Goal: Find specific page/section: Find specific page/section

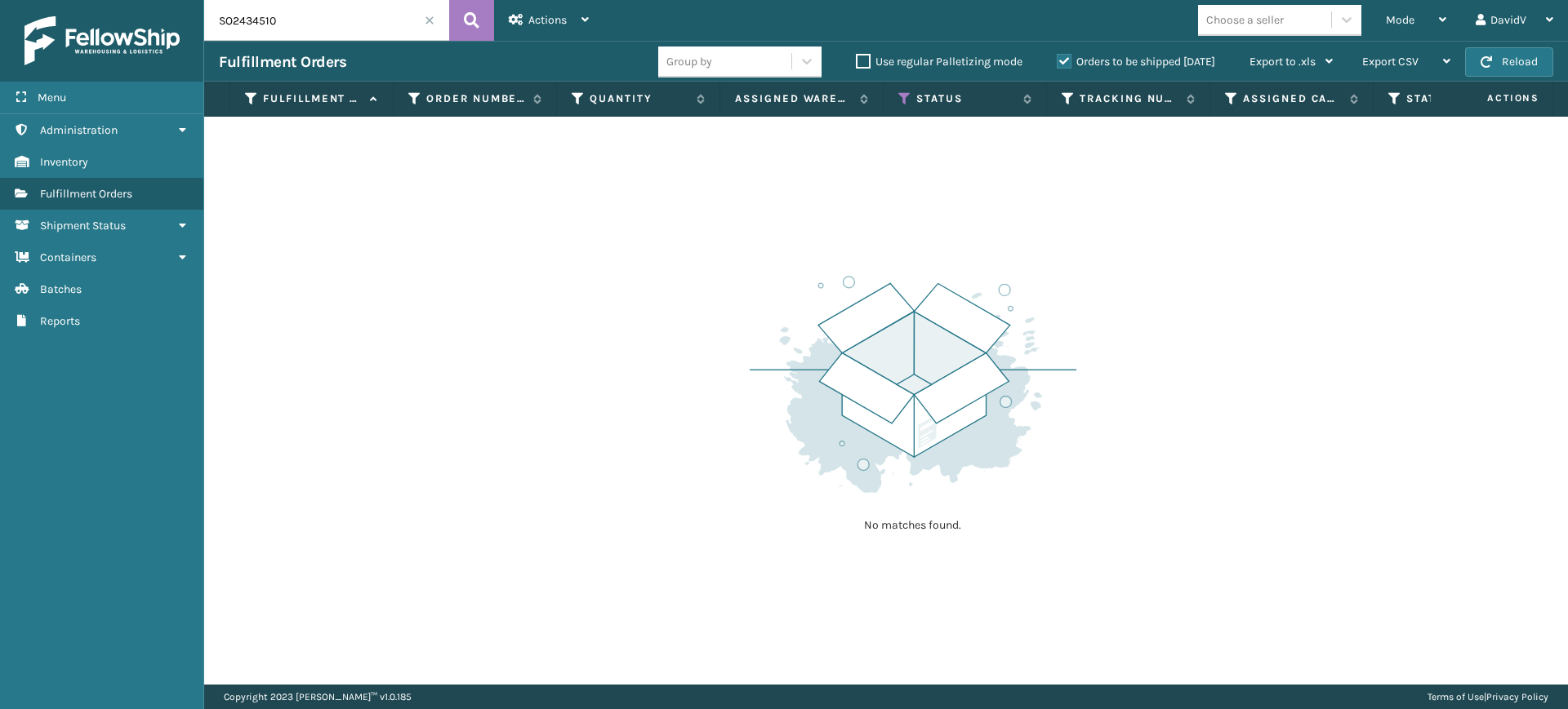
click at [1509, 97] on span "Actions" at bounding box center [1492, 97] width 114 height 27
drag, startPoint x: 1460, startPoint y: 99, endPoint x: 520, endPoint y: 47, distance: 941.4
click at [520, 47] on div "Fulfillment Orders Group by Use regular Palletizing mode Orders to be shipped […" at bounding box center [886, 62] width 1364 height 41
click at [582, 21] on icon at bounding box center [585, 20] width 7 height 12
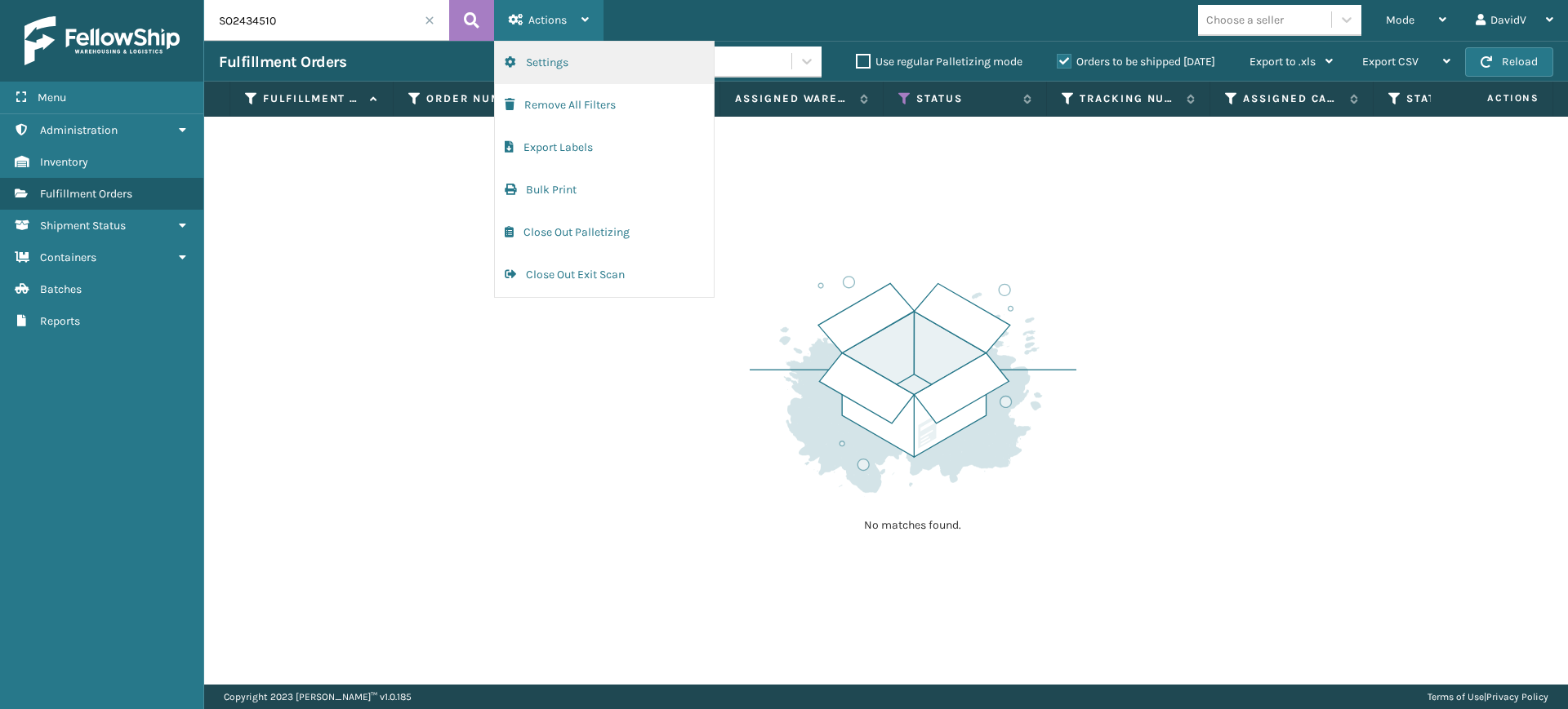
click at [569, 58] on button "Settings" at bounding box center [604, 62] width 219 height 42
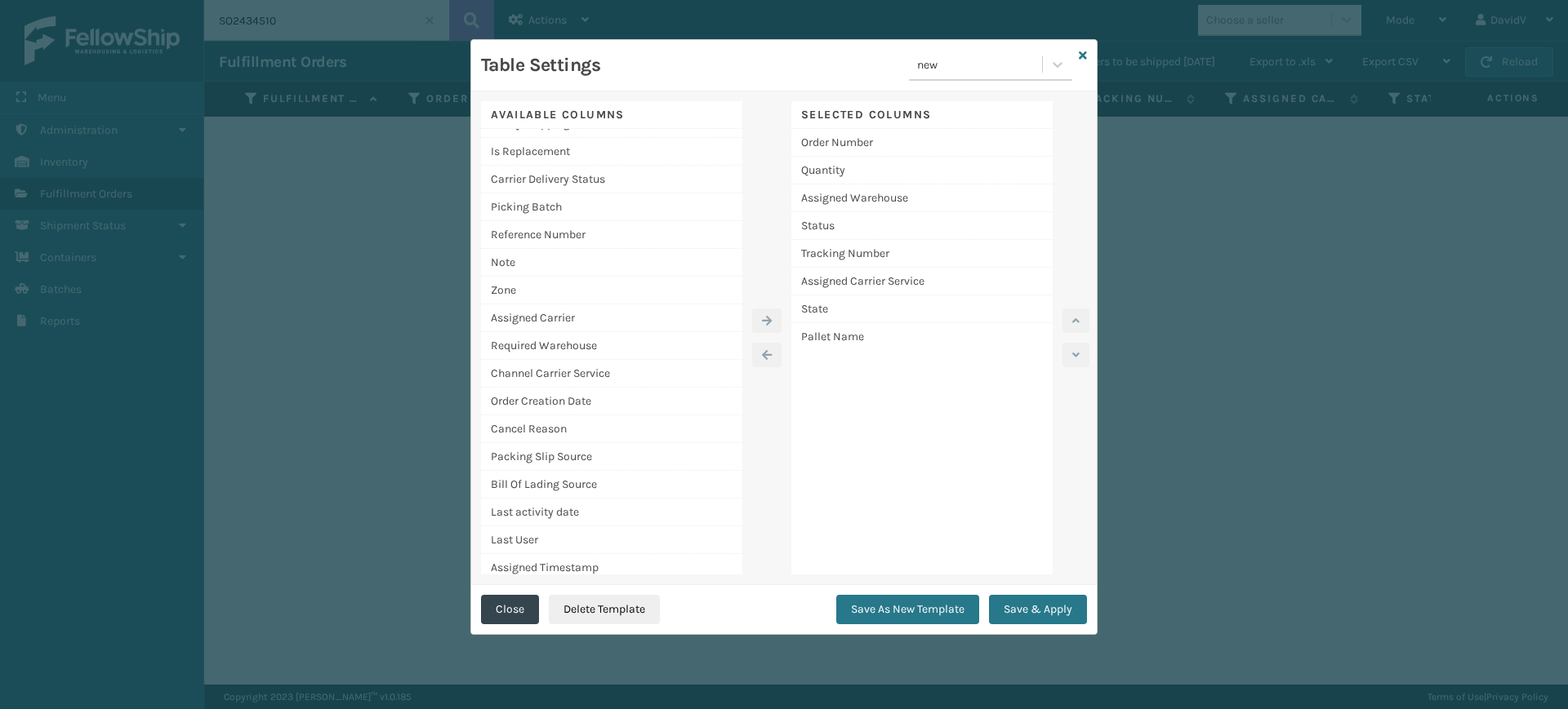
scroll to position [497, 0]
click at [414, 411] on div "Table Settings new Available Columns Order Date Ship By Date WH Ship By Date De…" at bounding box center [784, 354] width 1568 height 709
click at [1080, 56] on icon at bounding box center [1083, 56] width 8 height 12
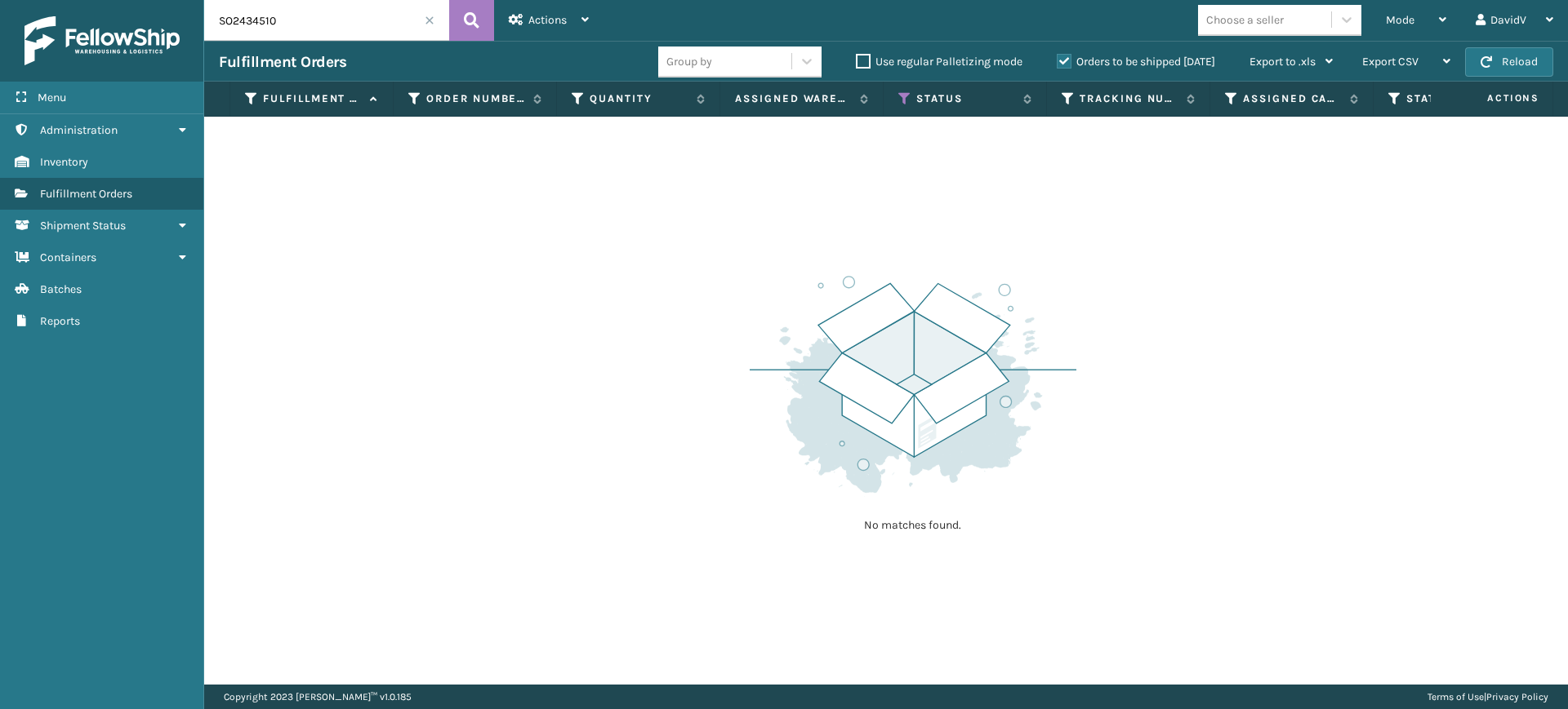
click at [1097, 278] on div "No matches found." at bounding box center [886, 401] width 1364 height 568
drag, startPoint x: 1205, startPoint y: 95, endPoint x: 1263, endPoint y: 107, distance: 59.2
click at [1263, 107] on span at bounding box center [1263, 252] width 5 height 343
click at [1066, 63] on label "Orders to be shipped [DATE]" at bounding box center [1135, 62] width 158 height 14
click at [1057, 63] on input "Orders to be shipped [DATE]" at bounding box center [1056, 57] width 1 height 11
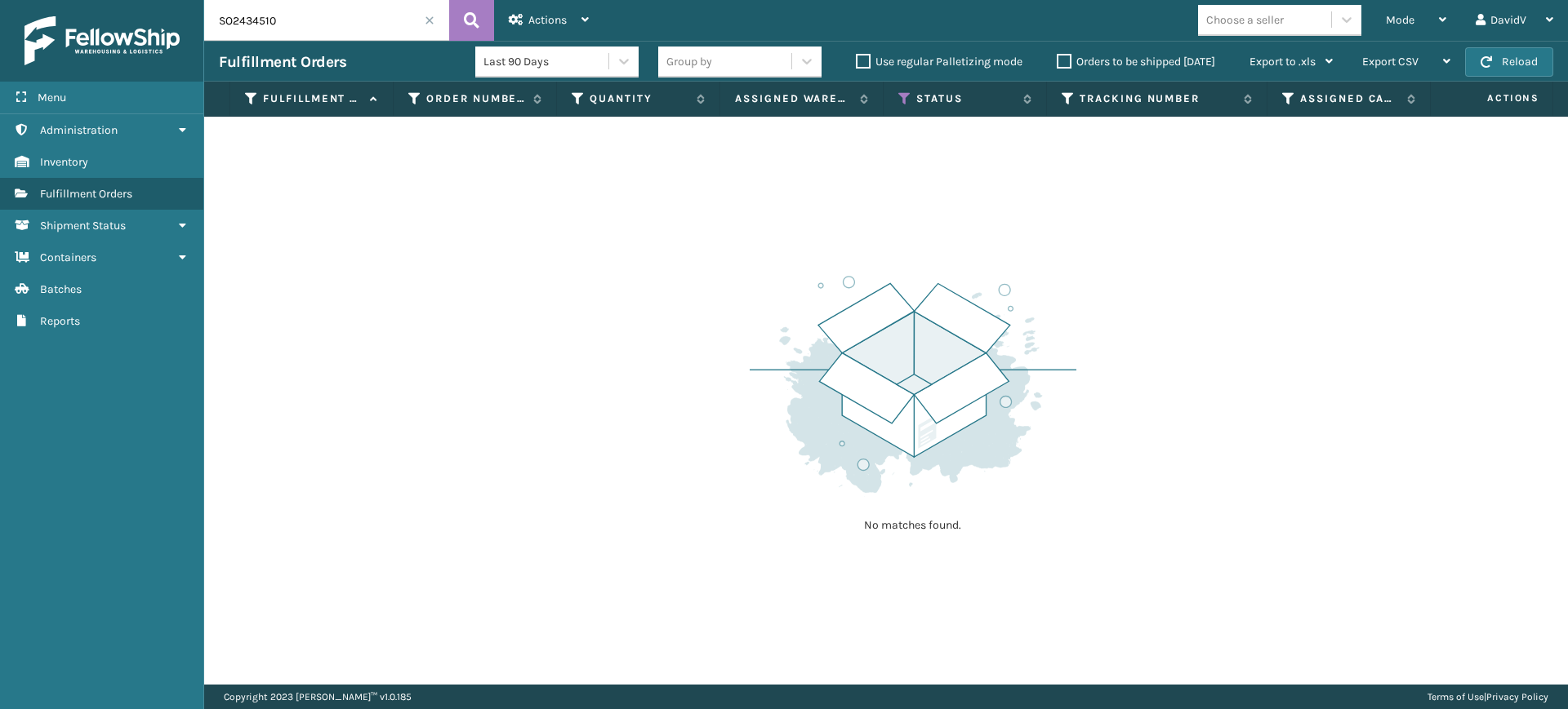
click at [1066, 63] on label "Orders to be shipped [DATE]" at bounding box center [1135, 62] width 158 height 14
click at [1057, 63] on input "Orders to be shipped [DATE]" at bounding box center [1056, 57] width 1 height 11
click at [903, 96] on icon at bounding box center [904, 98] width 13 height 15
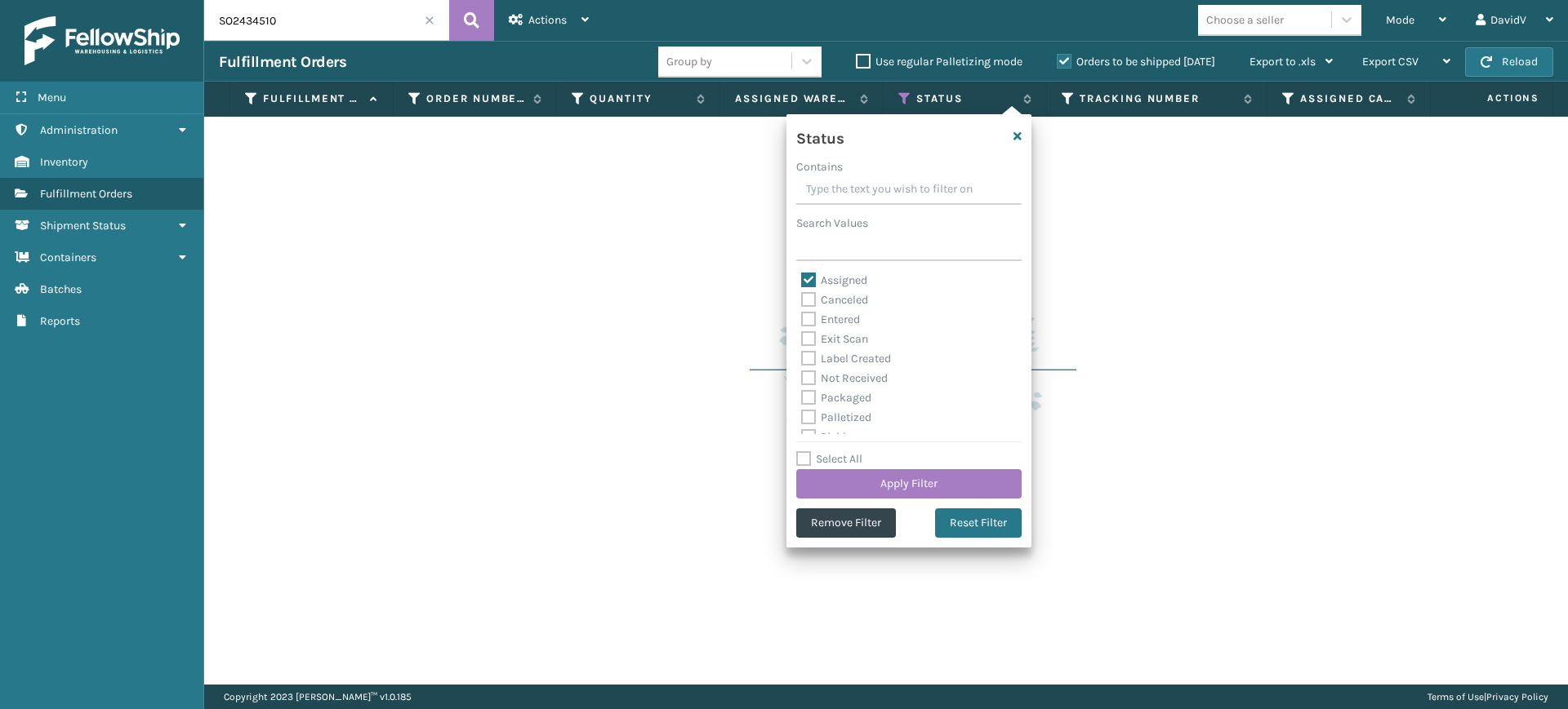
click at [810, 280] on label "Assigned" at bounding box center [833, 280] width 66 height 14
click at [802, 280] on input "Assigned" at bounding box center [801, 276] width 1 height 11
checkbox input "false"
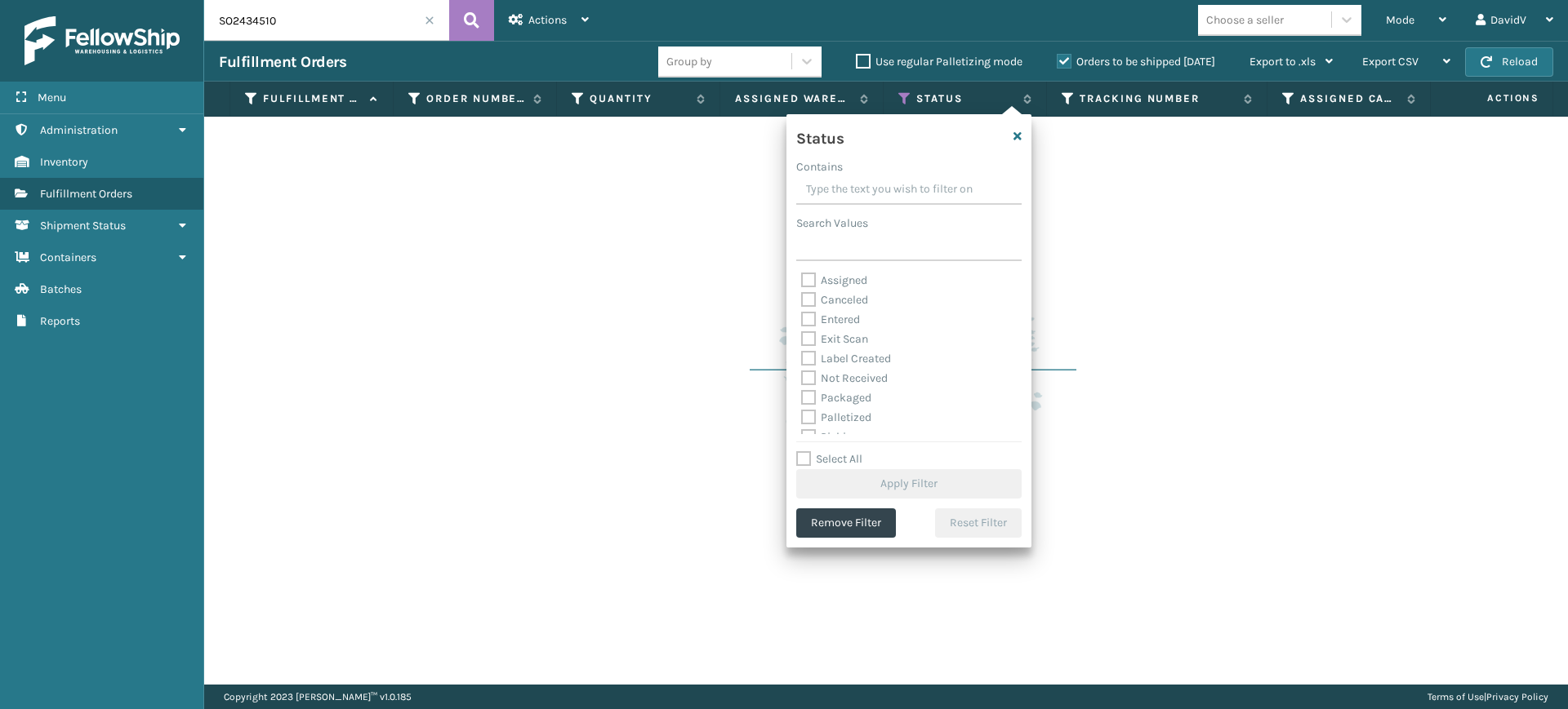
click at [812, 340] on label "Exit Scan" at bounding box center [834, 339] width 67 height 14
click at [802, 340] on input "Exit Scan" at bounding box center [801, 335] width 1 height 11
checkbox input "true"
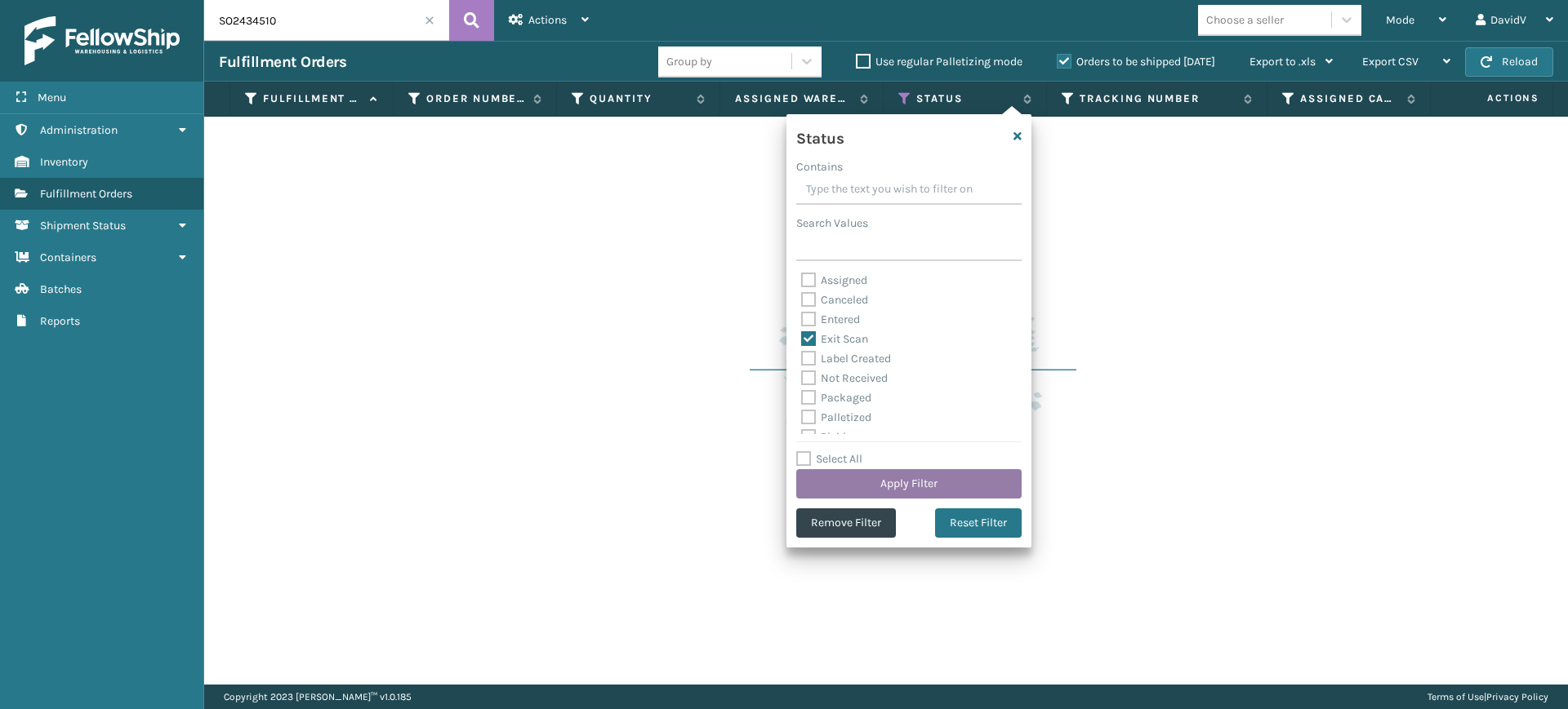
click at [888, 488] on button "Apply Filter" at bounding box center [908, 484] width 225 height 29
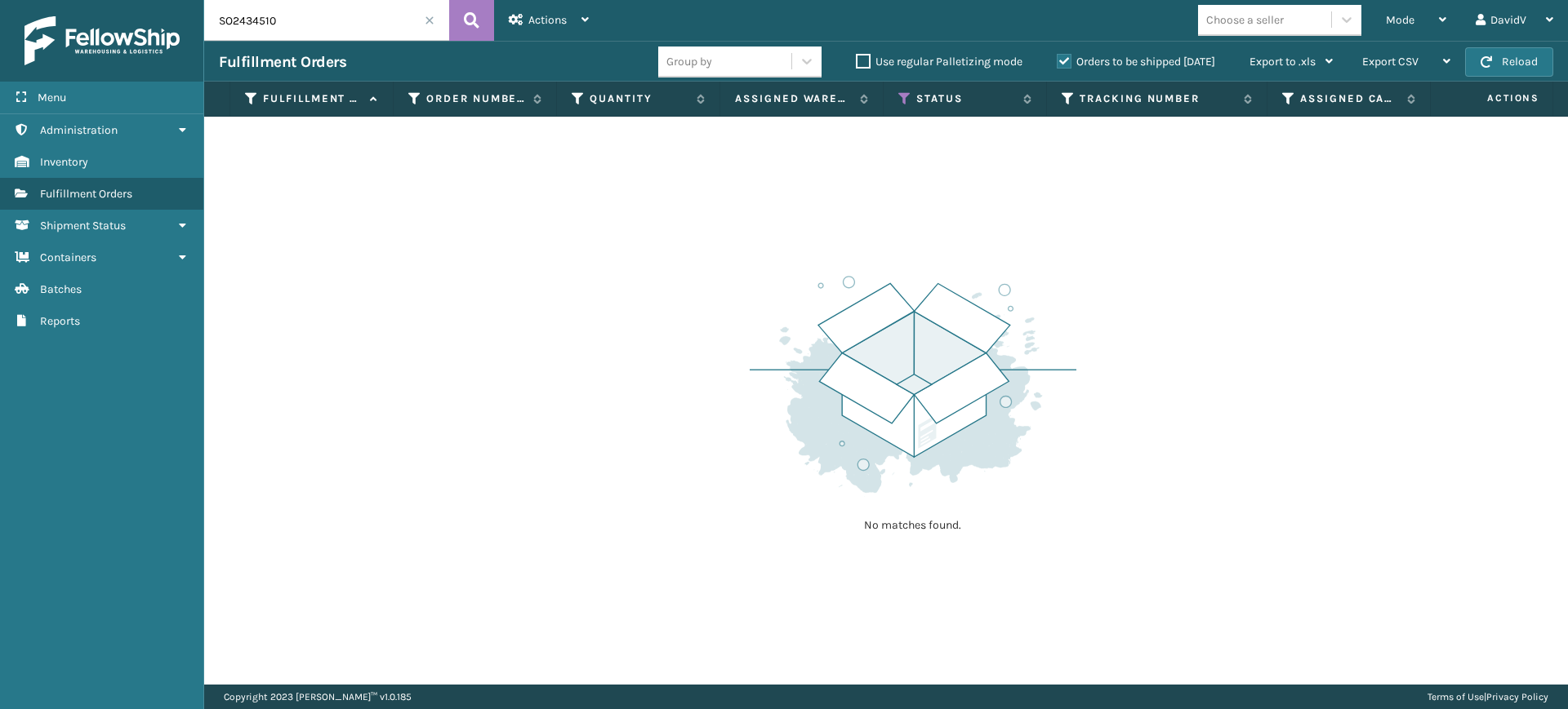
click at [1069, 56] on label "Orders to be shipped [DATE]" at bounding box center [1135, 62] width 158 height 14
click at [1057, 56] on input "Orders to be shipped [DATE]" at bounding box center [1056, 57] width 1 height 11
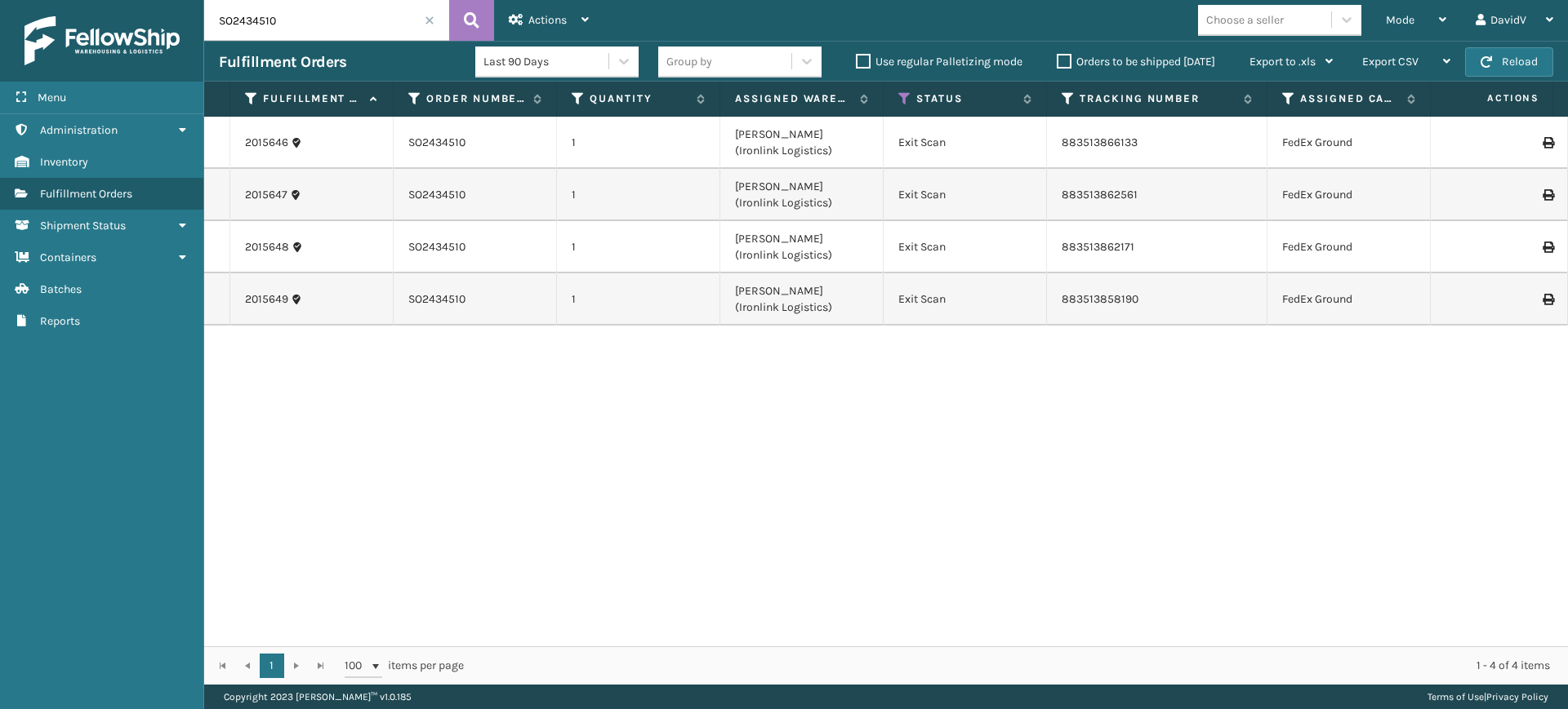
click at [434, 17] on input "SO2434510" at bounding box center [326, 21] width 245 height 41
click at [427, 18] on span at bounding box center [429, 21] width 10 height 10
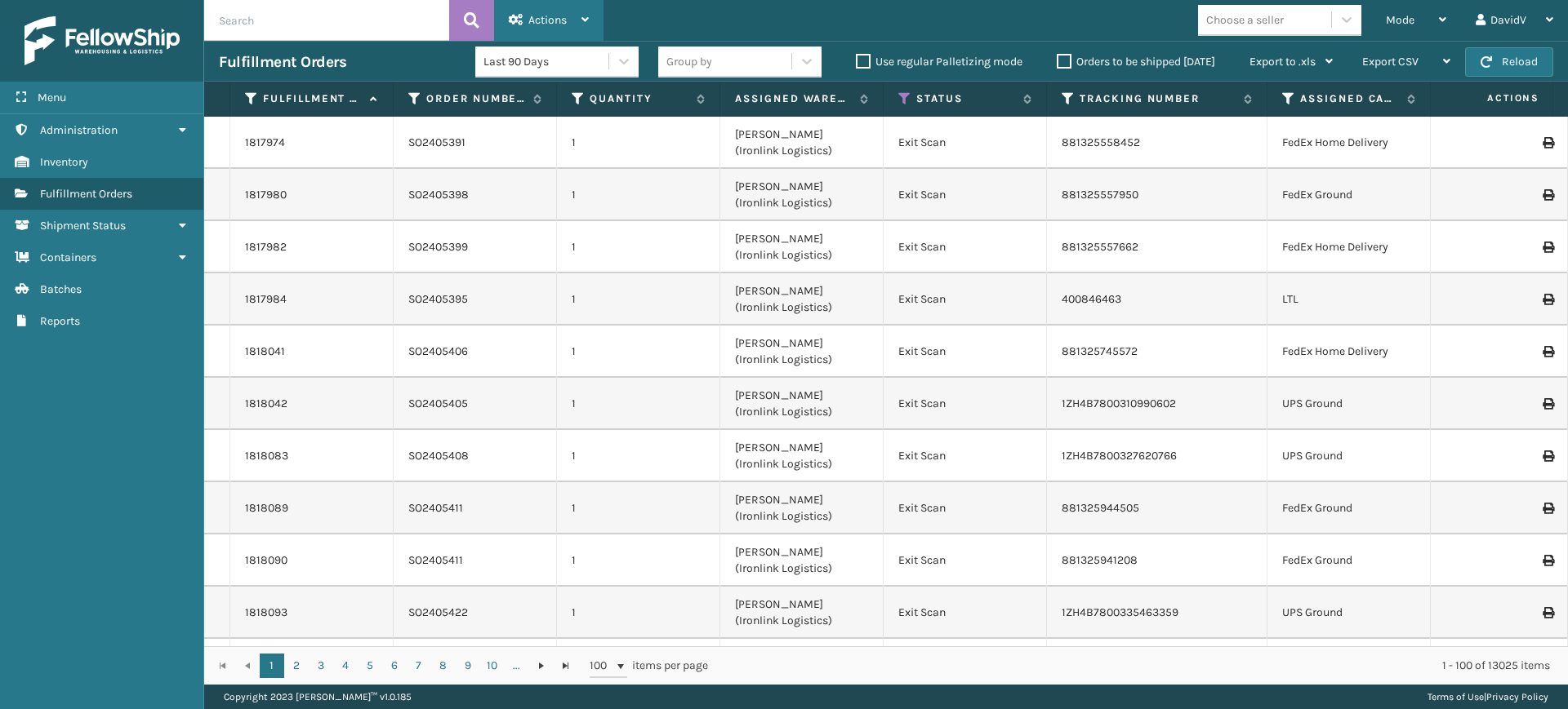
click at [589, 21] on div "Actions Settings Remove All Filters Export Labels Bulk Print Close Out Palletiz…" at bounding box center [548, 21] width 109 height 41
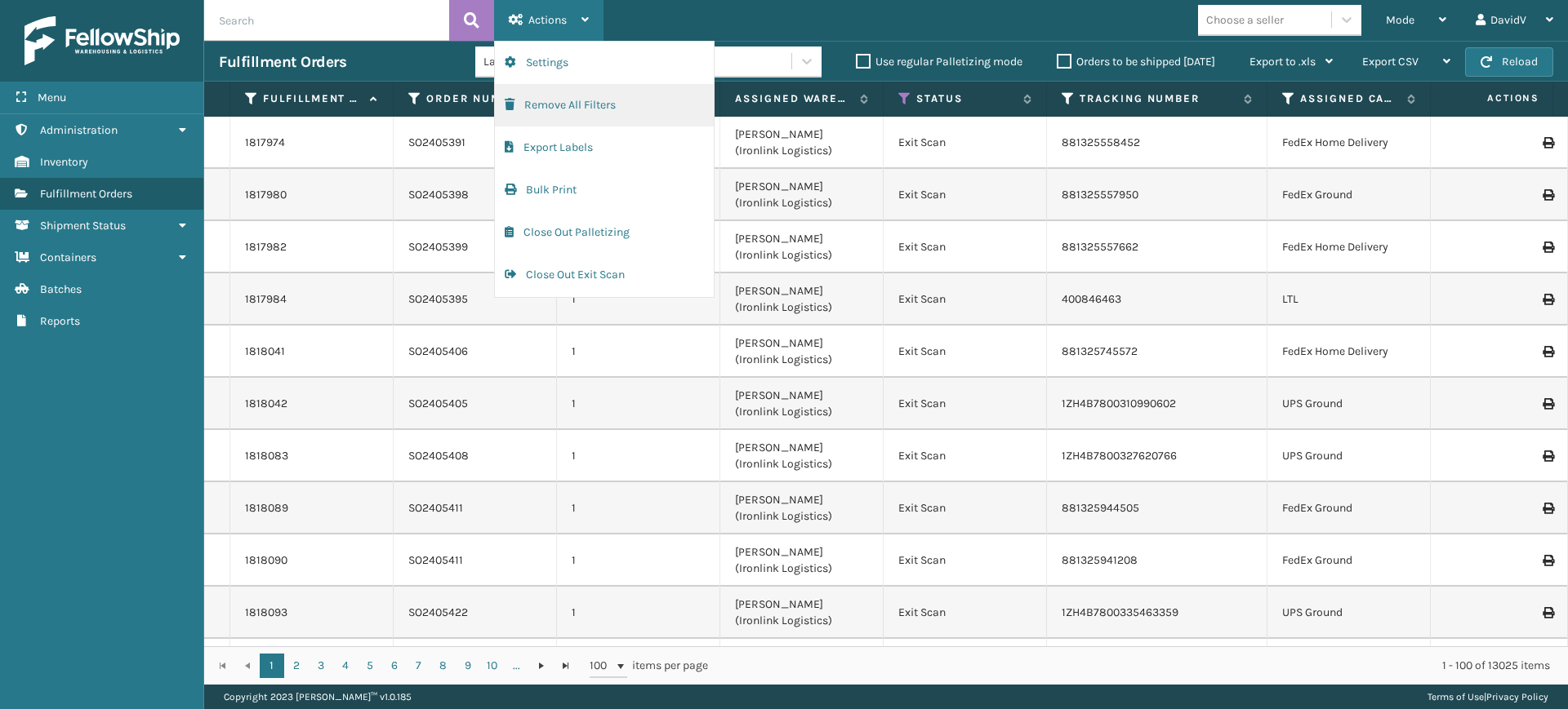
click at [571, 99] on button "Remove All Filters" at bounding box center [604, 105] width 219 height 42
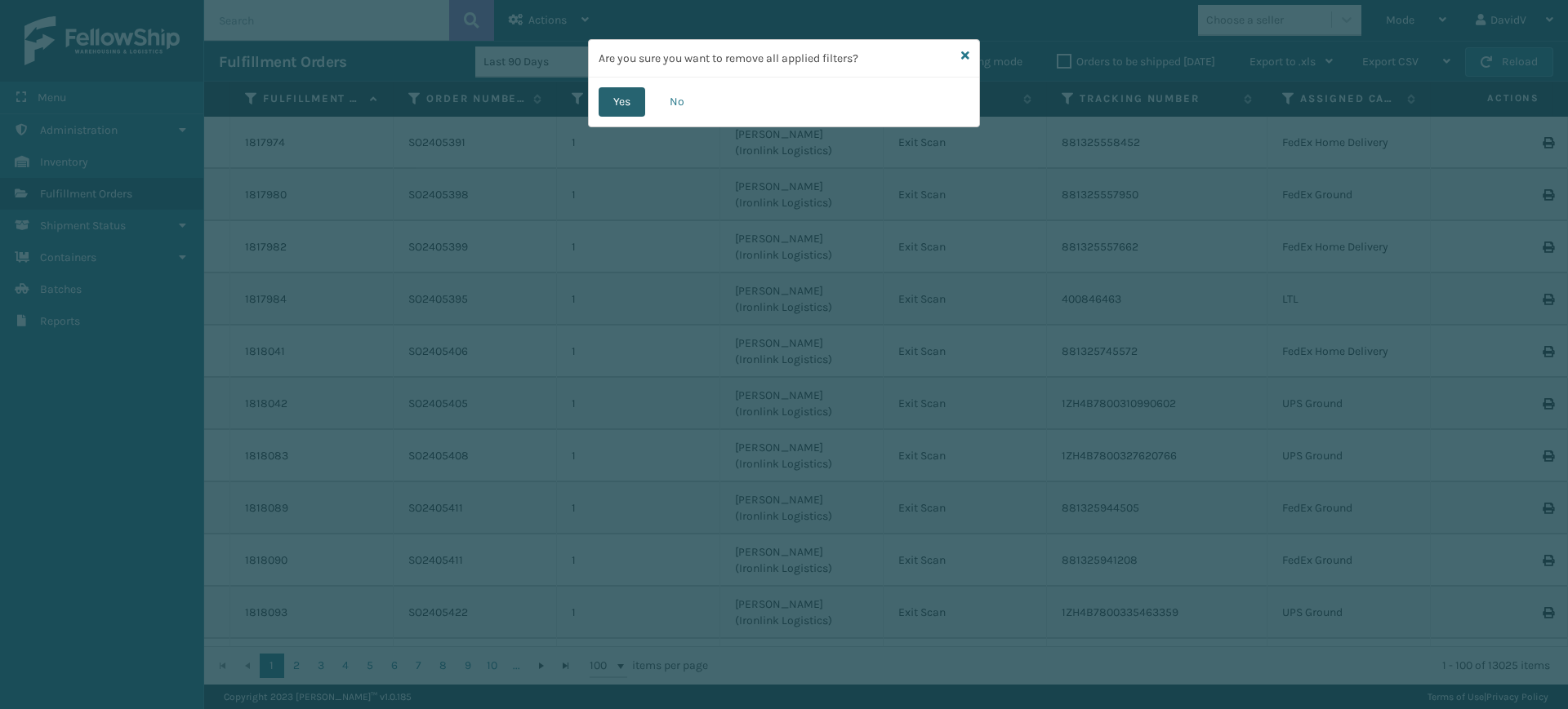
click at [608, 107] on button "Yes" at bounding box center [621, 102] width 46 height 29
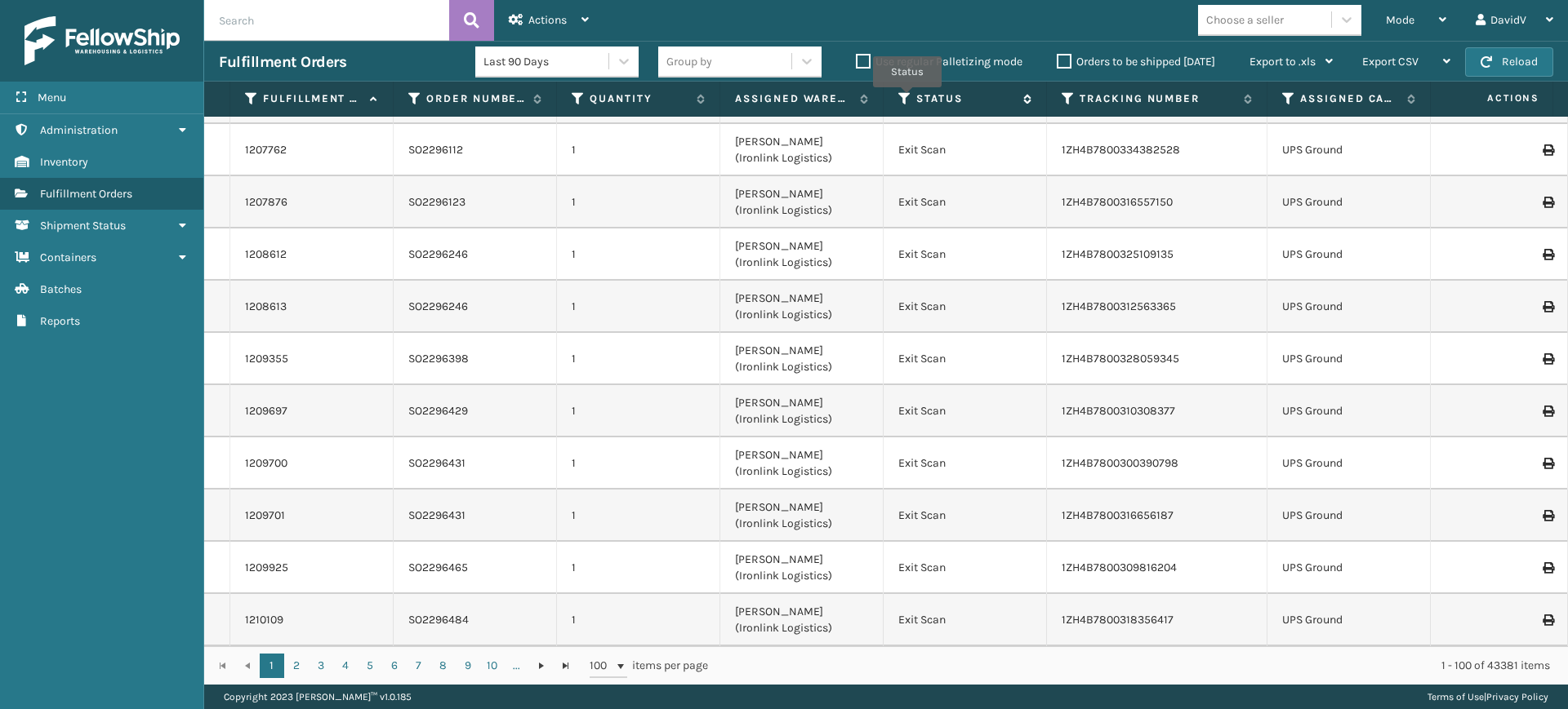
click at [904, 100] on icon at bounding box center [904, 98] width 13 height 15
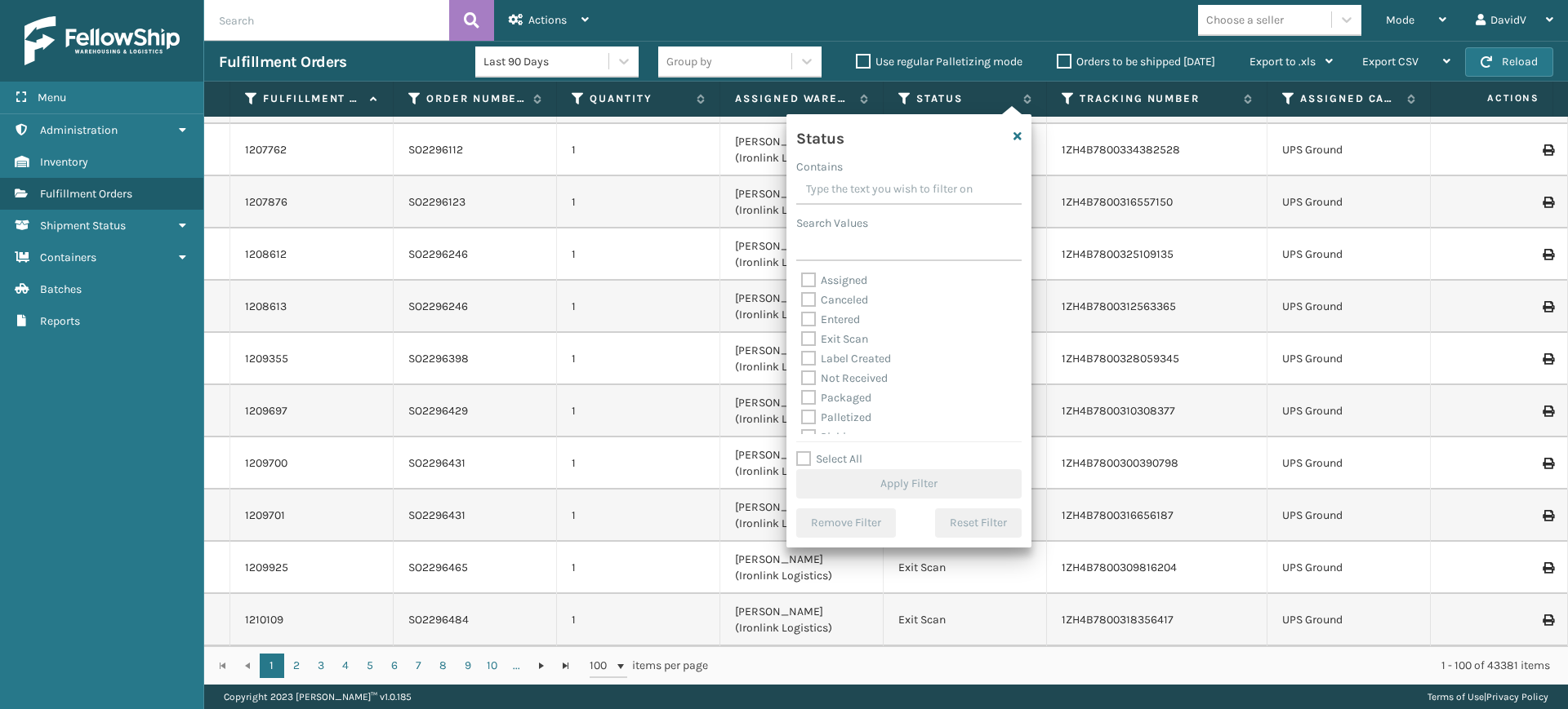
click at [841, 333] on label "Exit Scan" at bounding box center [834, 339] width 67 height 14
click at [802, 333] on input "Exit Scan" at bounding box center [801, 335] width 1 height 11
checkbox input "true"
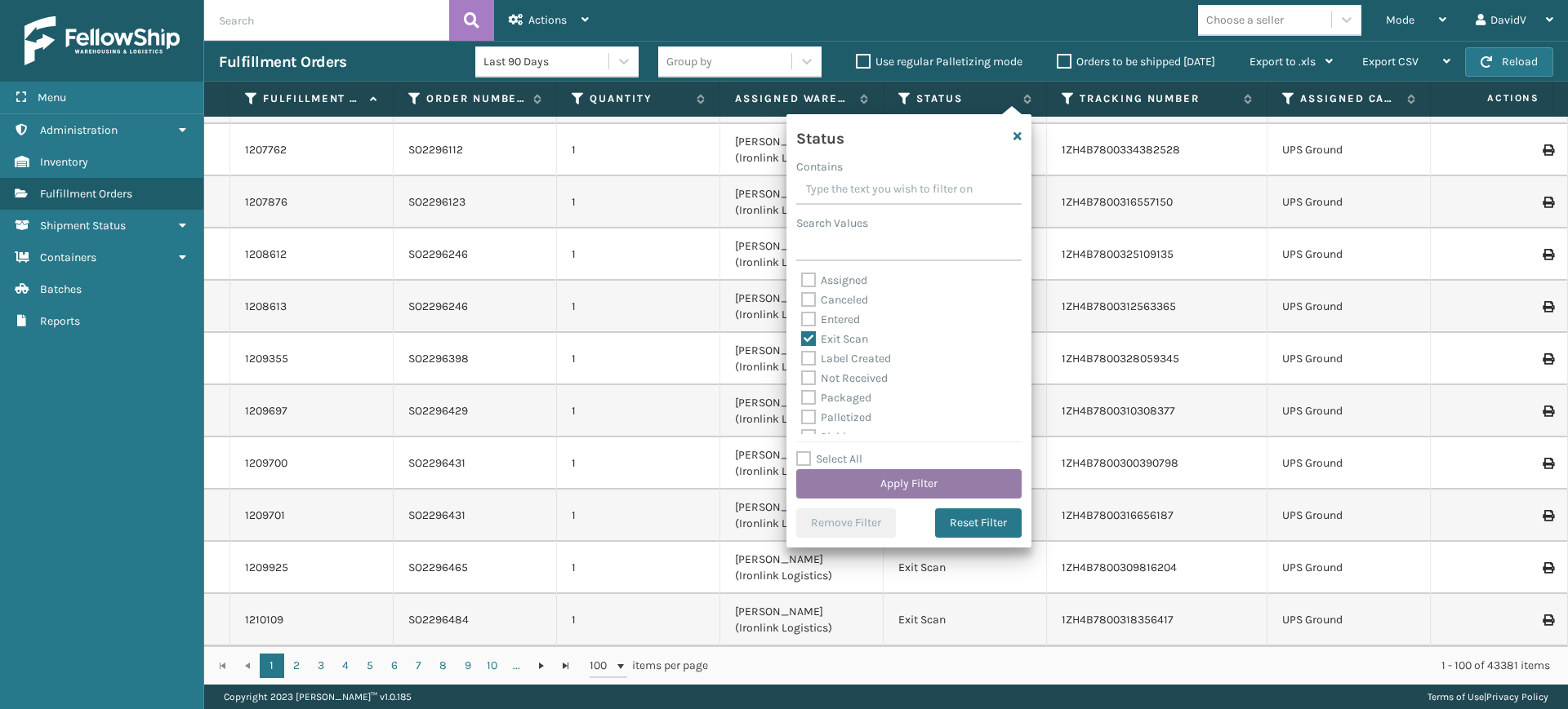
click at [894, 481] on button "Apply Filter" at bounding box center [908, 484] width 225 height 29
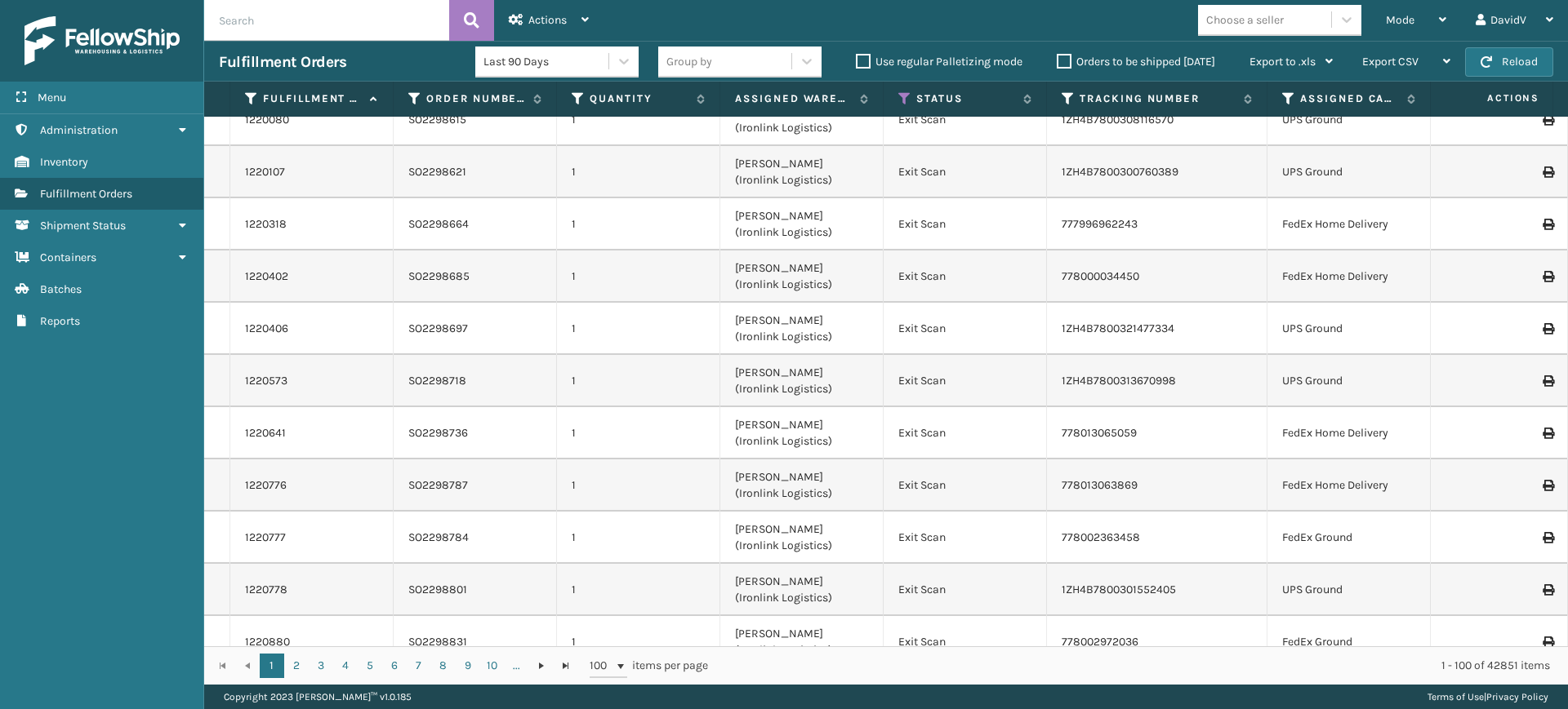
scroll to position [3587, 0]
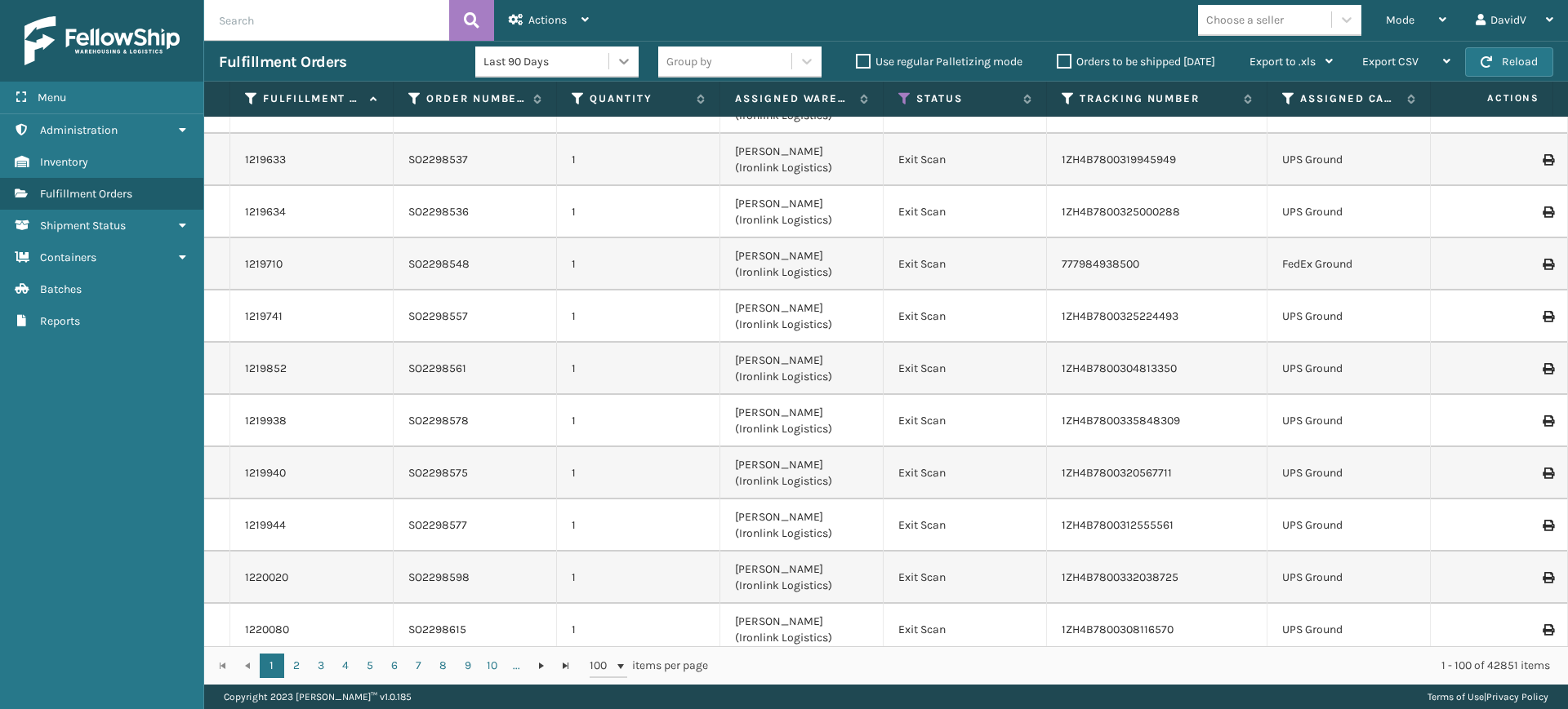
click at [623, 67] on icon at bounding box center [624, 61] width 17 height 17
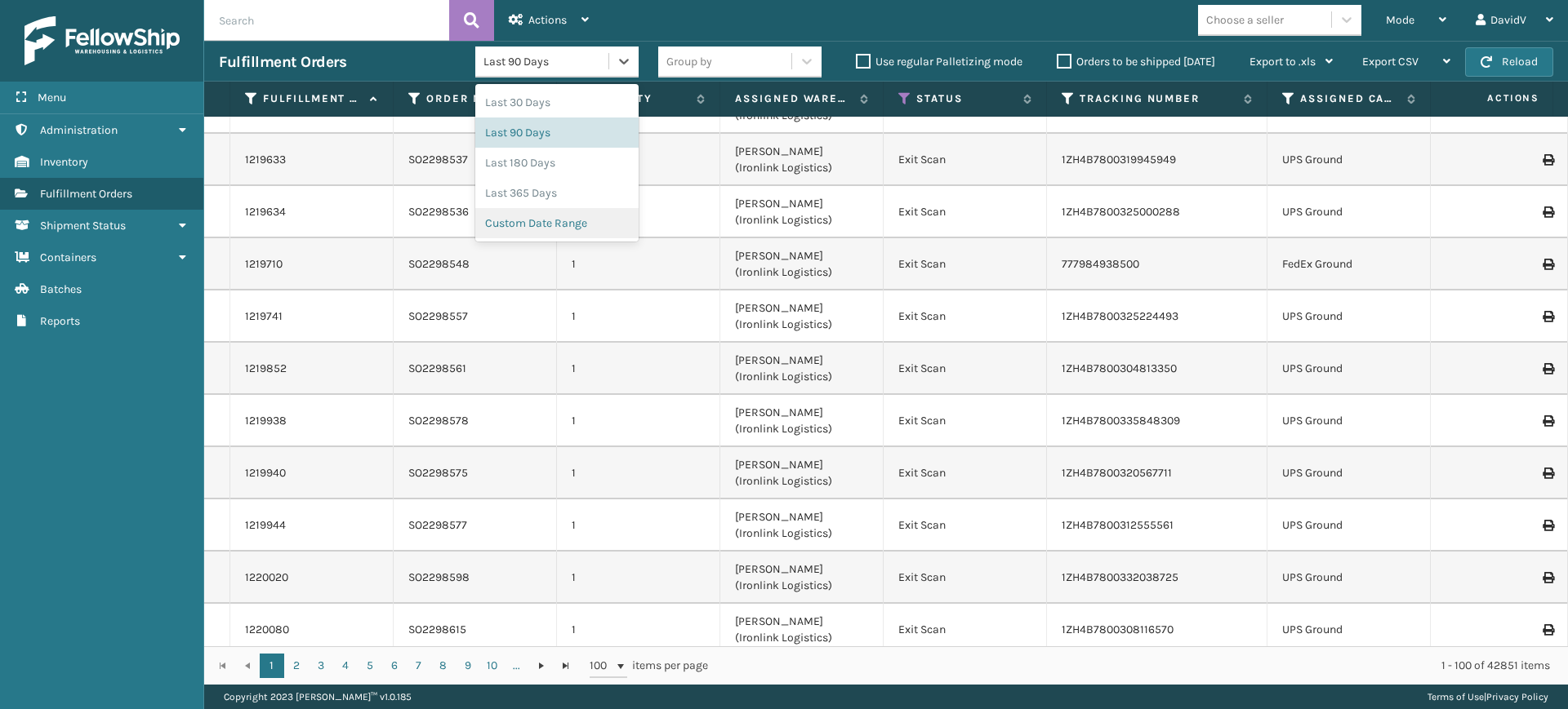
click at [560, 218] on div "Custom Date Range" at bounding box center [557, 223] width 163 height 30
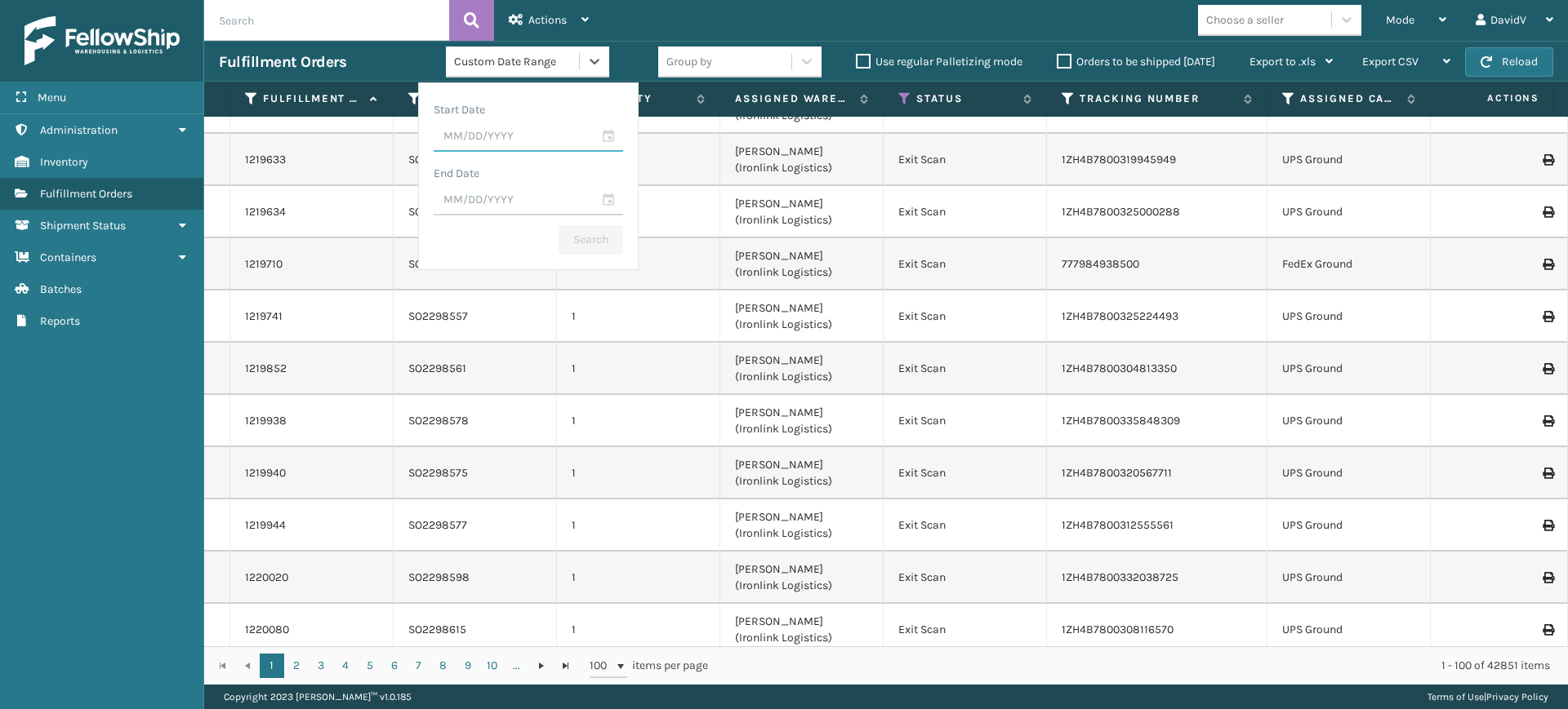
click at [604, 133] on input "text" at bounding box center [528, 137] width 190 height 29
click at [564, 295] on div "15" at bounding box center [572, 294] width 25 height 25
type input "[DATE]"
click at [603, 197] on input "text" at bounding box center [528, 200] width 190 height 29
click at [601, 361] on div "16" at bounding box center [599, 357] width 25 height 25
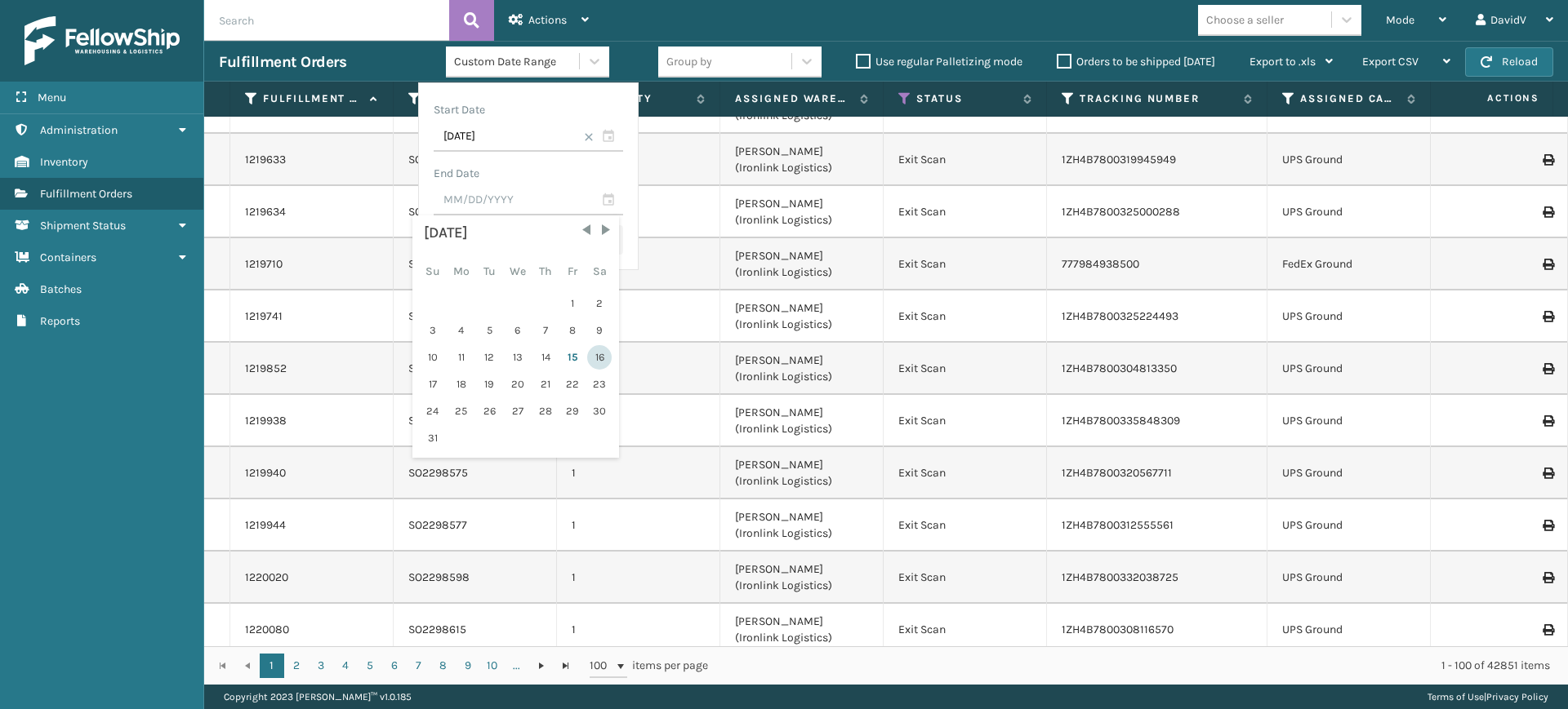
type input "[DATE]"
click at [590, 253] on button "Search" at bounding box center [590, 240] width 65 height 29
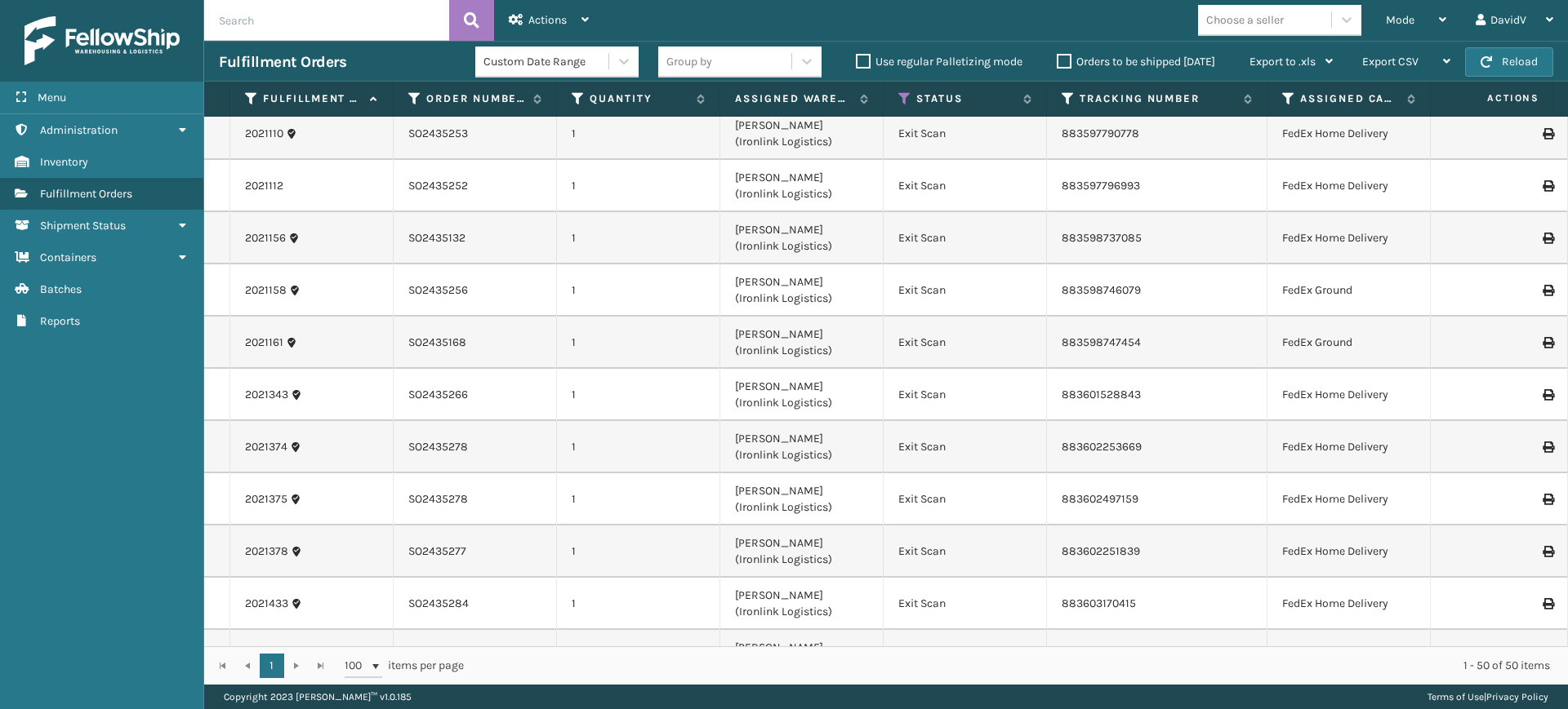
scroll to position [2098, 0]
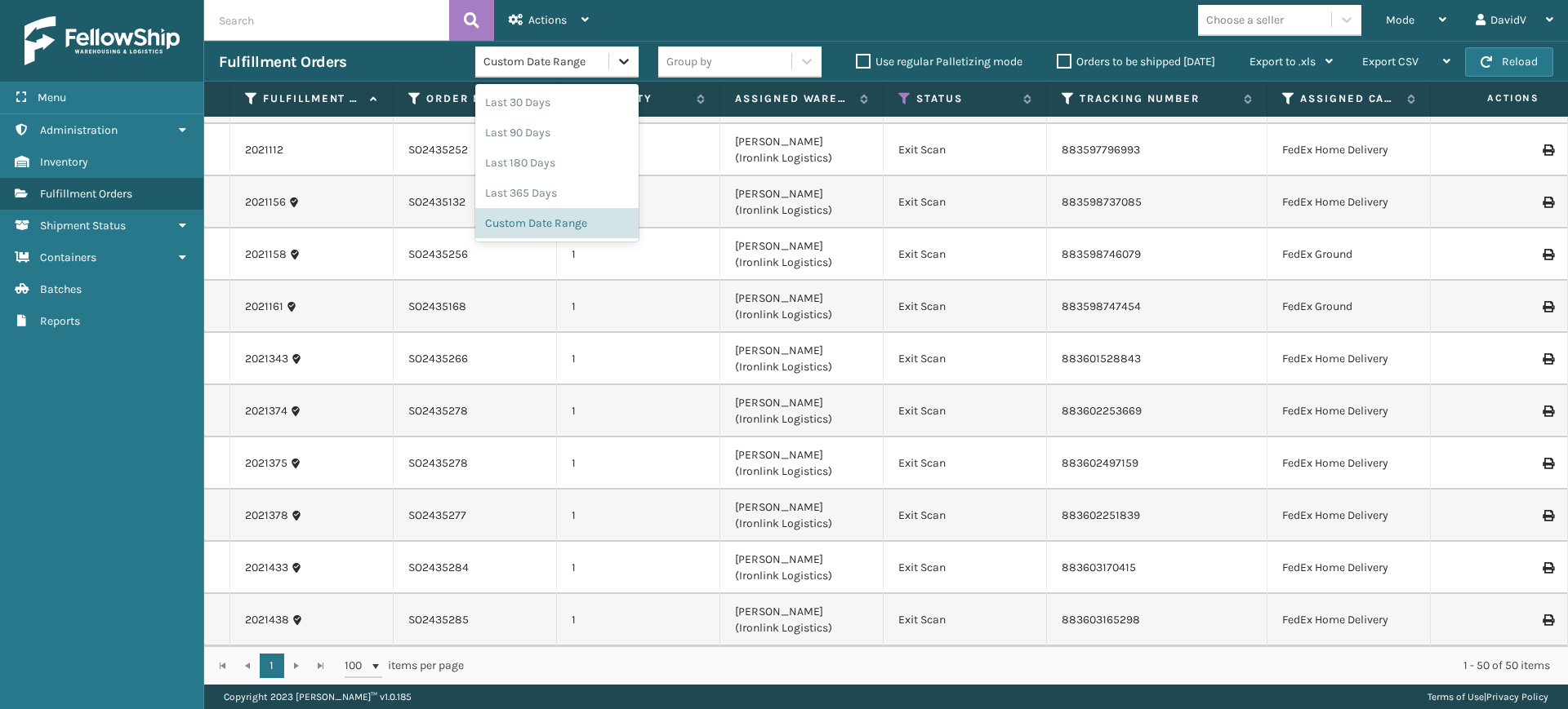
click at [616, 60] on icon at bounding box center [624, 61] width 17 height 17
click at [563, 231] on div "Custom Date Range" at bounding box center [557, 223] width 163 height 30
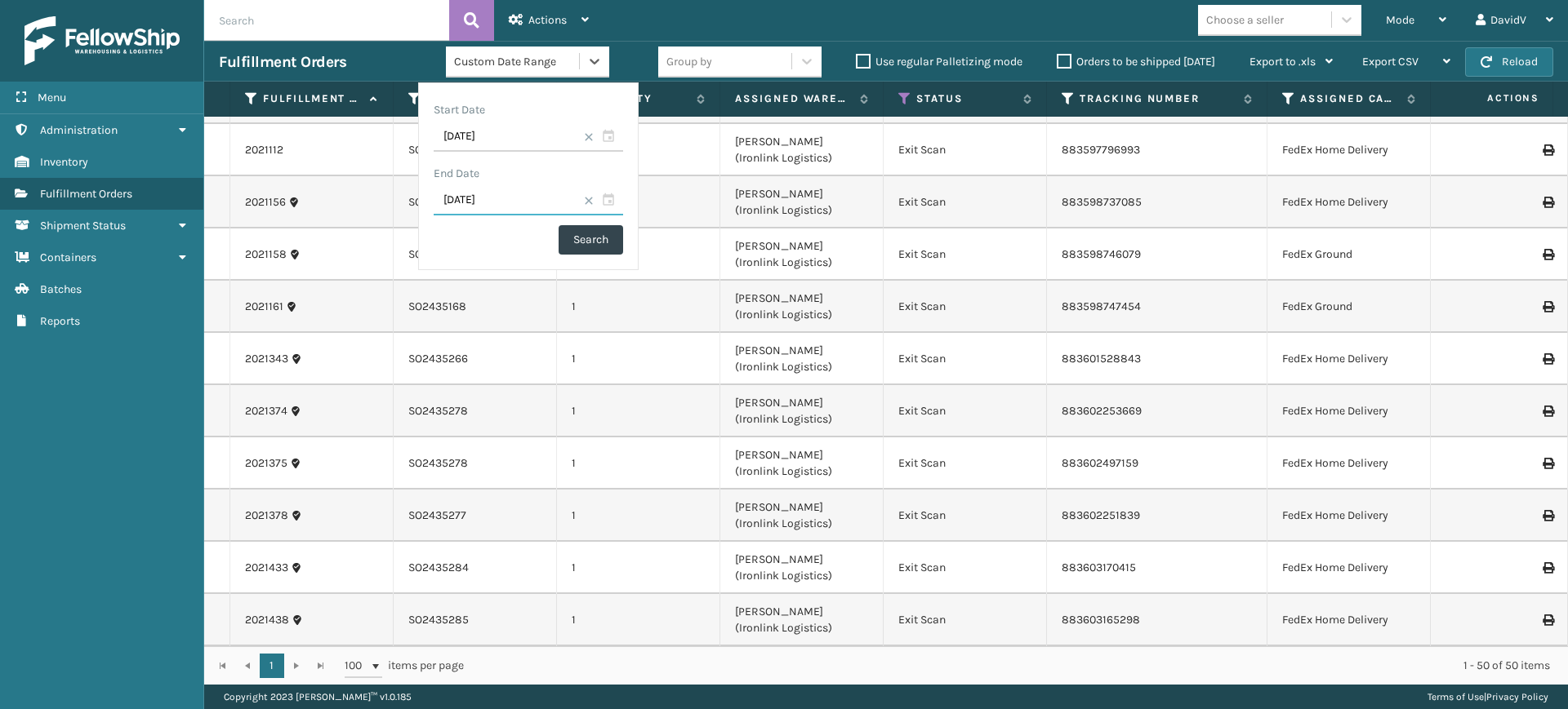
click at [537, 198] on input "[DATE]" at bounding box center [528, 200] width 190 height 29
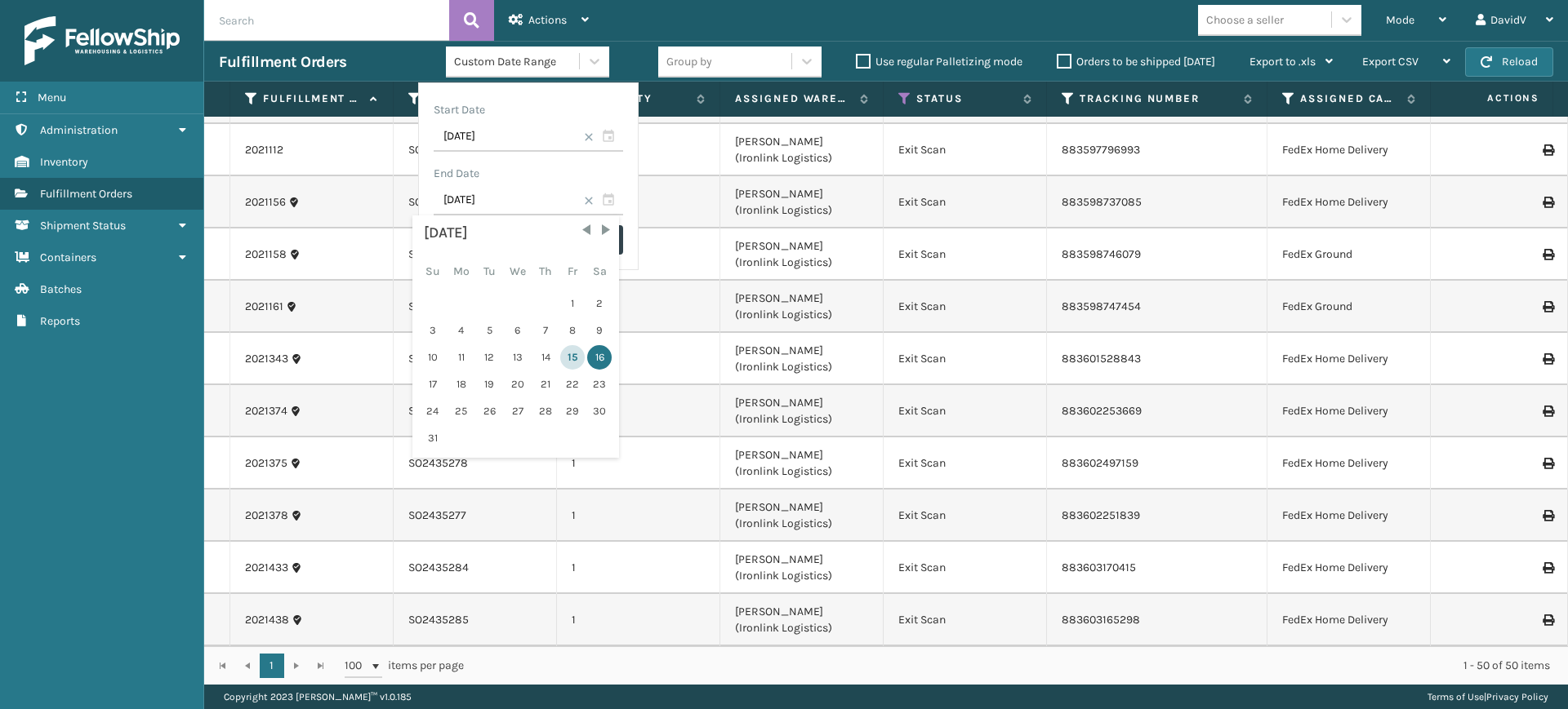
click at [570, 358] on div "15" at bounding box center [572, 357] width 25 height 25
type input "[DATE]"
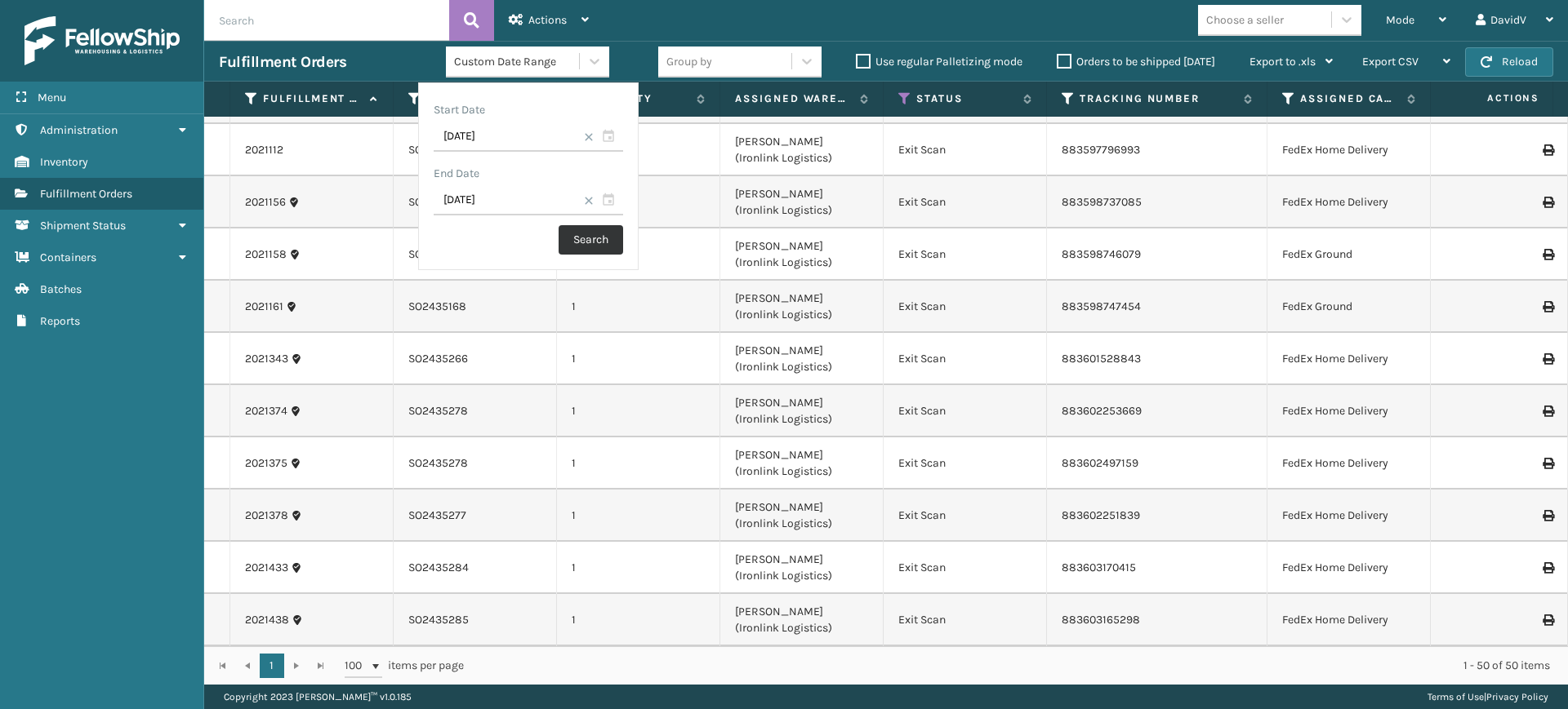
click at [587, 242] on button "Search" at bounding box center [590, 240] width 65 height 29
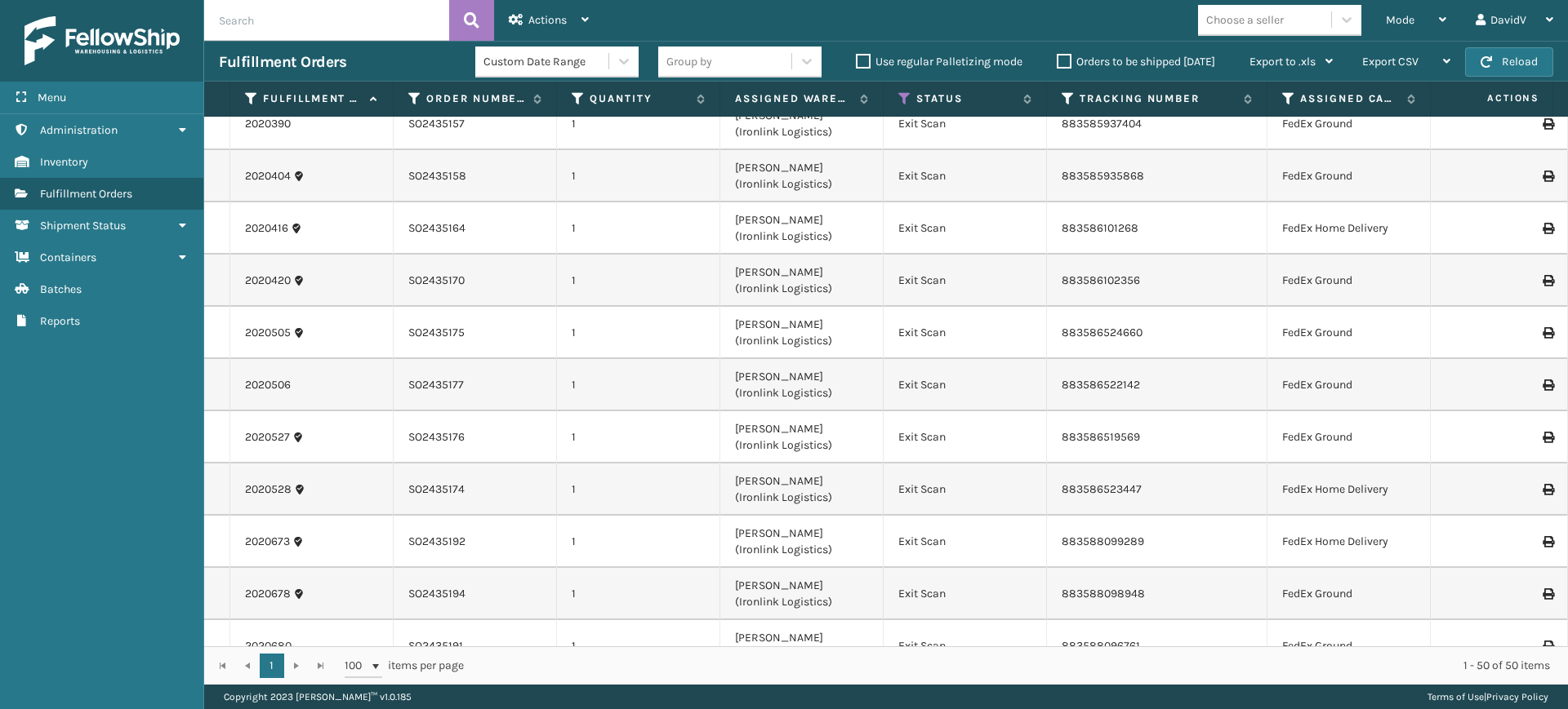
scroll to position [0, 0]
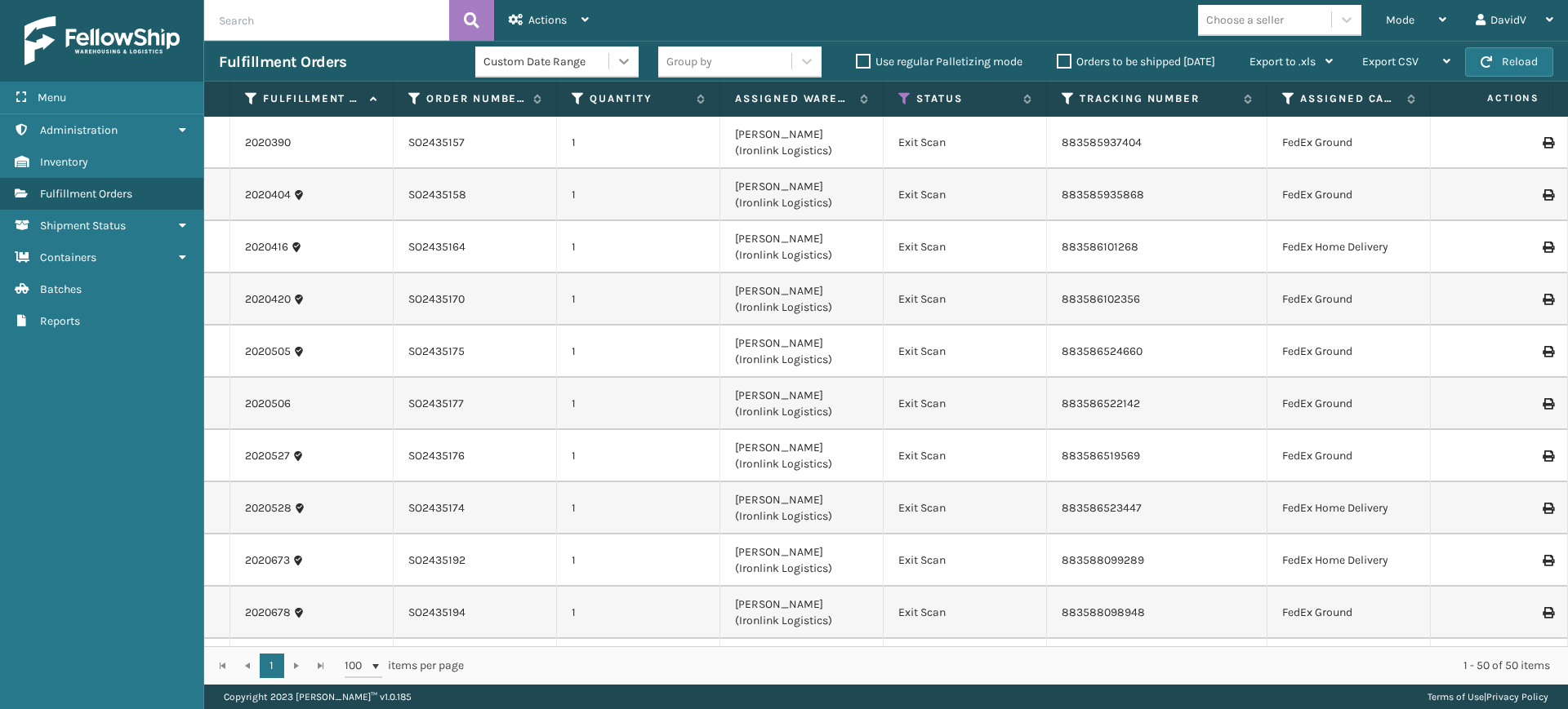
click at [620, 60] on icon at bounding box center [624, 62] width 10 height 6
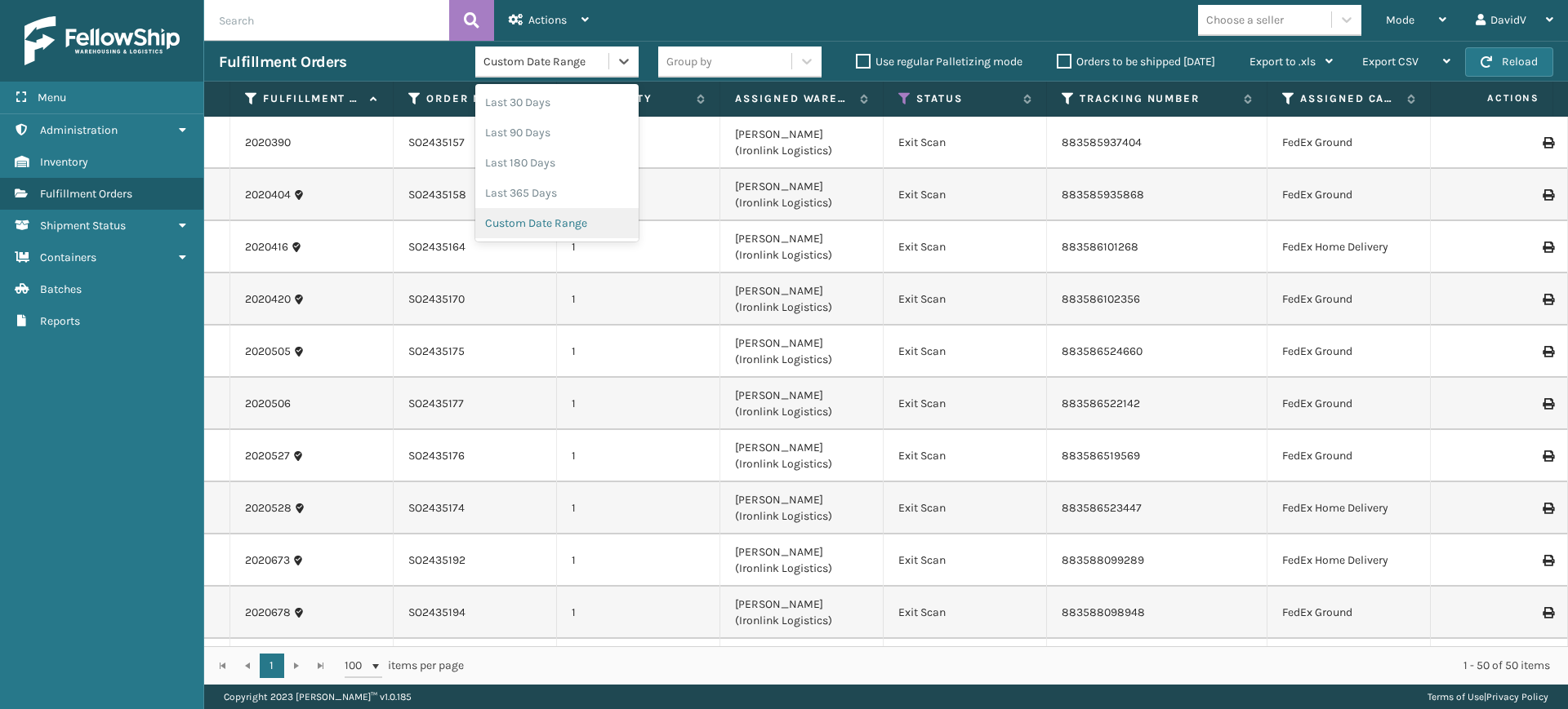
click at [566, 227] on div "Custom Date Range" at bounding box center [557, 223] width 163 height 30
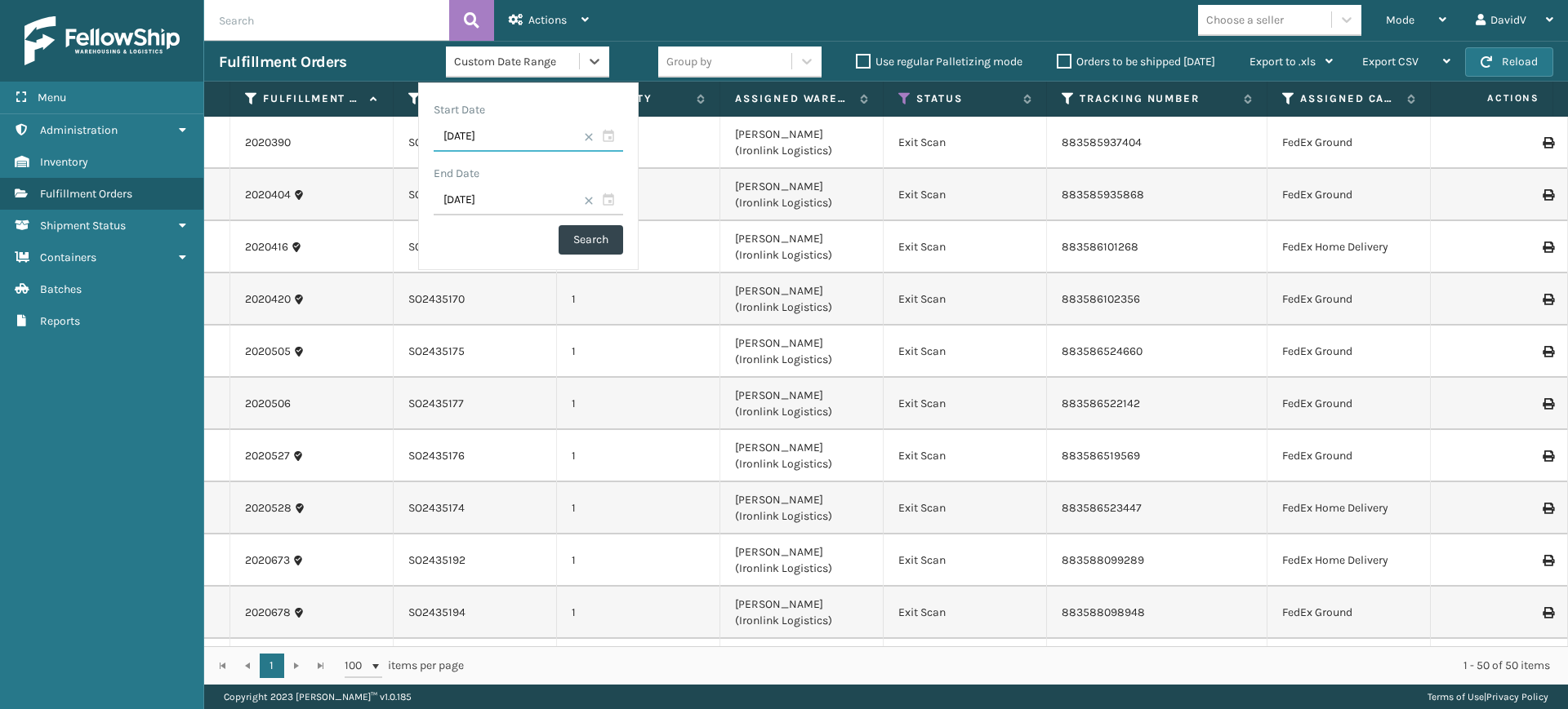
click at [487, 140] on input "[DATE]" at bounding box center [528, 137] width 190 height 29
click at [543, 299] on div "14" at bounding box center [545, 294] width 25 height 25
type input "[DATE]"
click at [581, 248] on button "Search" at bounding box center [590, 240] width 65 height 29
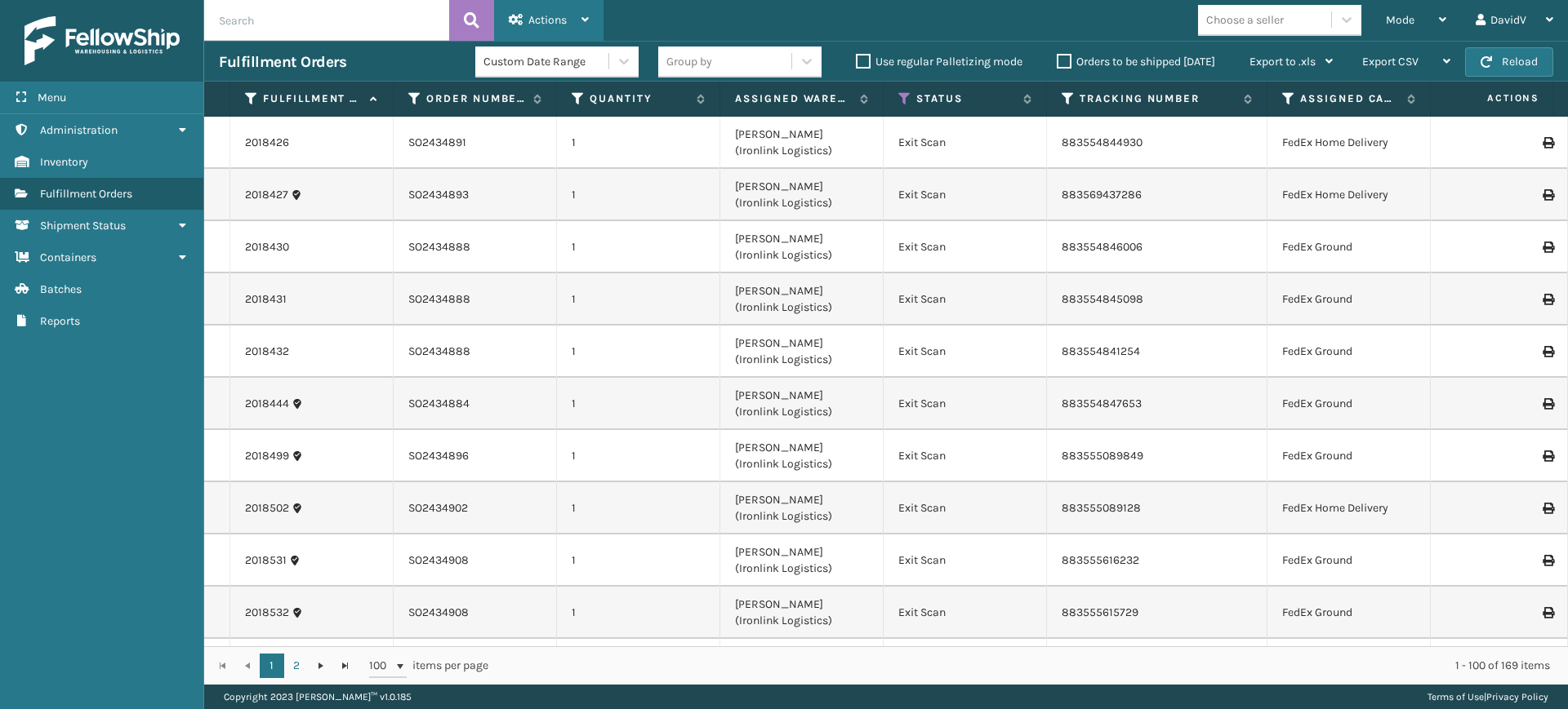
click at [581, 18] on div "Actions" at bounding box center [548, 21] width 80 height 41
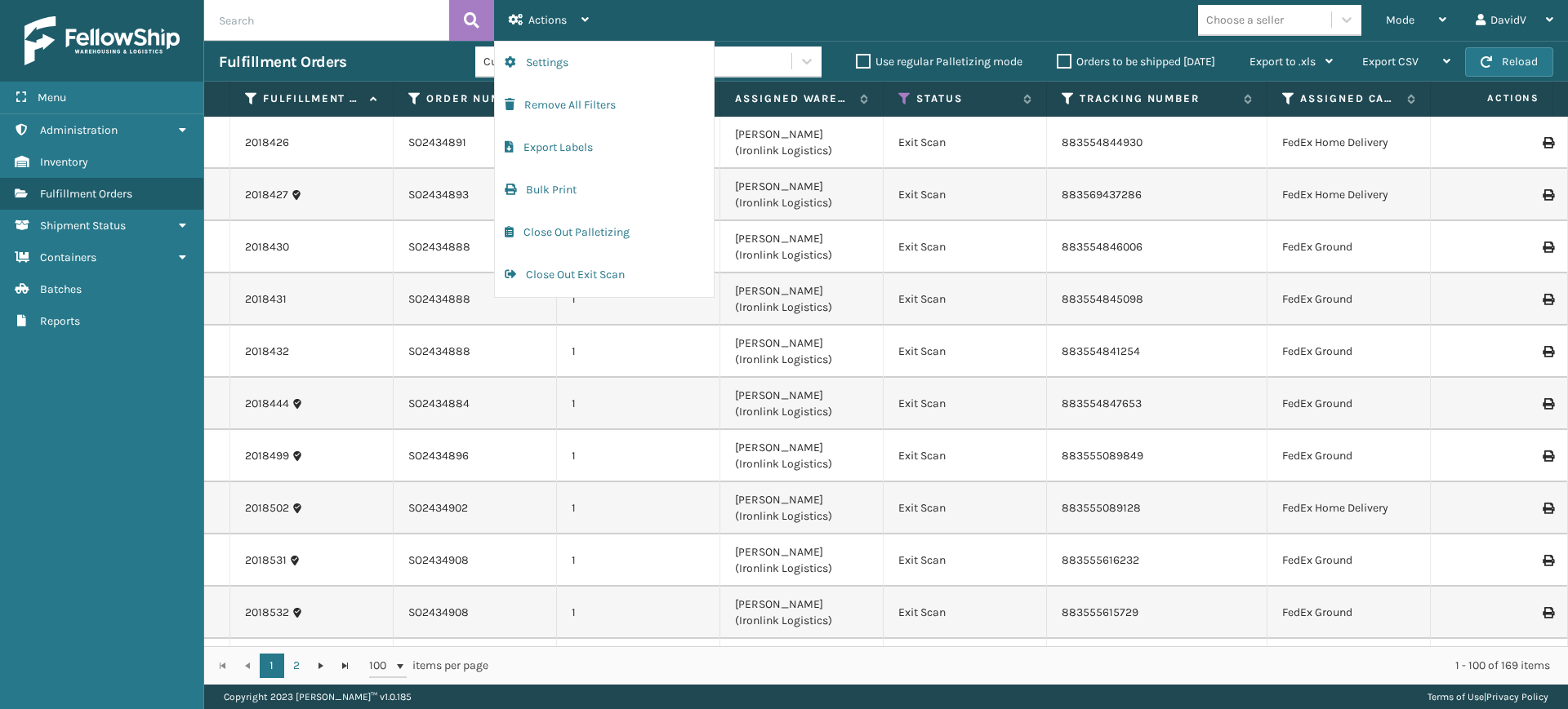
click at [376, 58] on div "Fulfillment Orders" at bounding box center [347, 62] width 256 height 20
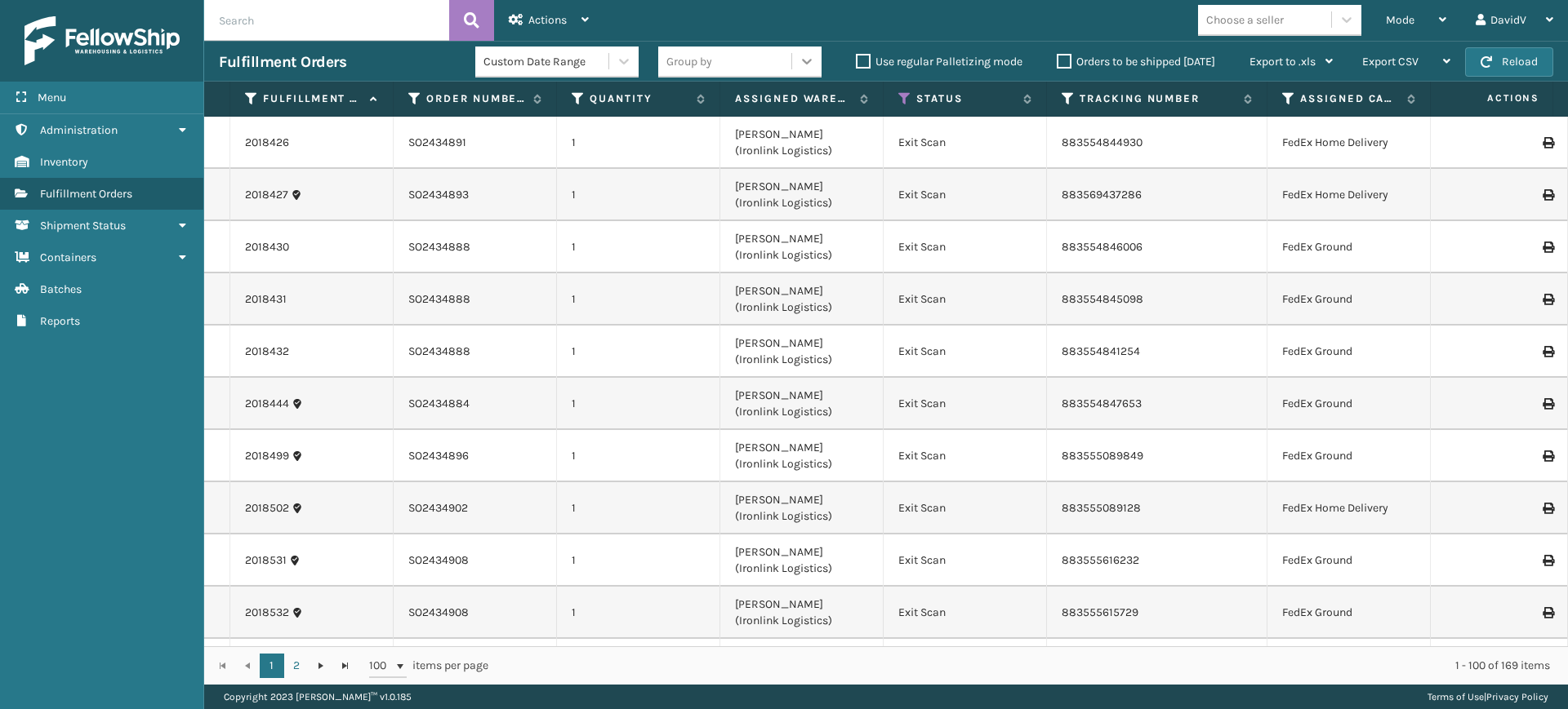
click at [805, 60] on icon at bounding box center [807, 61] width 17 height 17
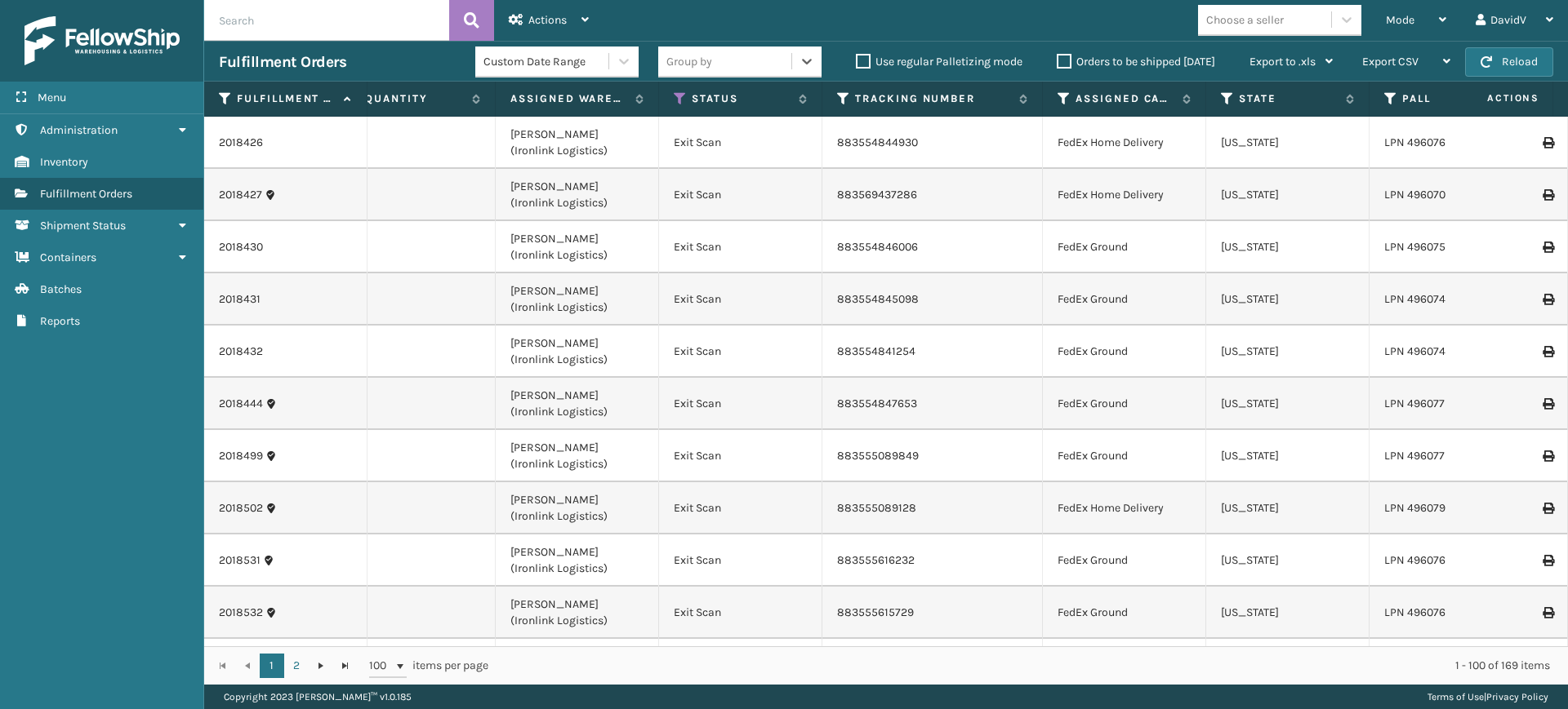
scroll to position [0, 186]
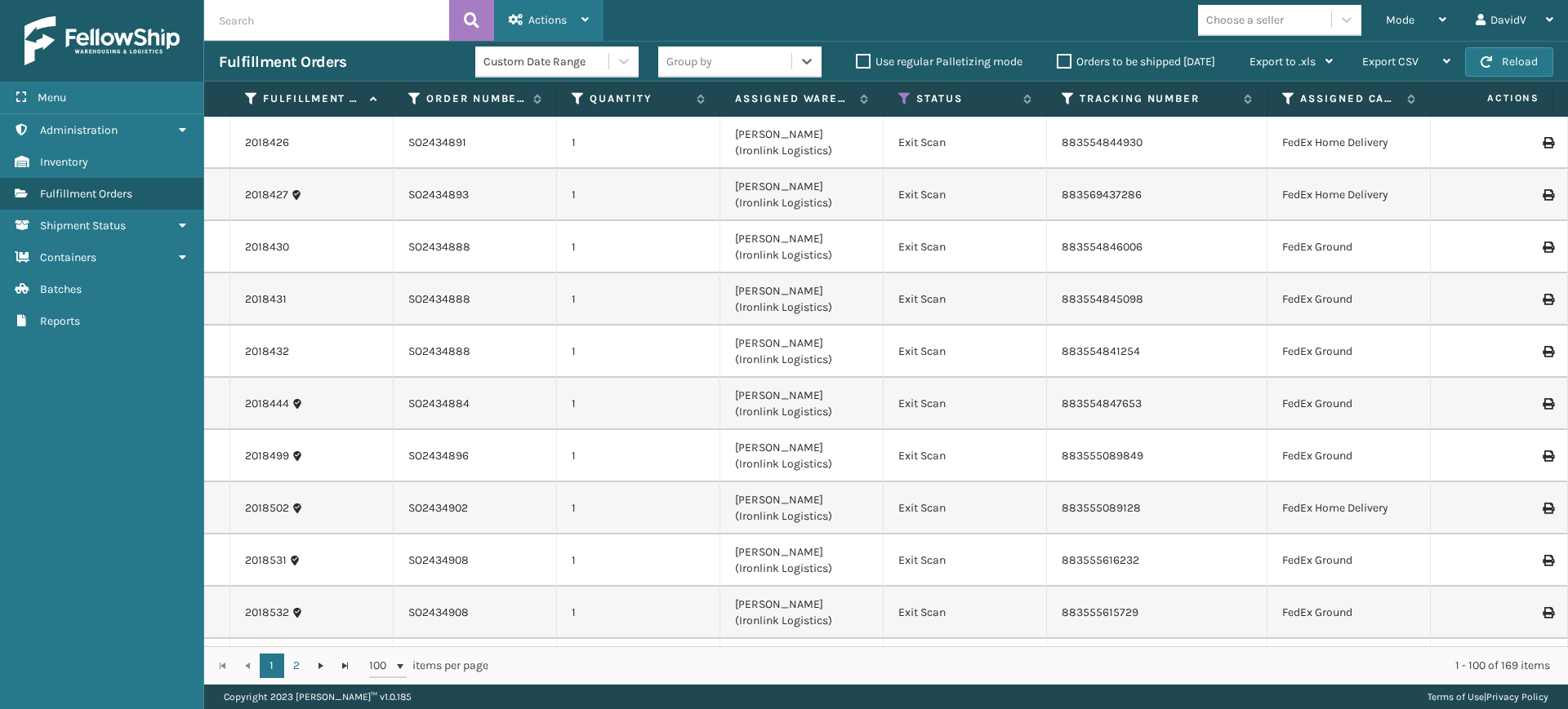
click at [579, 23] on div "Actions" at bounding box center [548, 21] width 80 height 41
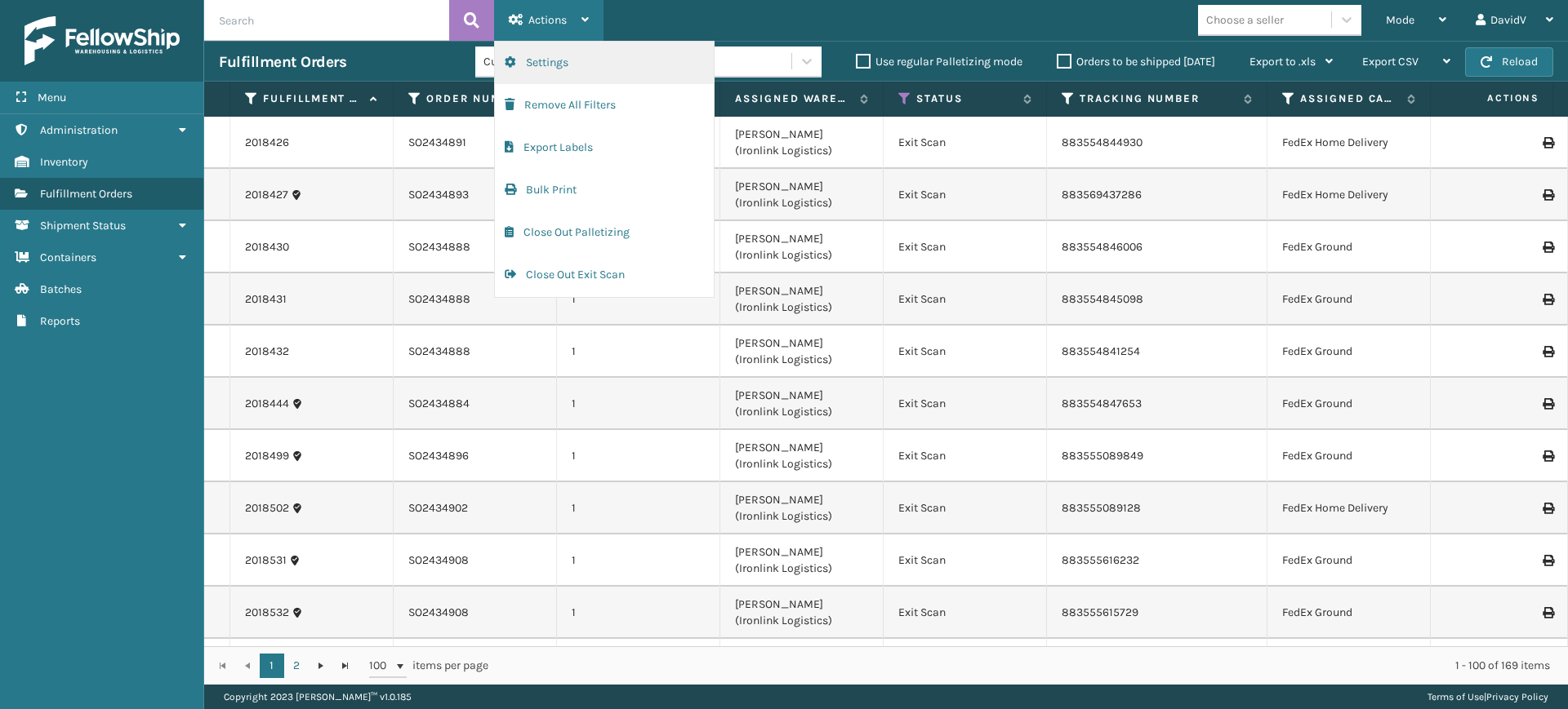
click at [575, 61] on button "Settings" at bounding box center [604, 62] width 219 height 42
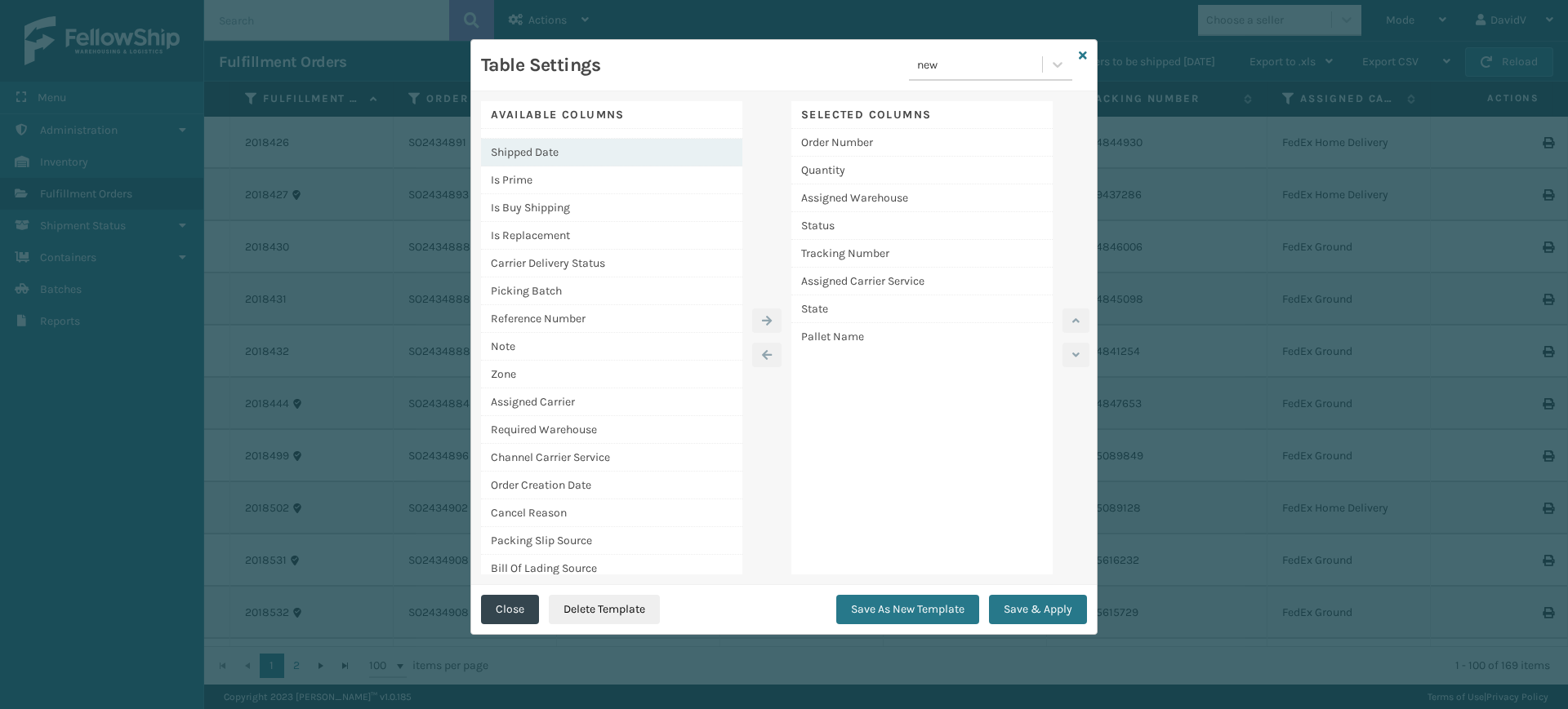
click at [554, 155] on div "Shipped Date" at bounding box center [611, 152] width 261 height 27
click at [760, 325] on button "button" at bounding box center [766, 320] width 29 height 25
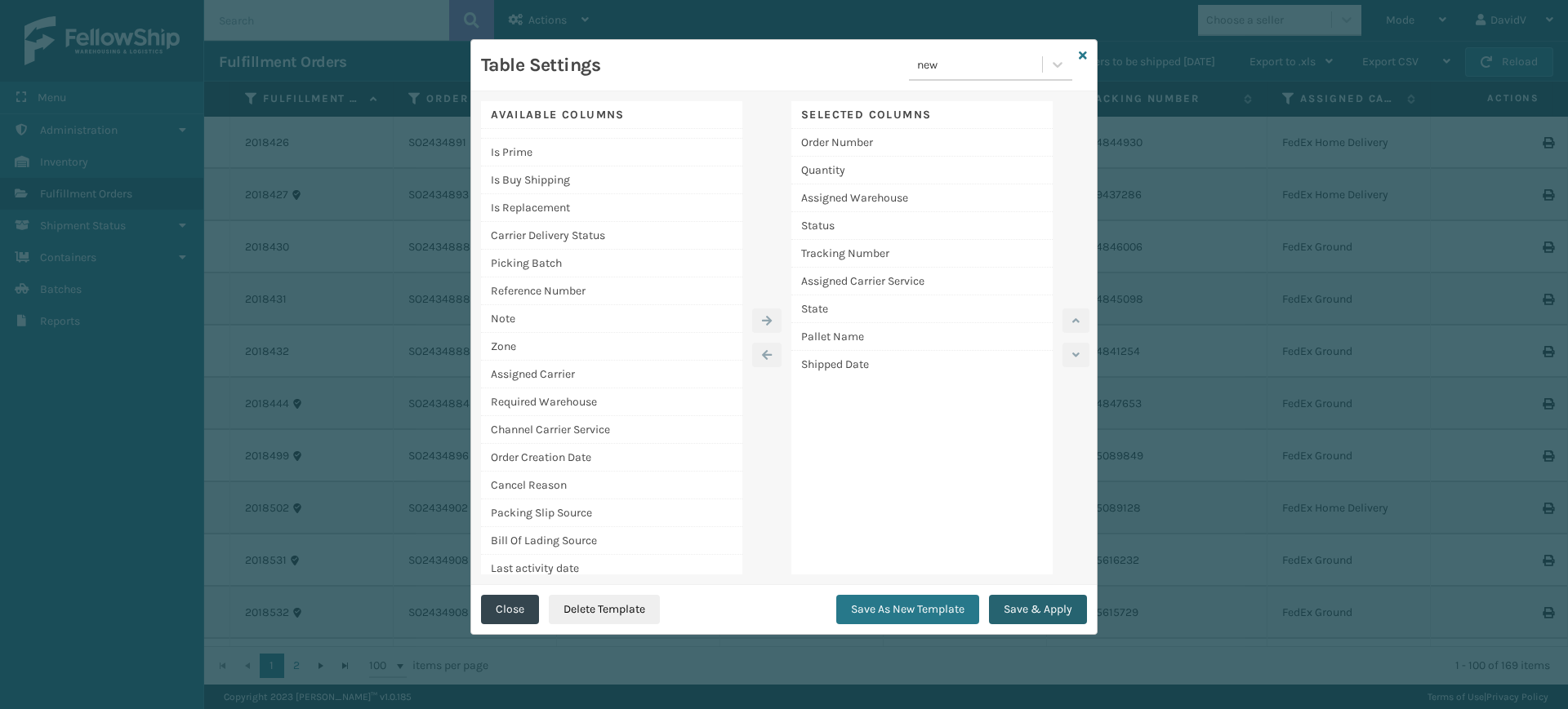
click at [1043, 606] on button "Save & Apply" at bounding box center [1037, 610] width 98 height 29
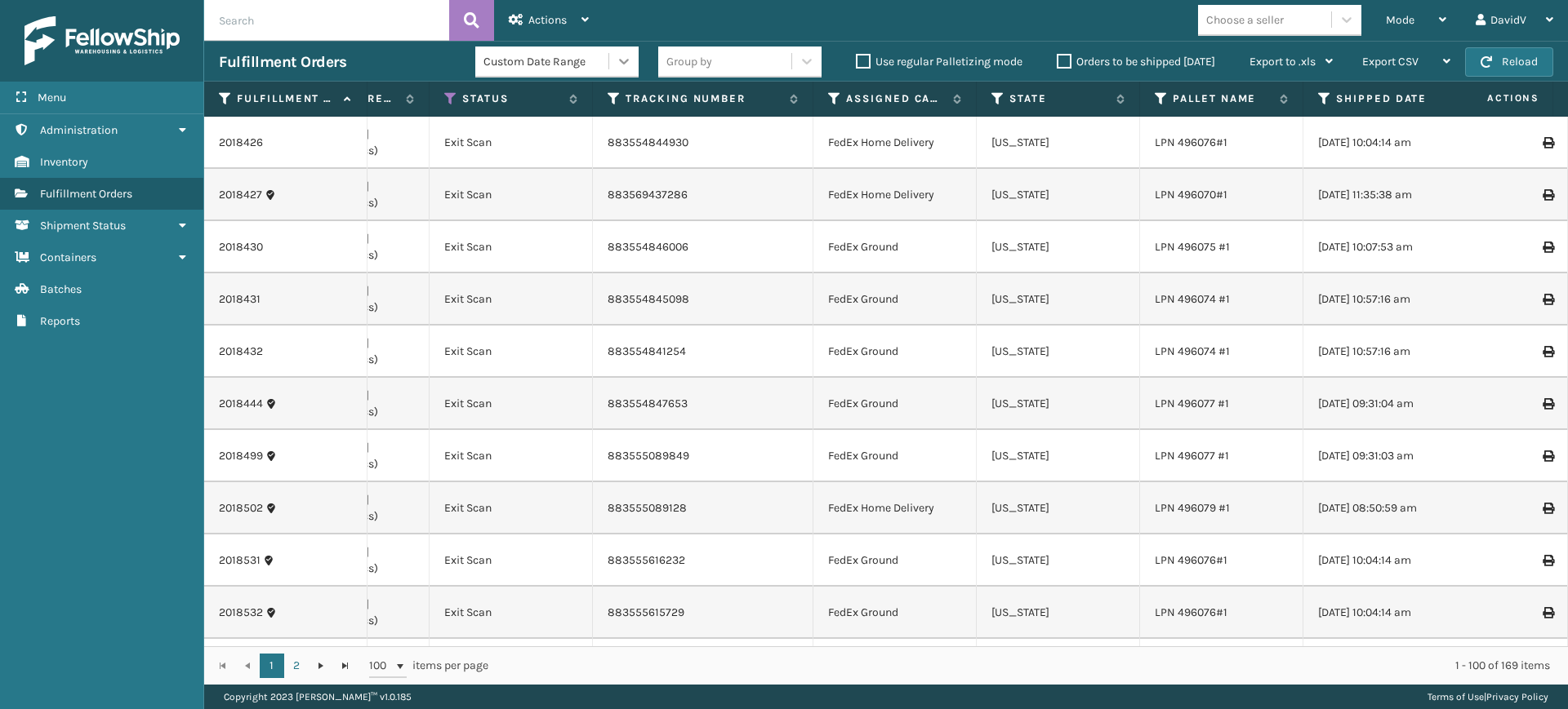
click at [619, 59] on icon at bounding box center [624, 61] width 17 height 17
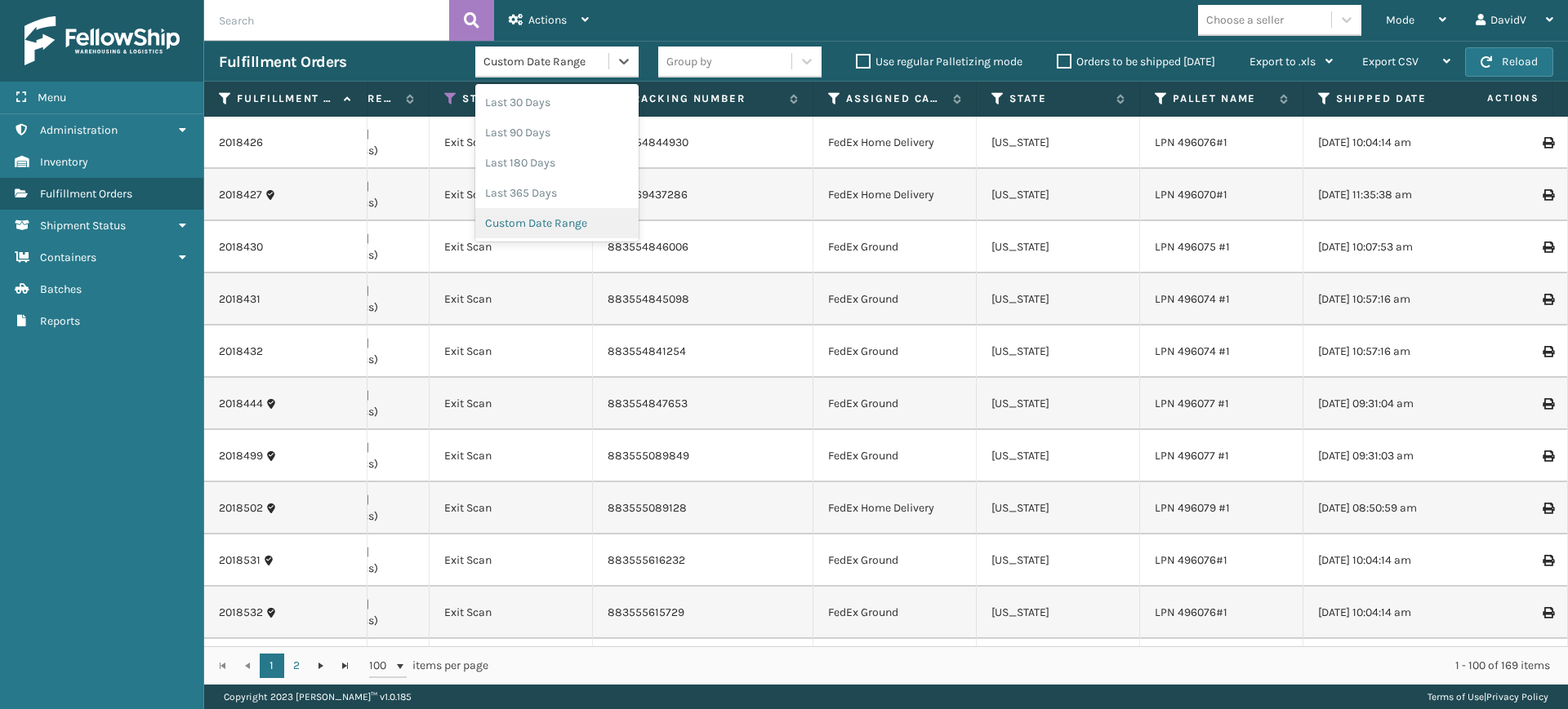
click at [556, 221] on div "Custom Date Range" at bounding box center [557, 223] width 163 height 30
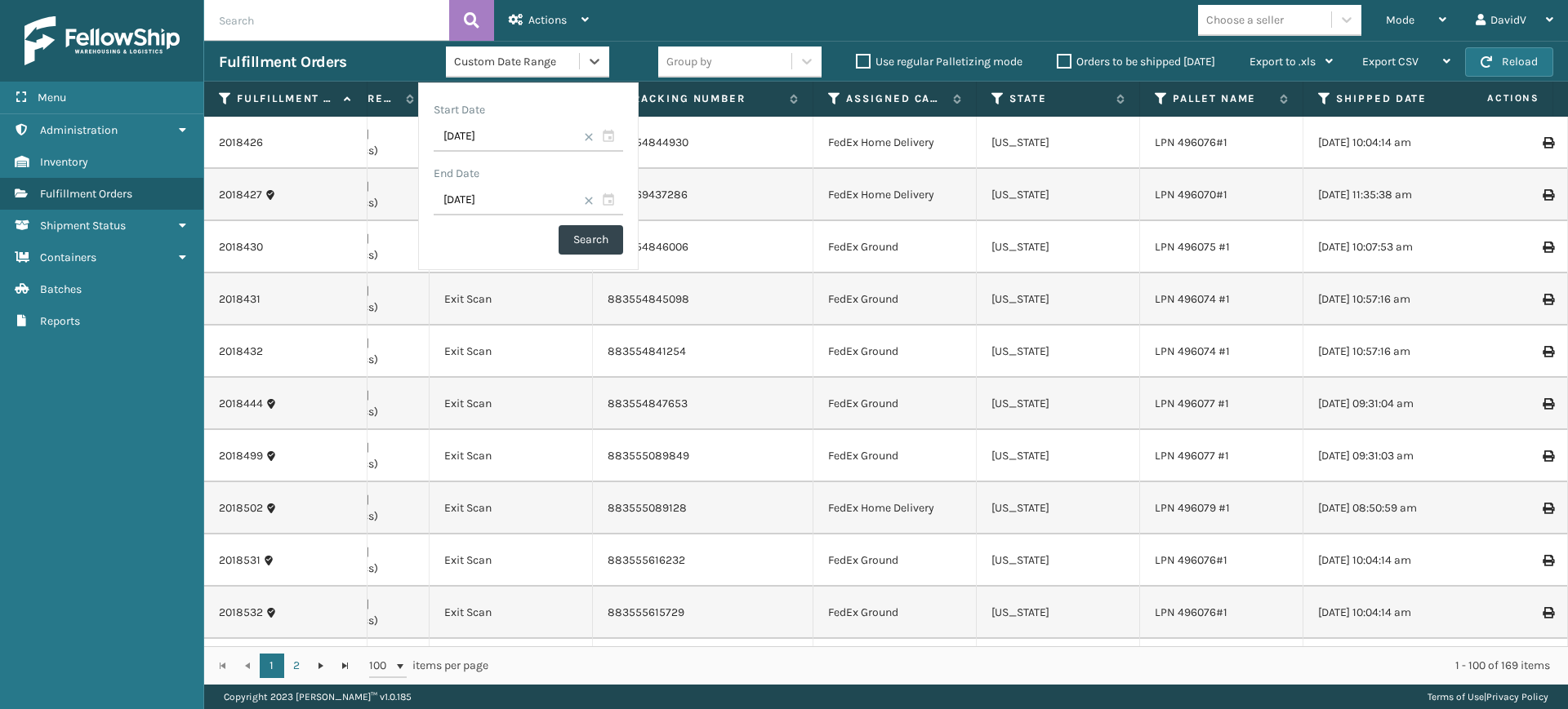
click at [584, 136] on span at bounding box center [588, 137] width 10 height 10
click at [537, 144] on input "text" at bounding box center [528, 137] width 190 height 29
click at [560, 295] on div "15" at bounding box center [572, 294] width 25 height 25
type input "[DATE]"
click at [588, 258] on div "Start Date [DATE] End Date [DATE] Search" at bounding box center [529, 176] width 220 height 188
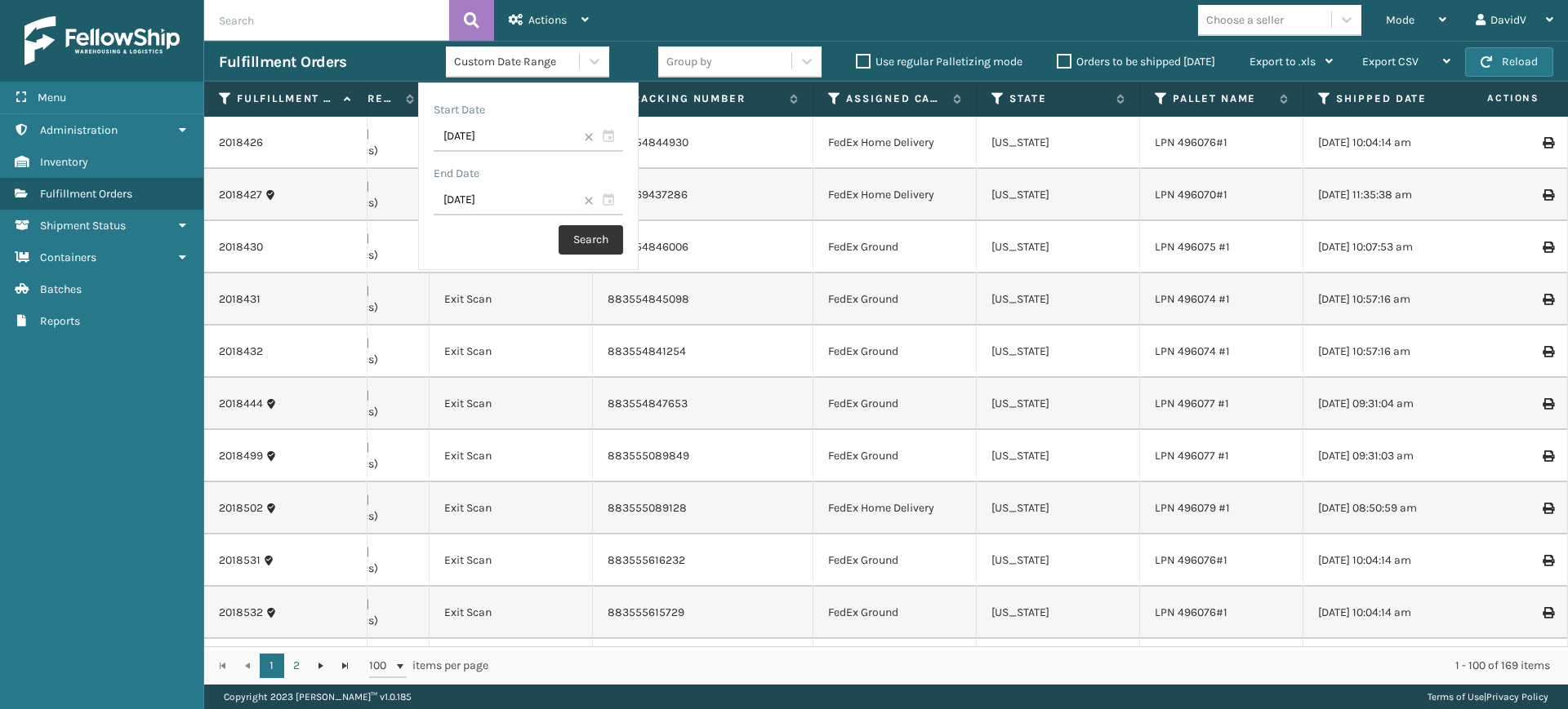
click at [588, 245] on button "Search" at bounding box center [590, 240] width 65 height 29
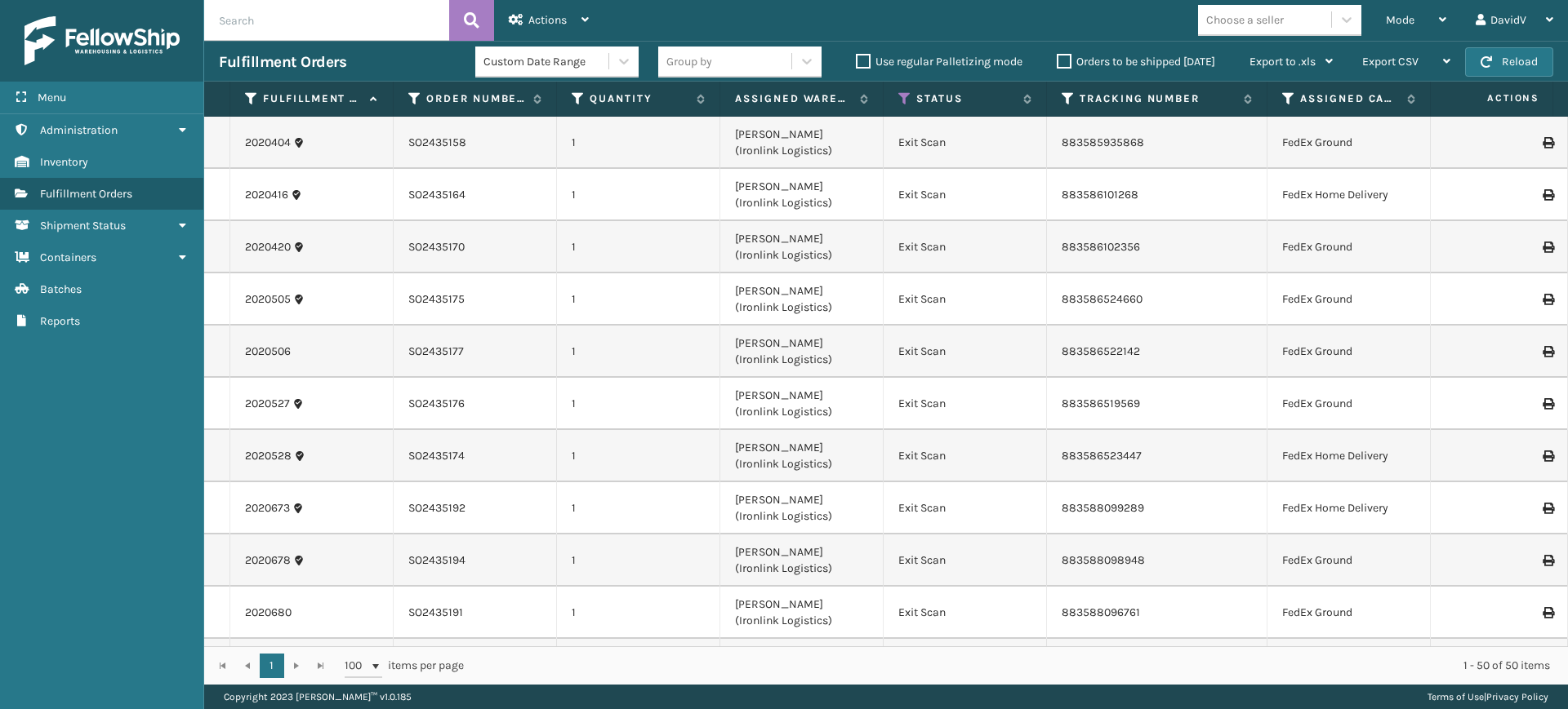
scroll to position [102, 0]
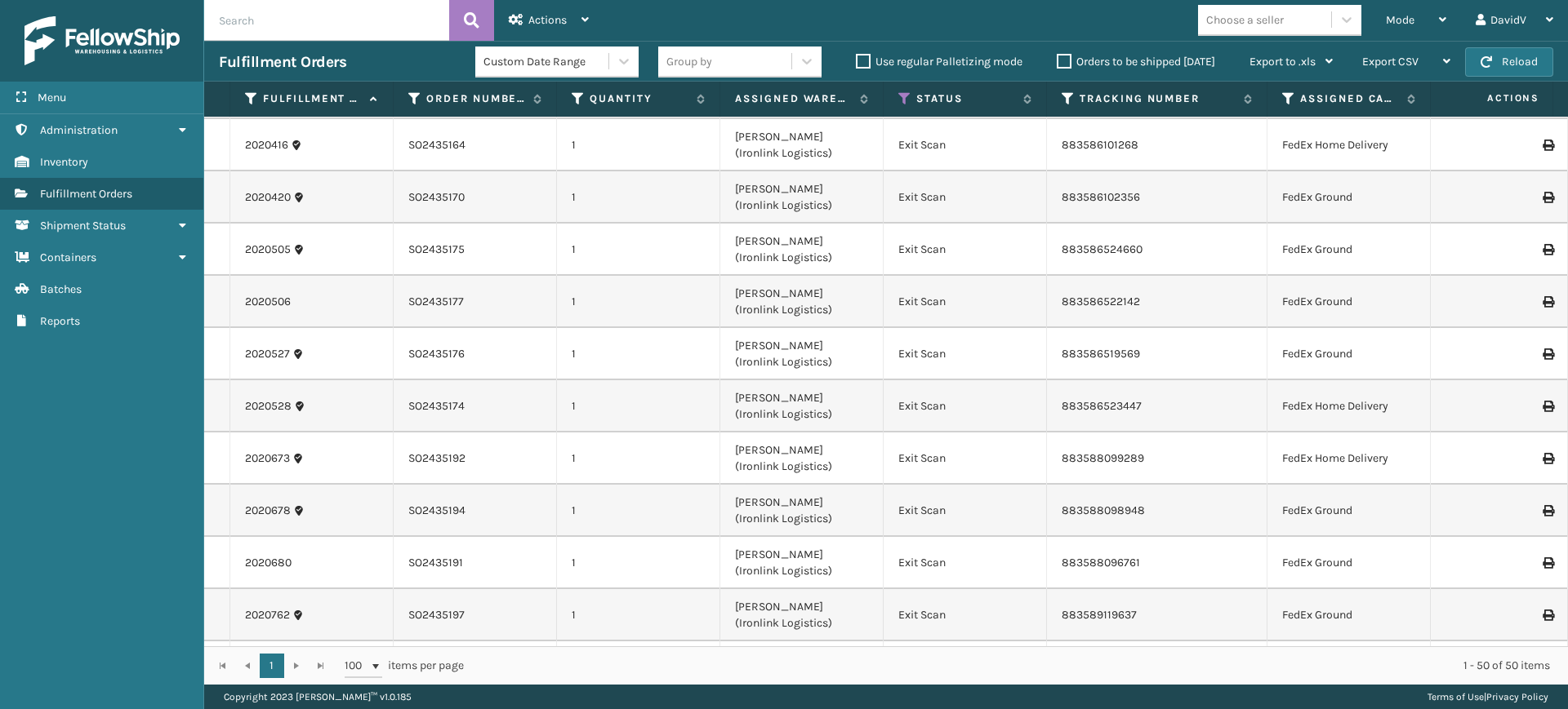
click at [301, 666] on div "1 1 100 items per page 1 - 50 of 50 items" at bounding box center [886, 665] width 1364 height 38
click at [299, 666] on div "1 1 100 items per page 1 - 50 of 50 items" at bounding box center [886, 665] width 1364 height 38
click at [299, 665] on div "1 1 100 items per page 1 - 50 of 50 items" at bounding box center [886, 665] width 1364 height 38
click at [250, 666] on div "1 1 100 items per page 1 - 50 of 50 items" at bounding box center [886, 665] width 1364 height 38
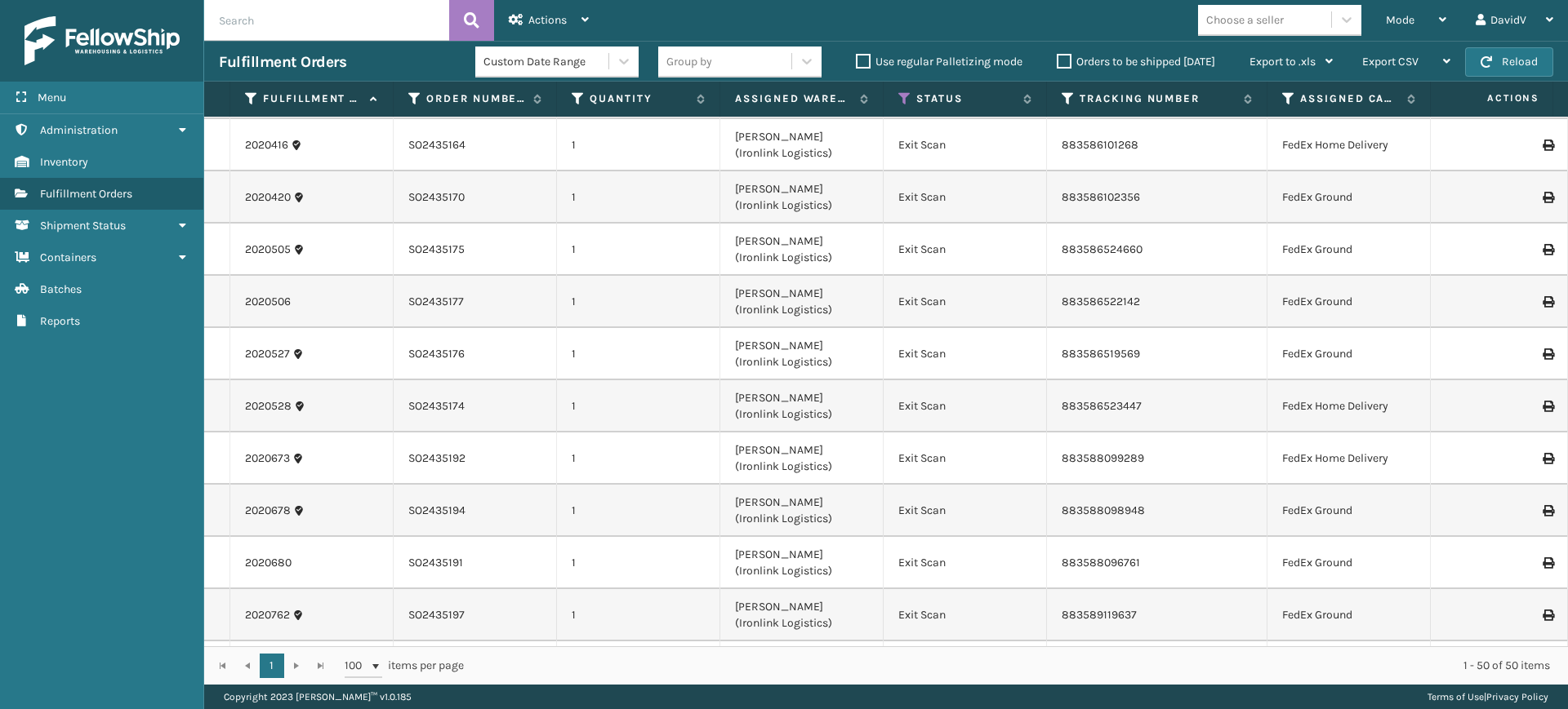
click at [250, 666] on div "1 1 100 items per page 1 - 50 of 50 items" at bounding box center [886, 665] width 1364 height 38
click at [1440, 21] on icon at bounding box center [1441, 20] width 7 height 12
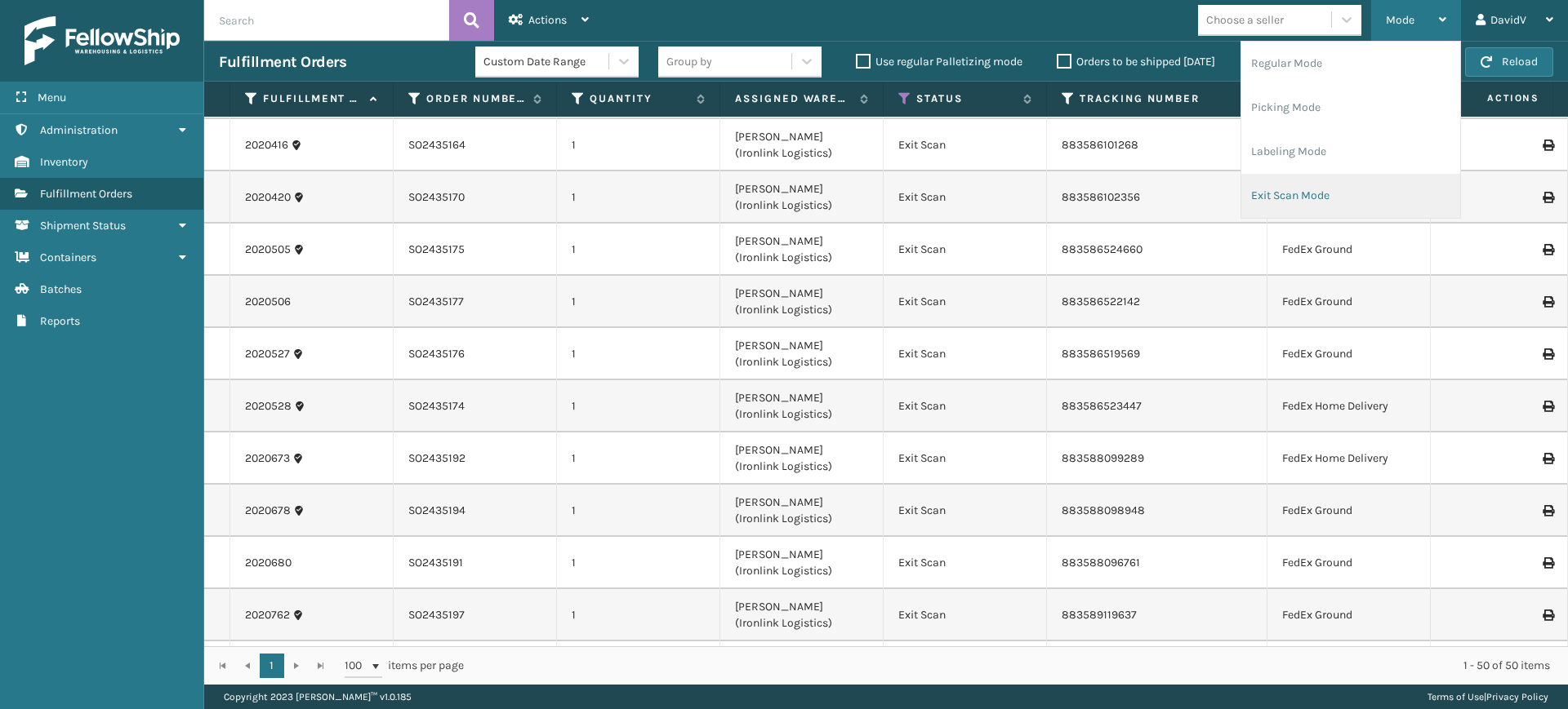
click at [1352, 204] on li "Exit Scan Mode" at bounding box center [1350, 195] width 219 height 44
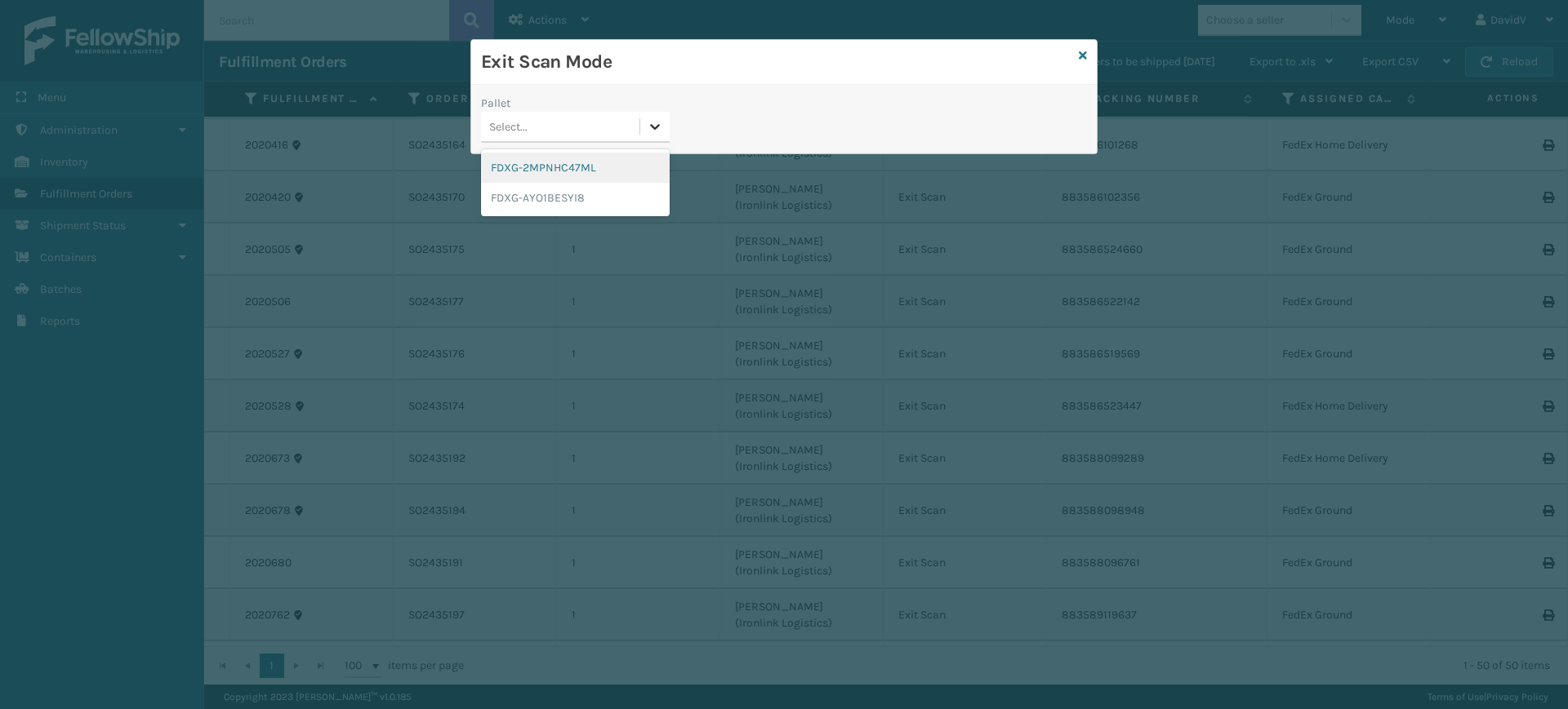
click at [659, 120] on icon at bounding box center [654, 127] width 17 height 17
click at [559, 171] on div "FDXG-2MPNHC47ML" at bounding box center [575, 167] width 189 height 30
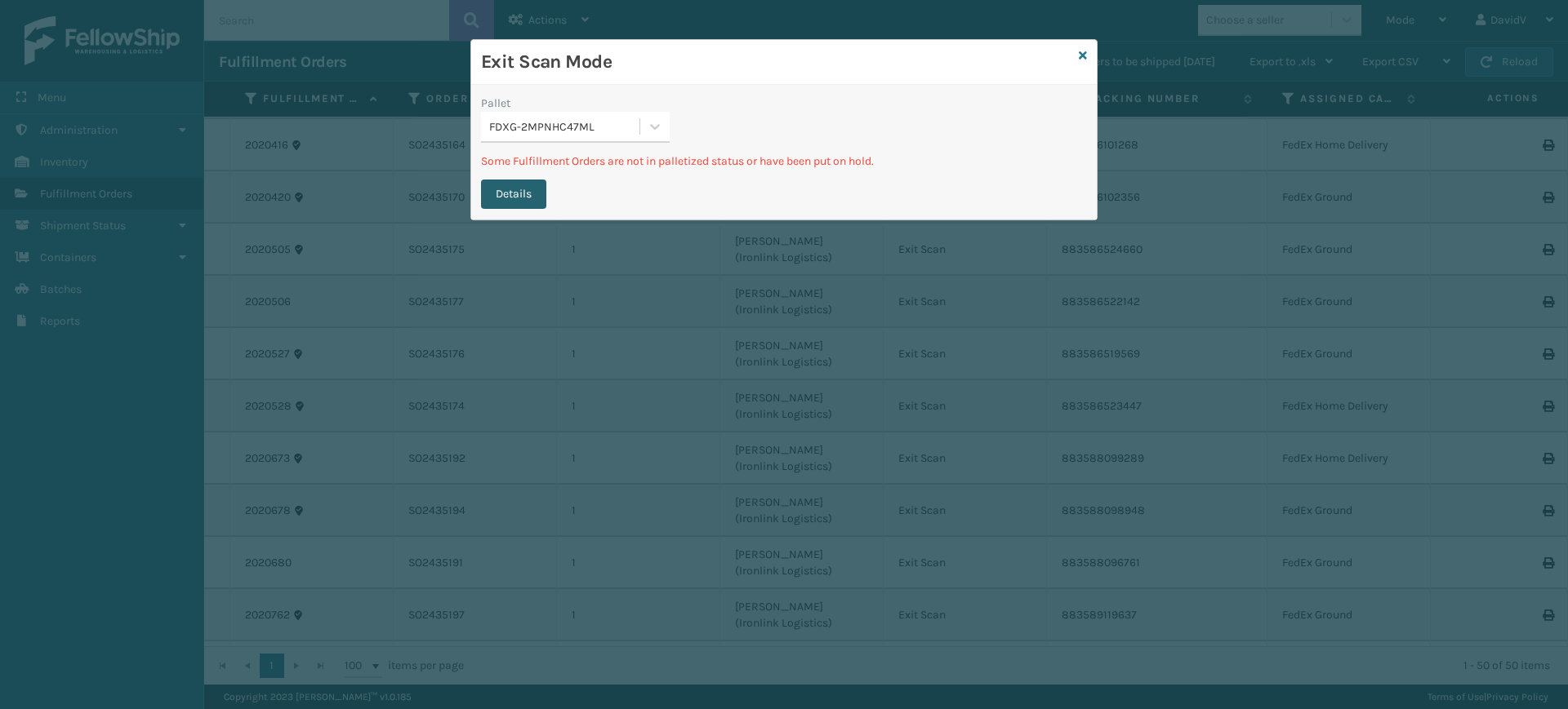
click at [523, 197] on button "Details" at bounding box center [513, 194] width 65 height 29
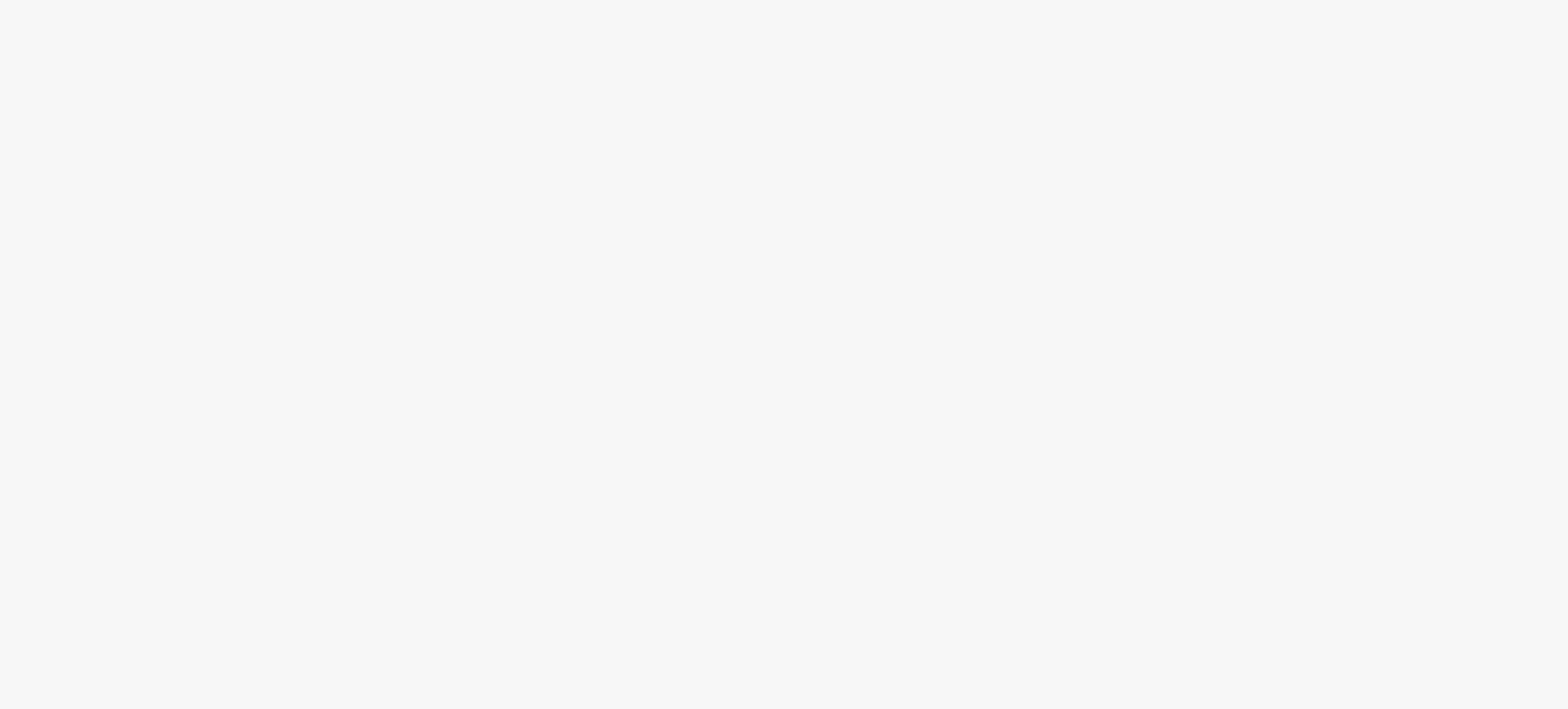
click at [534, 254] on body at bounding box center [784, 354] width 1568 height 709
click at [536, 310] on body at bounding box center [784, 354] width 1568 height 709
click at [536, 311] on body at bounding box center [784, 354] width 1568 height 709
drag, startPoint x: 473, startPoint y: 309, endPoint x: 399, endPoint y: 267, distance: 85.1
click at [472, 309] on body at bounding box center [784, 354] width 1568 height 709
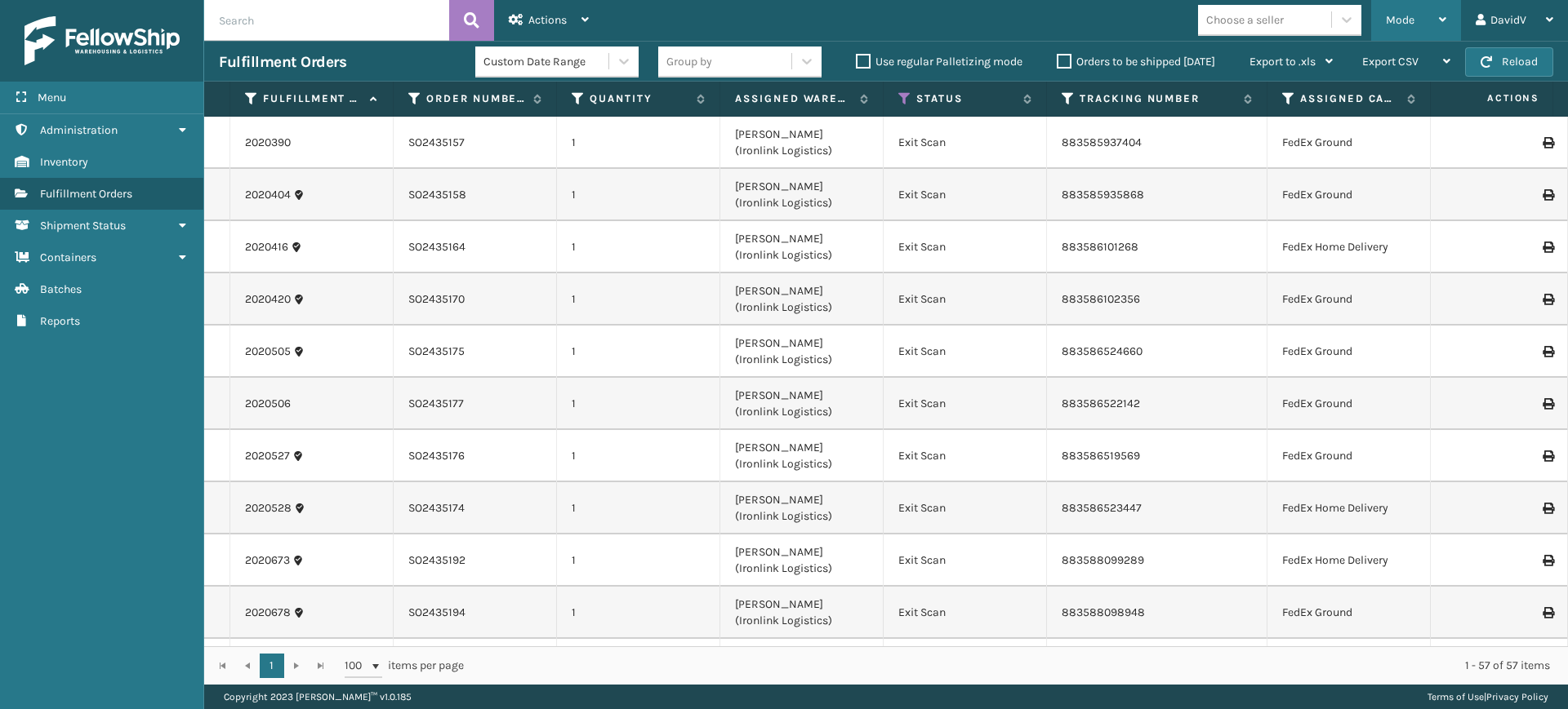
click at [1441, 20] on icon at bounding box center [1441, 20] width 7 height 12
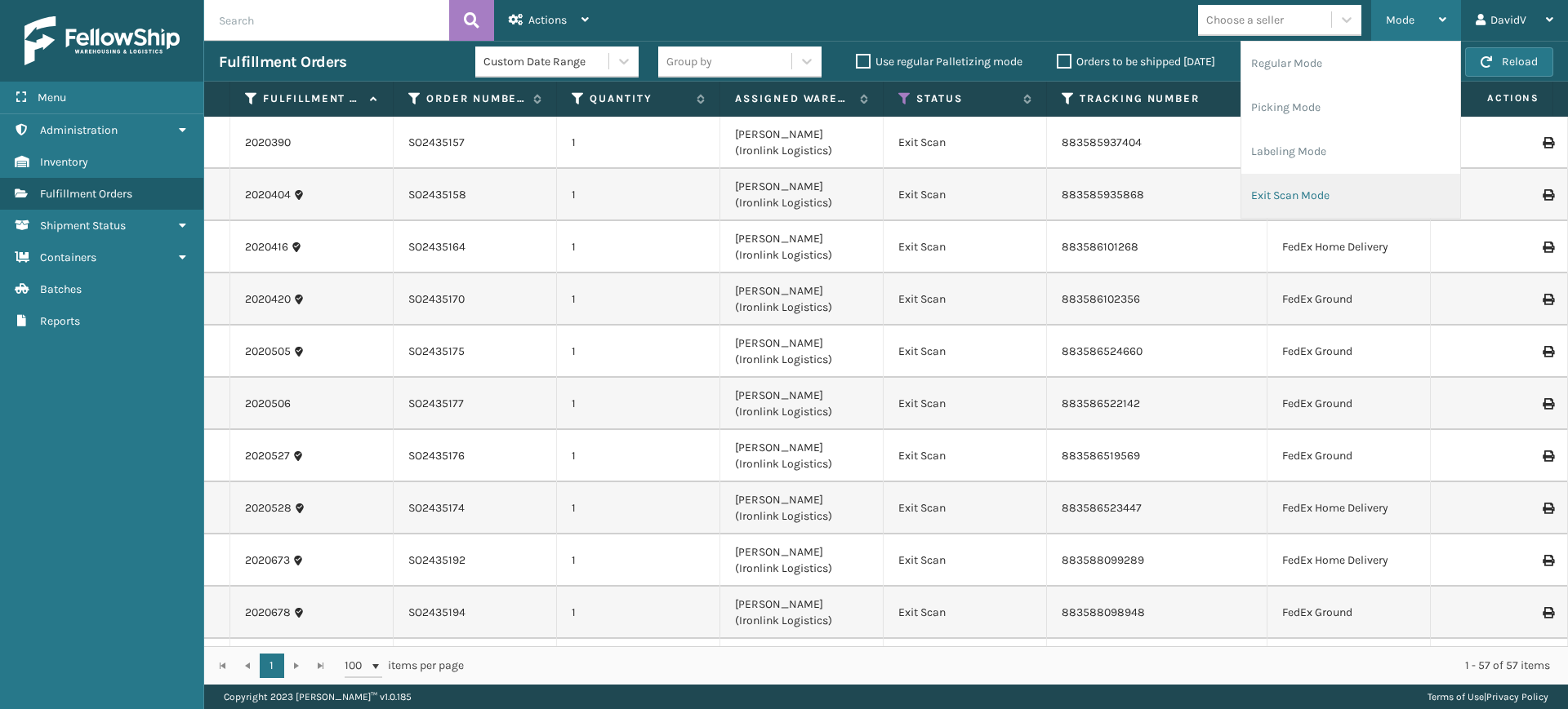
click at [1368, 191] on li "Exit Scan Mode" at bounding box center [1350, 195] width 219 height 44
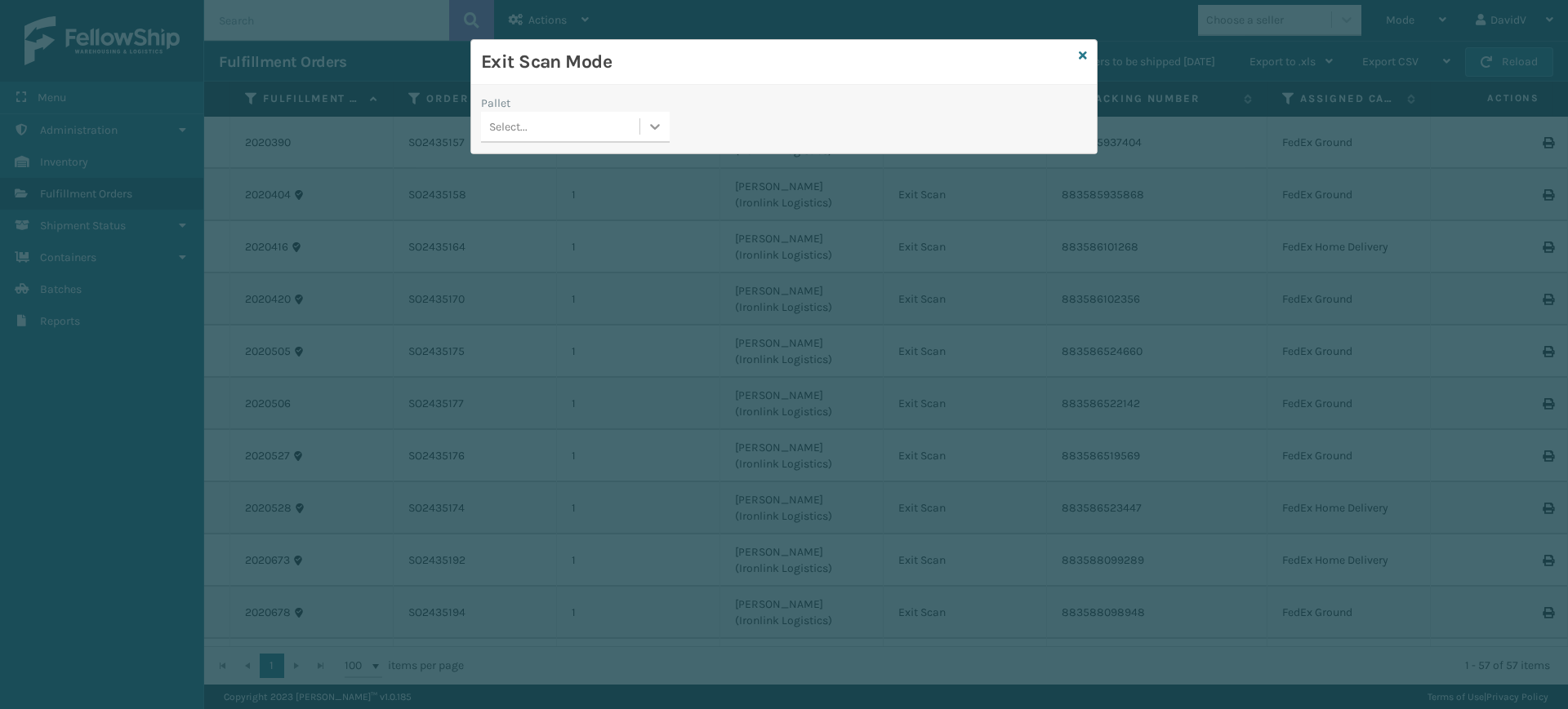
click at [650, 128] on icon at bounding box center [654, 127] width 17 height 17
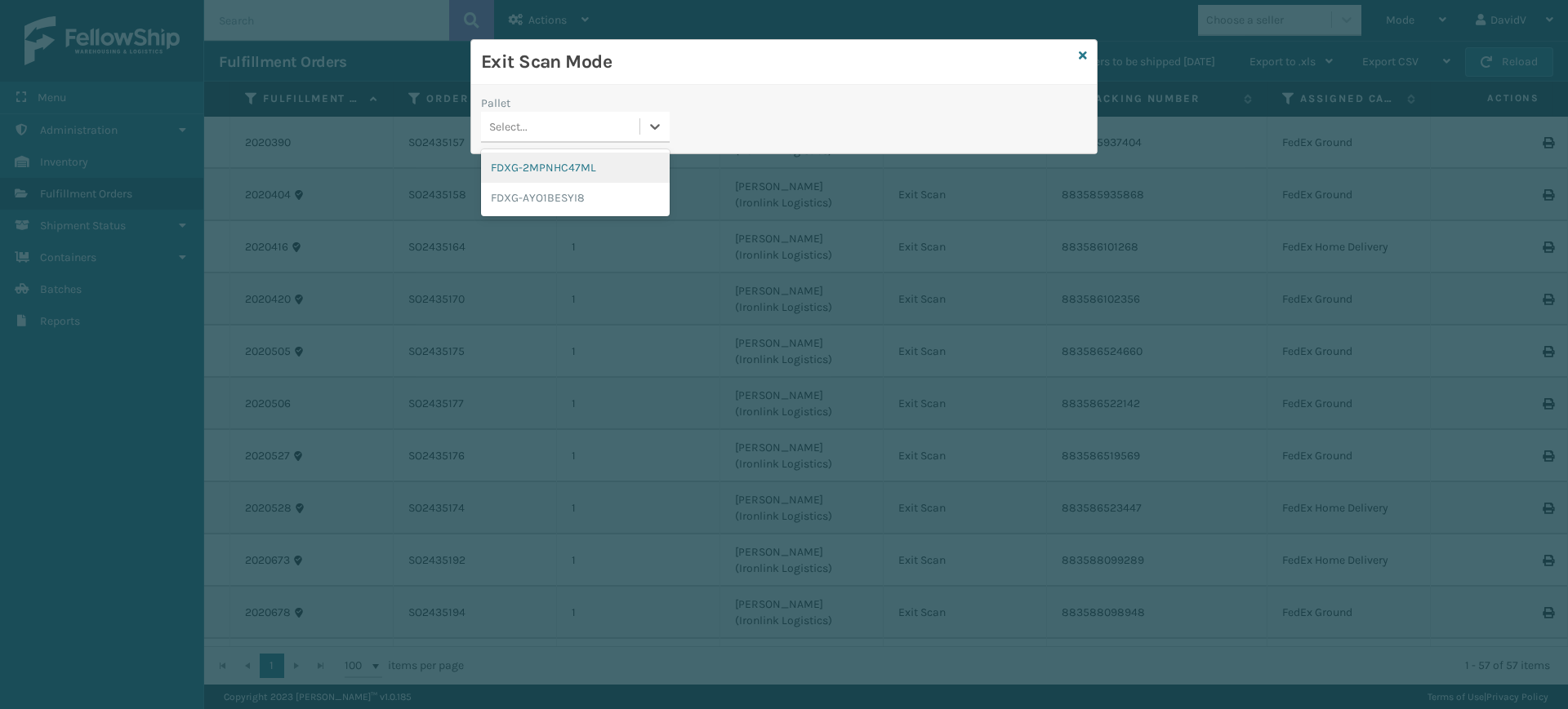
click at [736, 114] on div "Pallet option FDXG-2MPNHC47ML focused, 1 of 2. 2 results available. Use Up and …" at bounding box center [784, 123] width 626 height 58
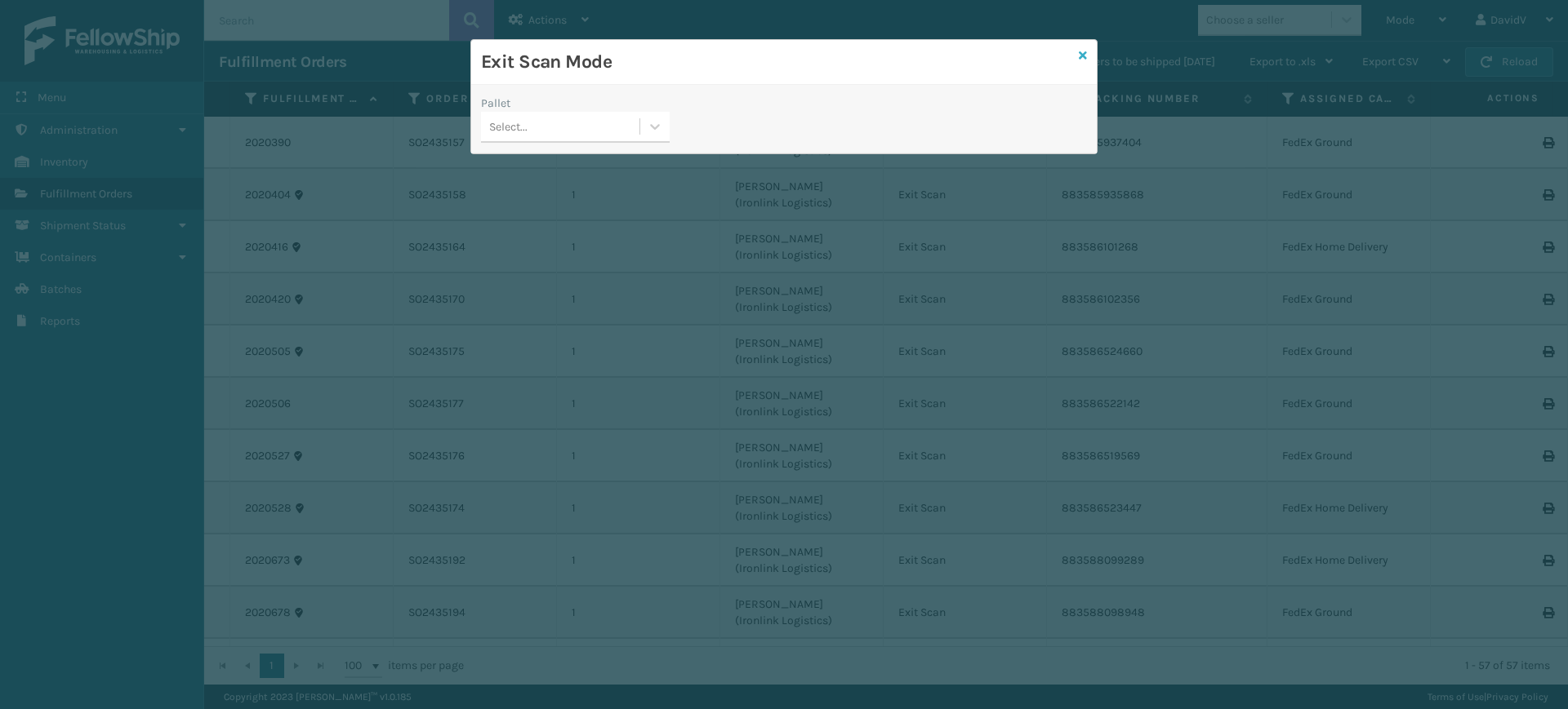
click at [1086, 55] on icon at bounding box center [1083, 56] width 8 height 12
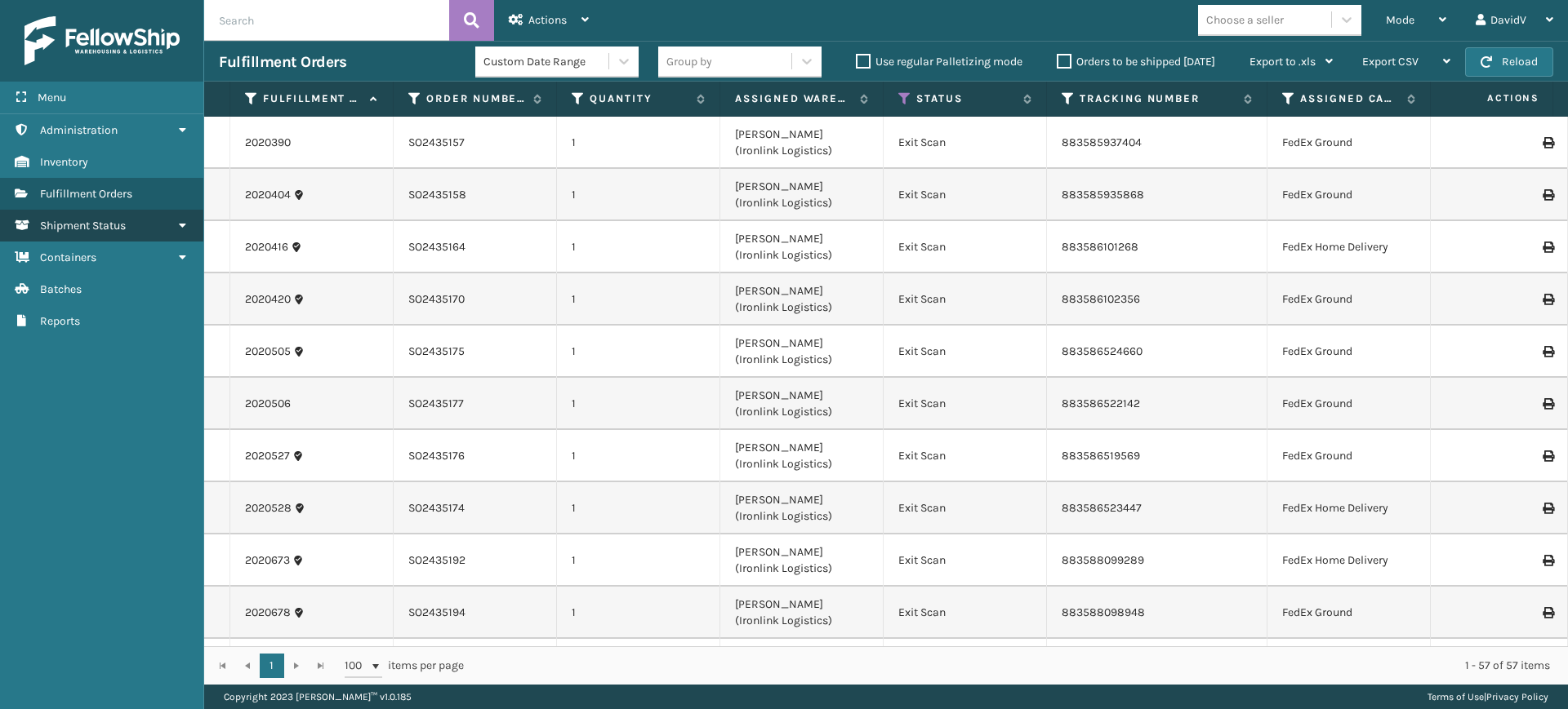
click at [183, 225] on icon at bounding box center [182, 226] width 13 height 12
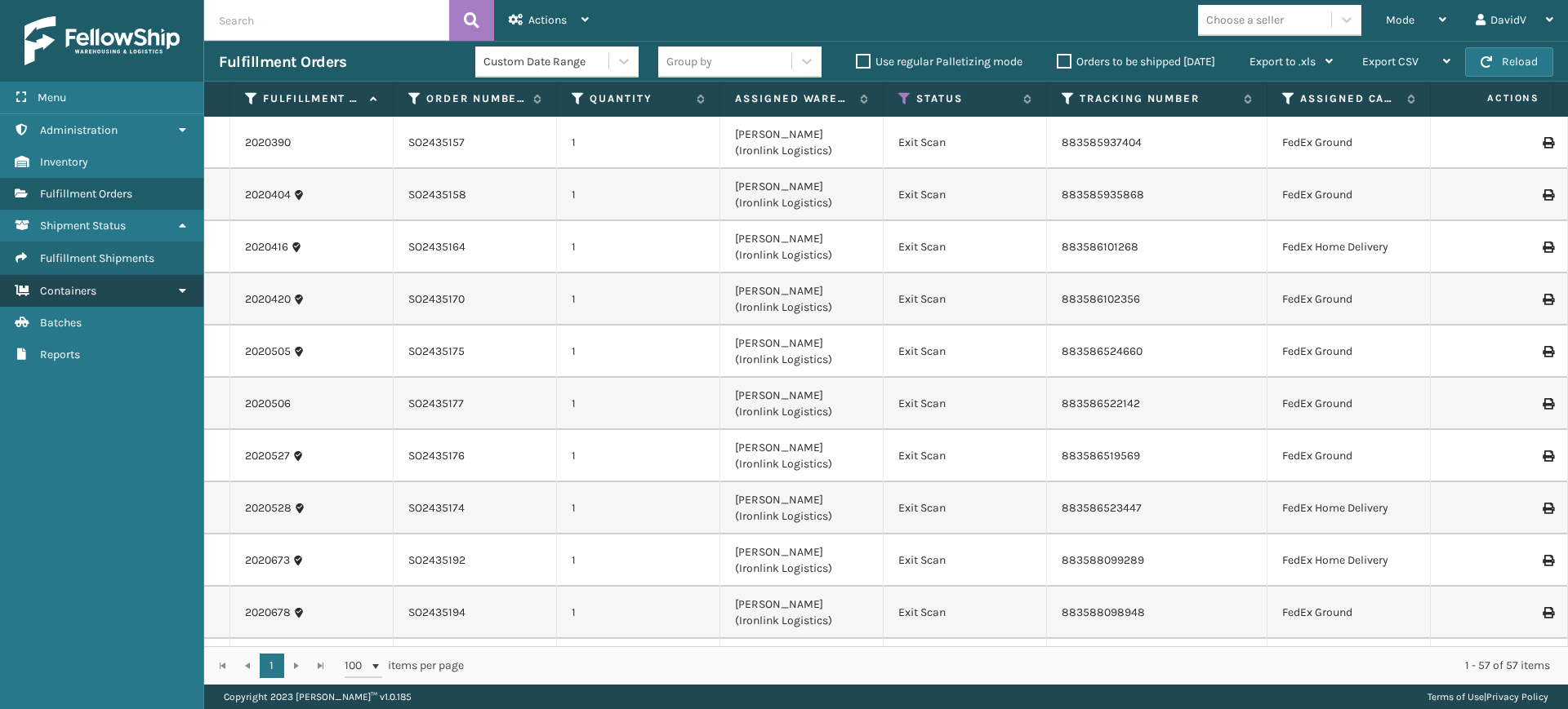
click at [173, 297] on link "Containers" at bounding box center [101, 291] width 203 height 31
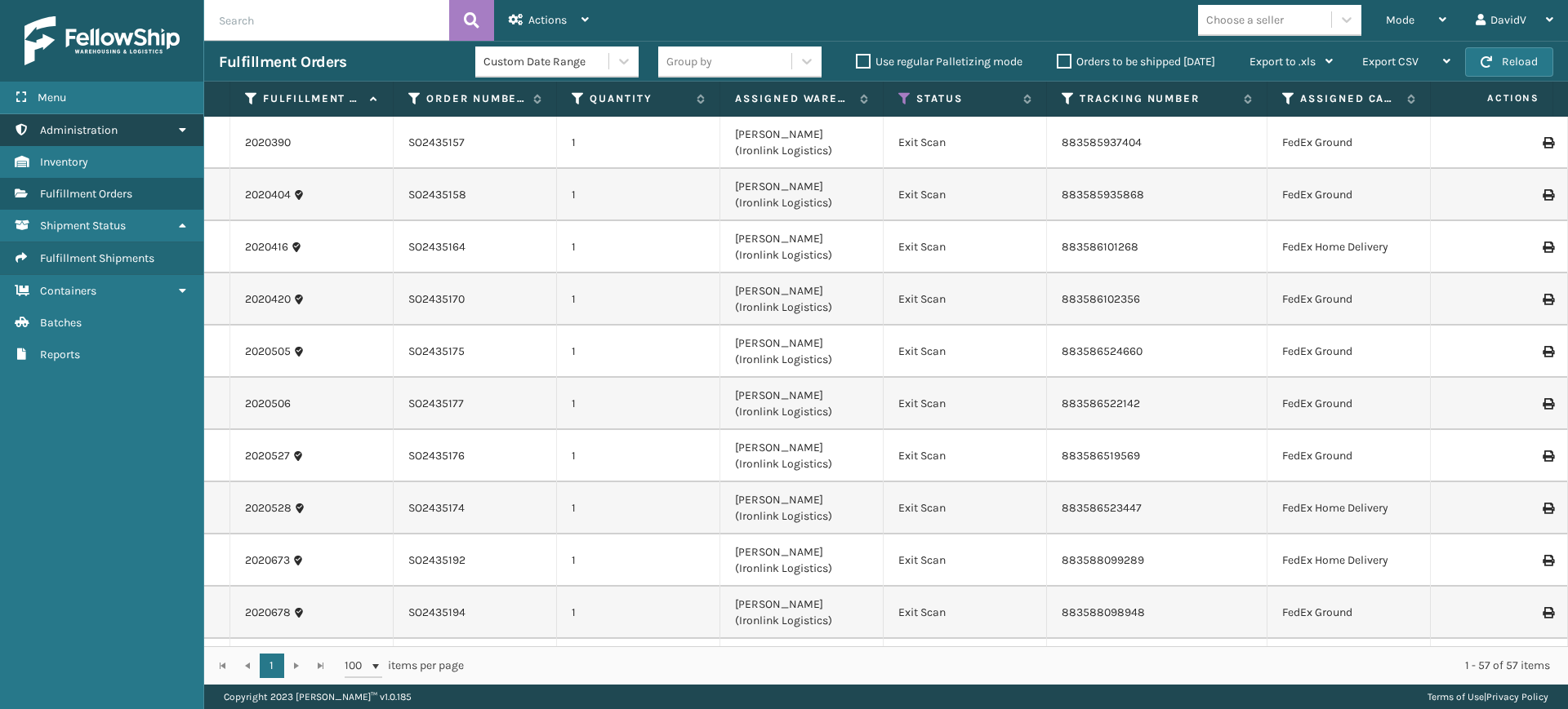
click at [182, 125] on icon at bounding box center [182, 130] width 13 height 12
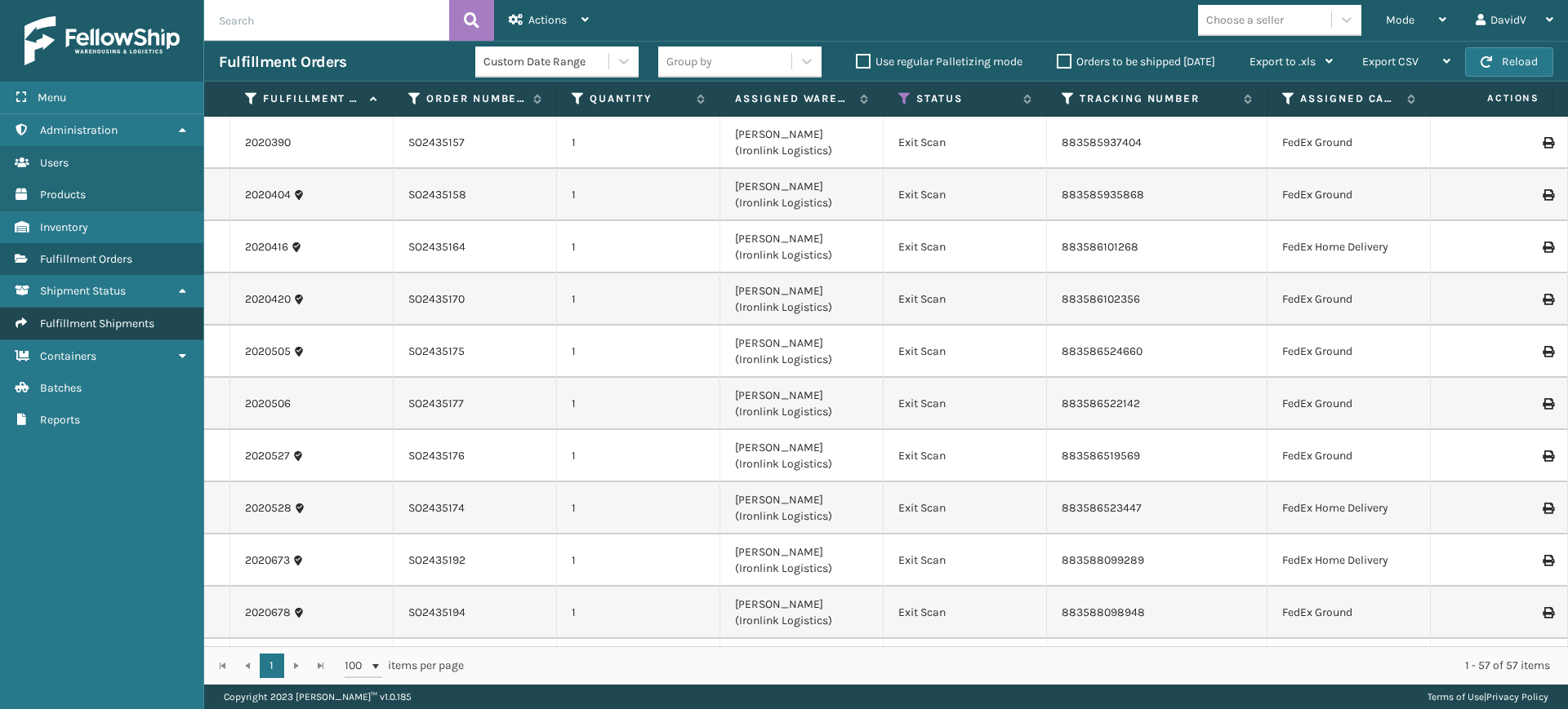
click at [106, 311] on link "Fulfillment Shipments" at bounding box center [101, 323] width 203 height 31
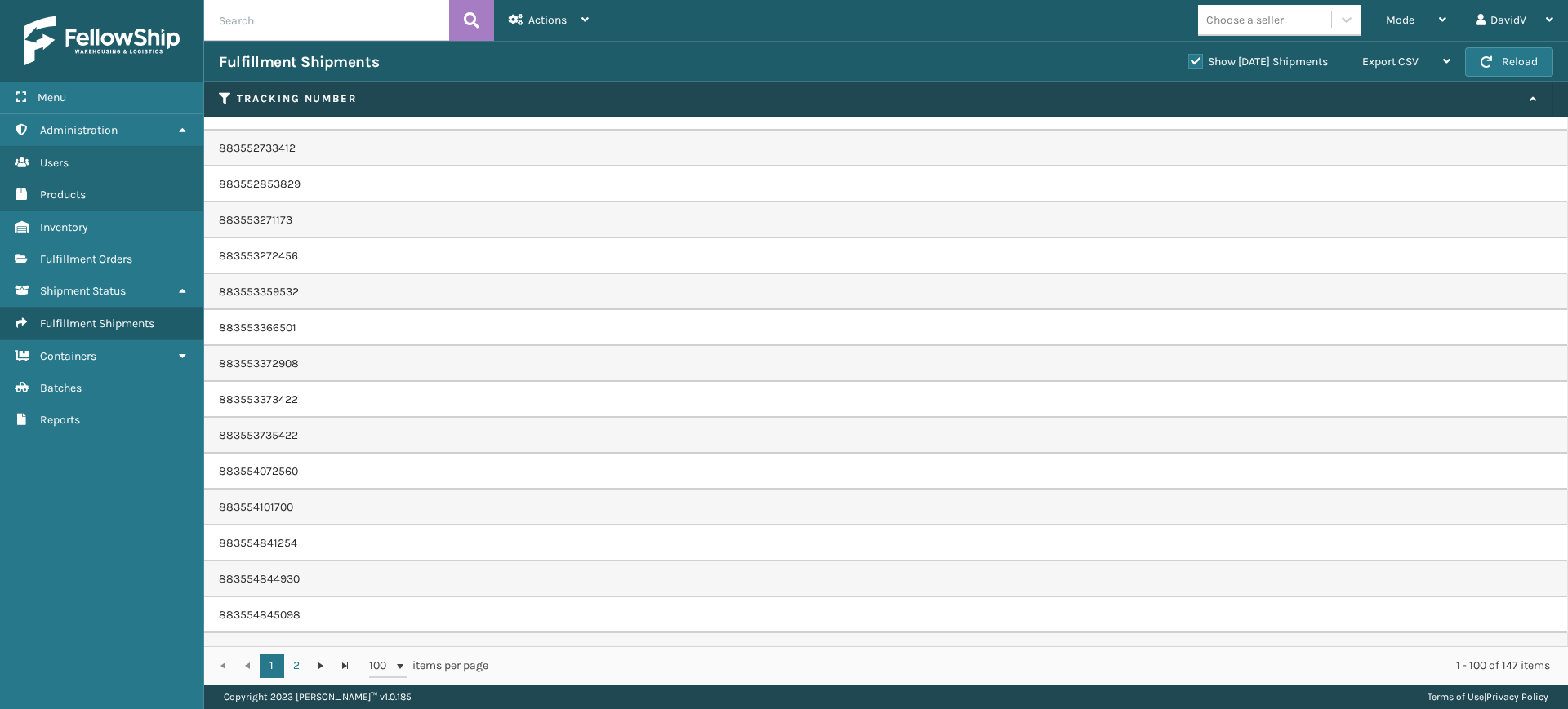
scroll to position [2754, 0]
click at [587, 17] on icon at bounding box center [585, 20] width 7 height 12
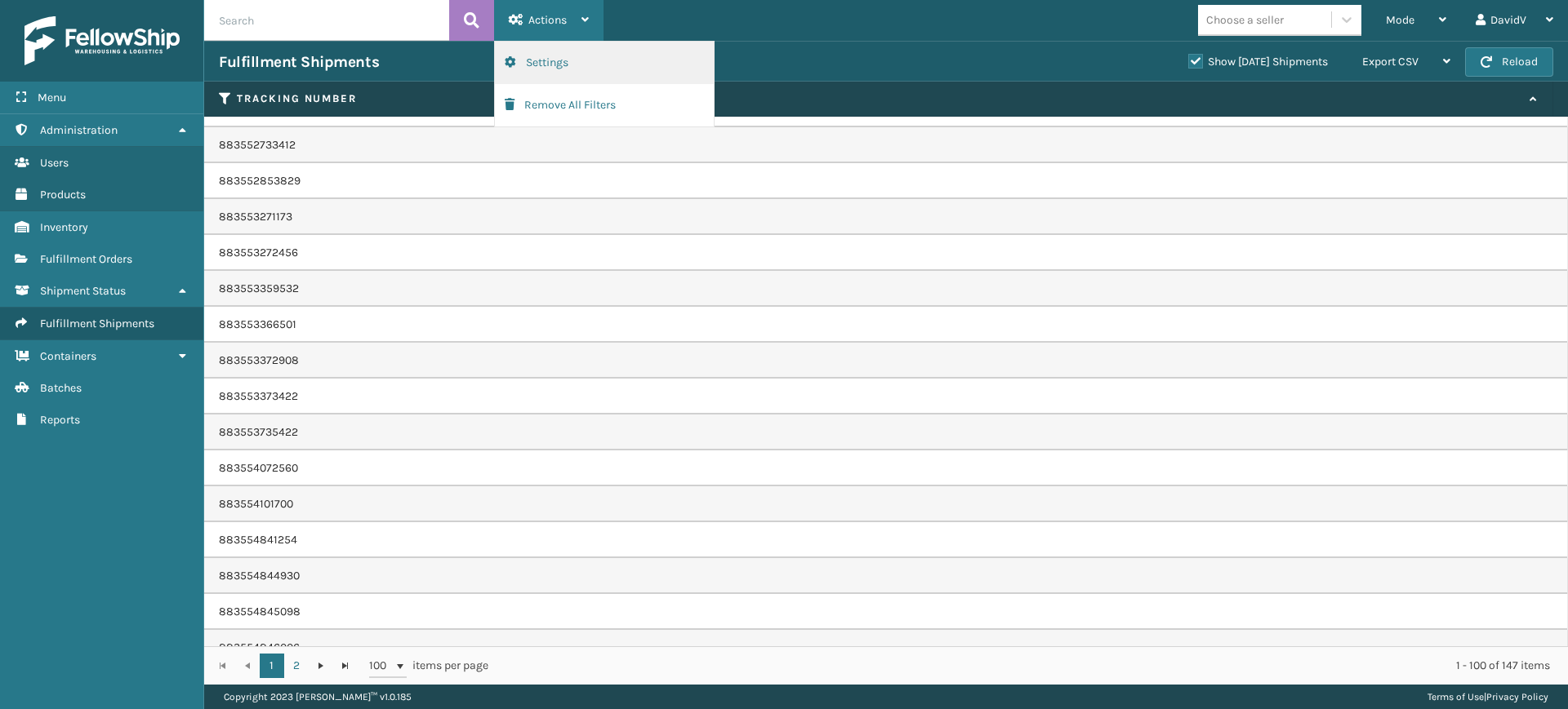
click at [543, 53] on button "Settings" at bounding box center [604, 62] width 219 height 42
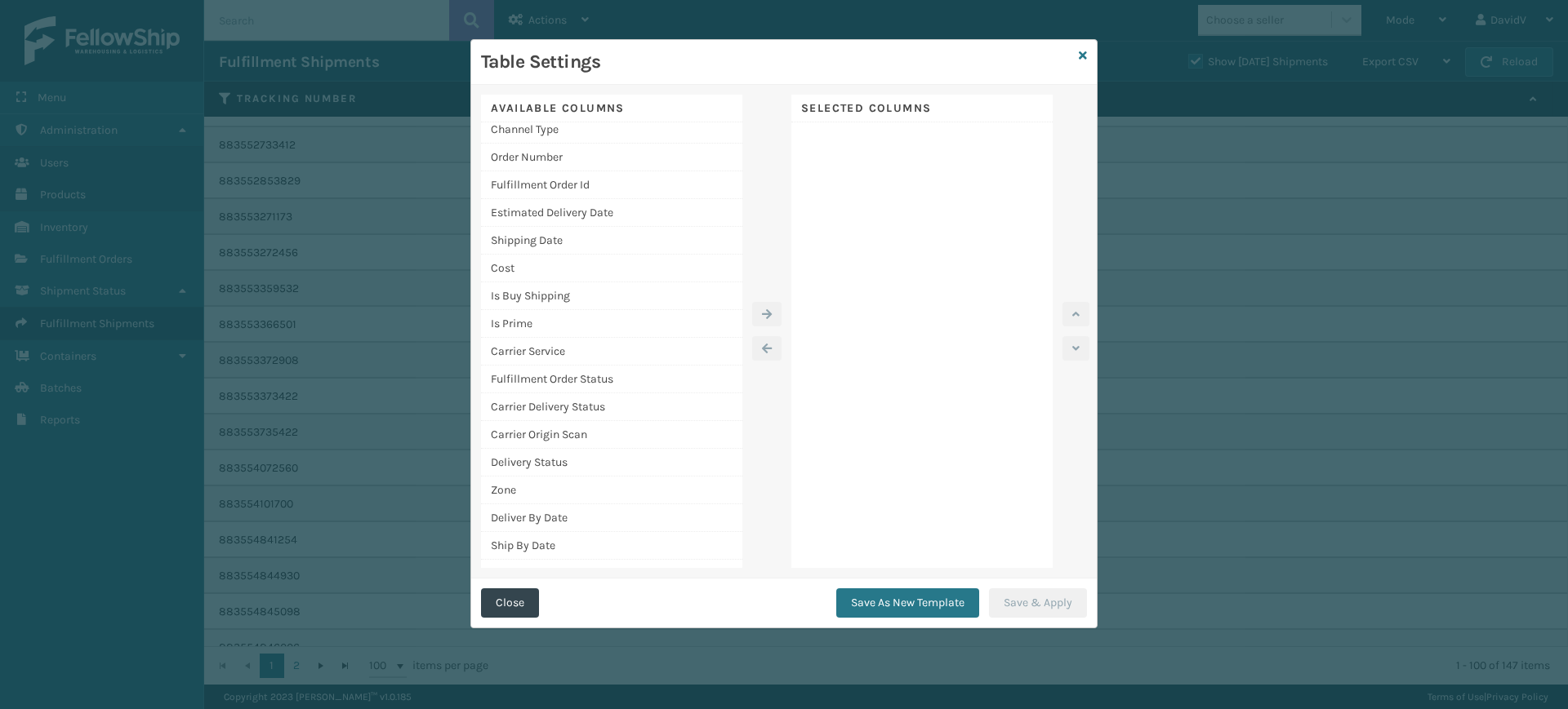
scroll to position [0, 0]
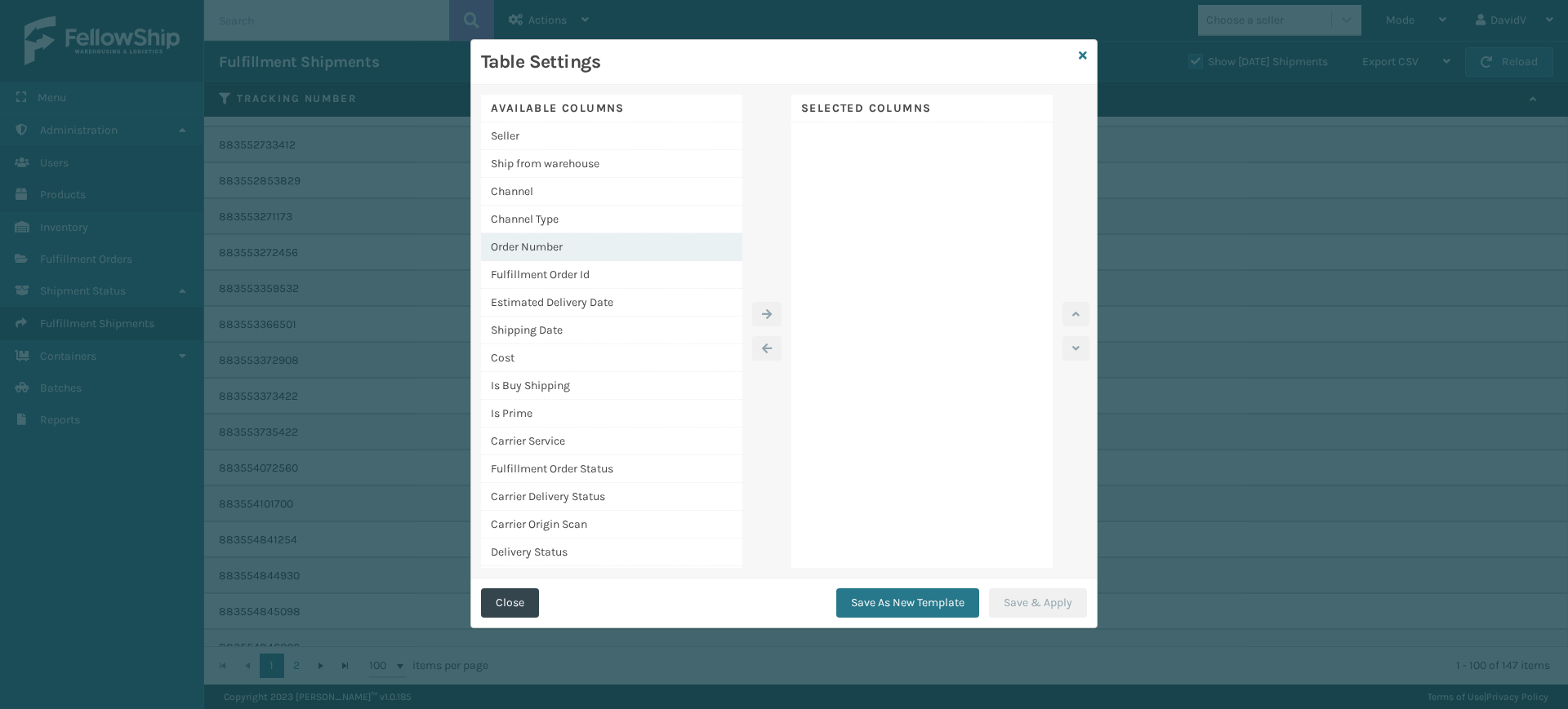
click at [592, 248] on div "Order Number" at bounding box center [611, 247] width 261 height 27
click at [769, 310] on icon "button" at bounding box center [766, 314] width 10 height 12
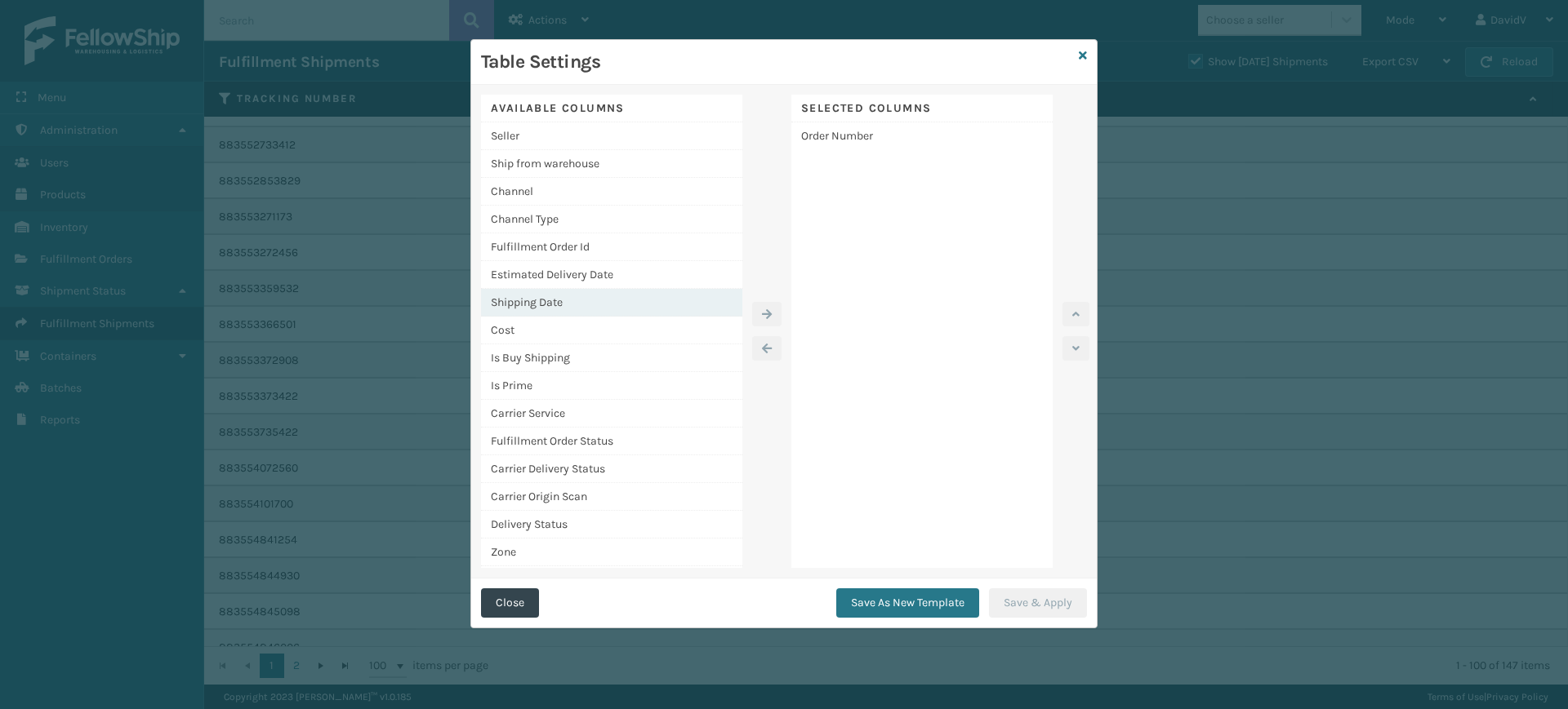
click at [555, 300] on div "Shipping Date" at bounding box center [611, 302] width 261 height 27
click at [775, 315] on button "button" at bounding box center [766, 313] width 29 height 25
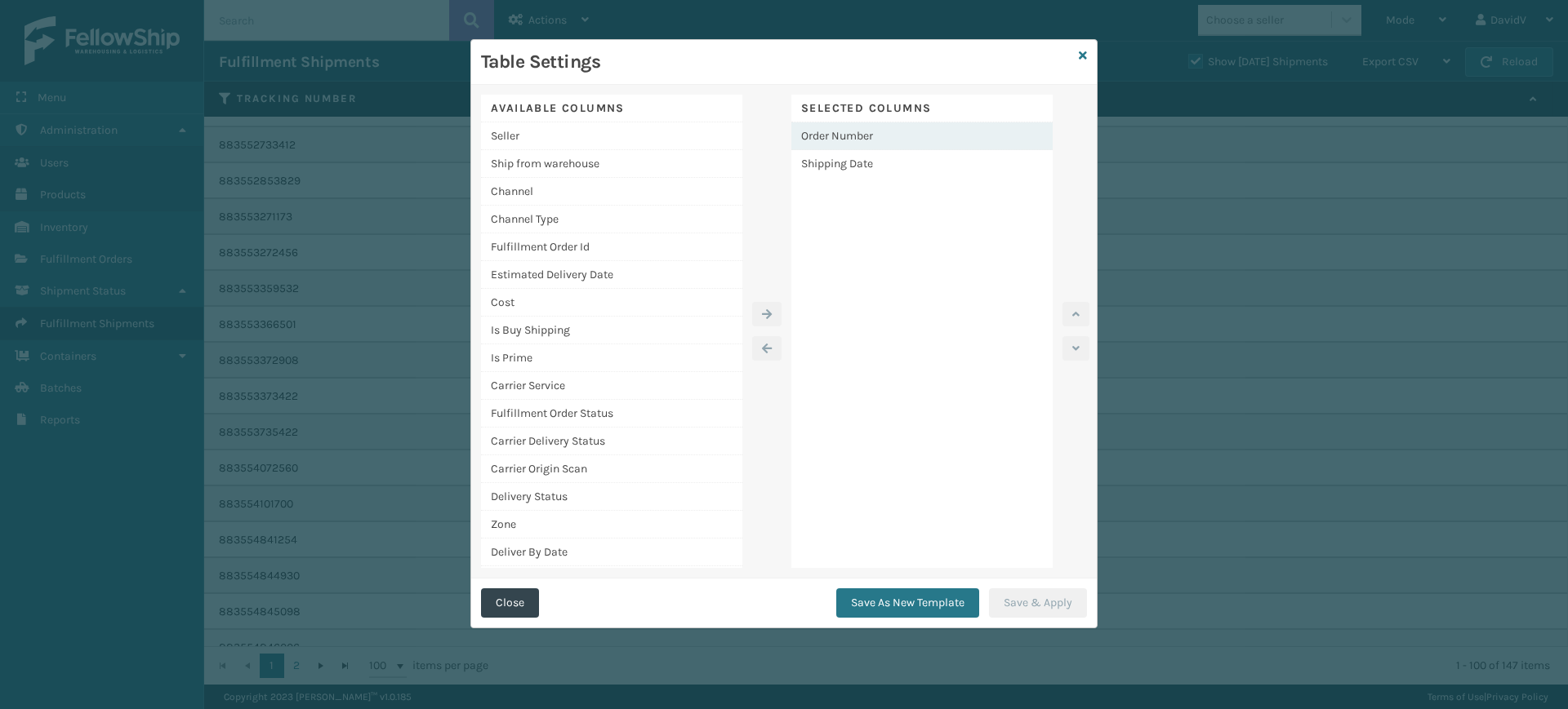
click at [912, 144] on div "Order Number" at bounding box center [922, 136] width 261 height 27
click at [1081, 346] on button "button" at bounding box center [1075, 348] width 27 height 25
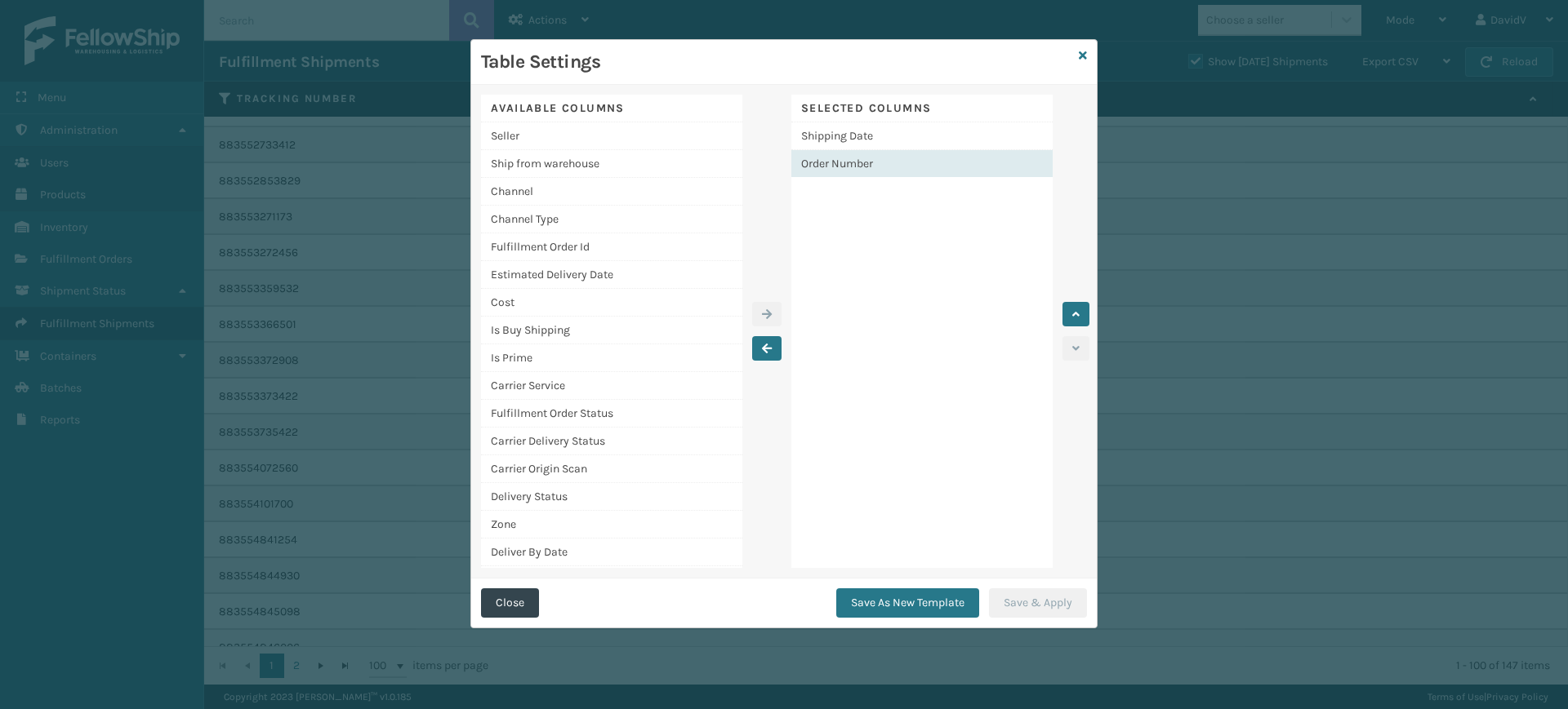
click at [1081, 330] on div at bounding box center [1069, 331] width 34 height 473
click at [1081, 320] on button "button" at bounding box center [1075, 313] width 27 height 25
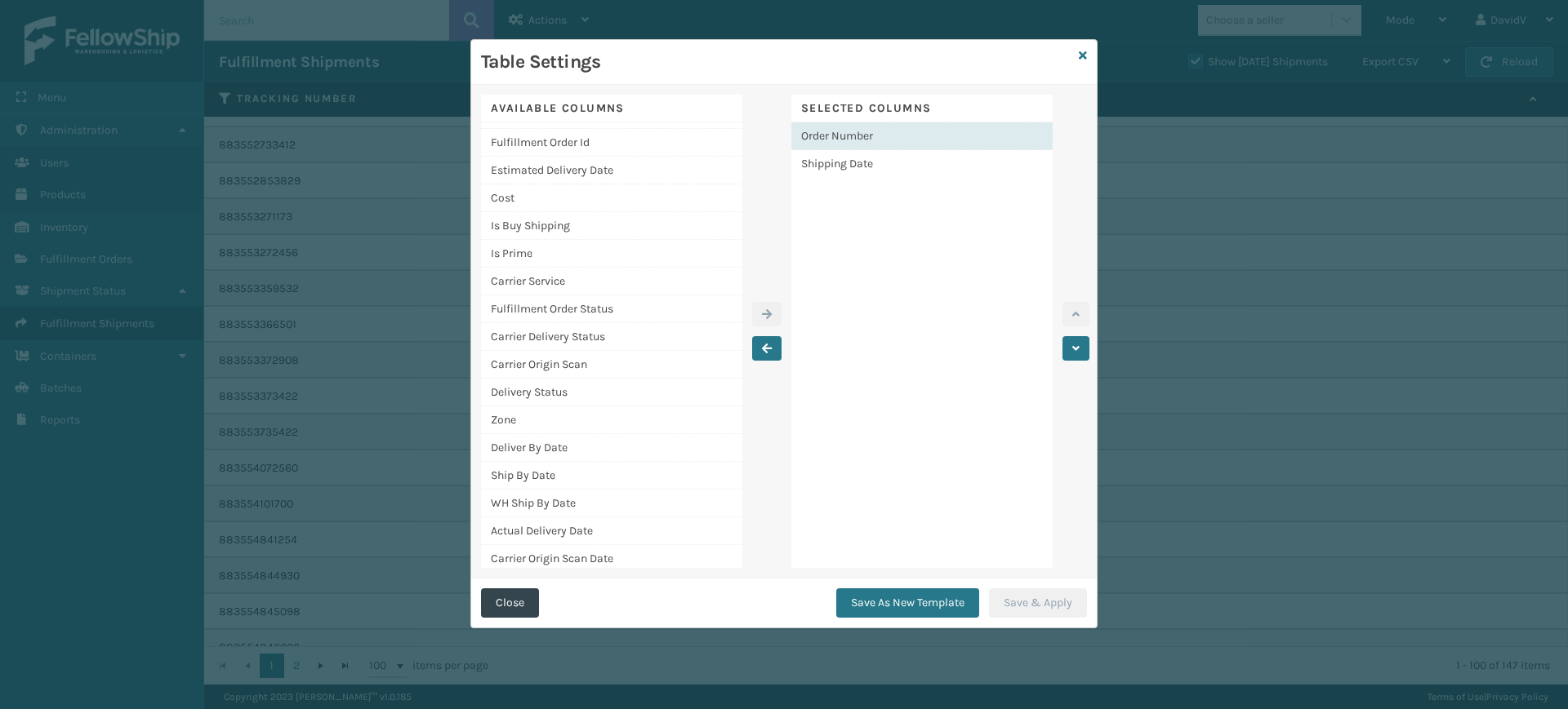
scroll to position [110, 0]
click at [581, 384] on div "Delivery Status" at bounding box center [611, 387] width 261 height 27
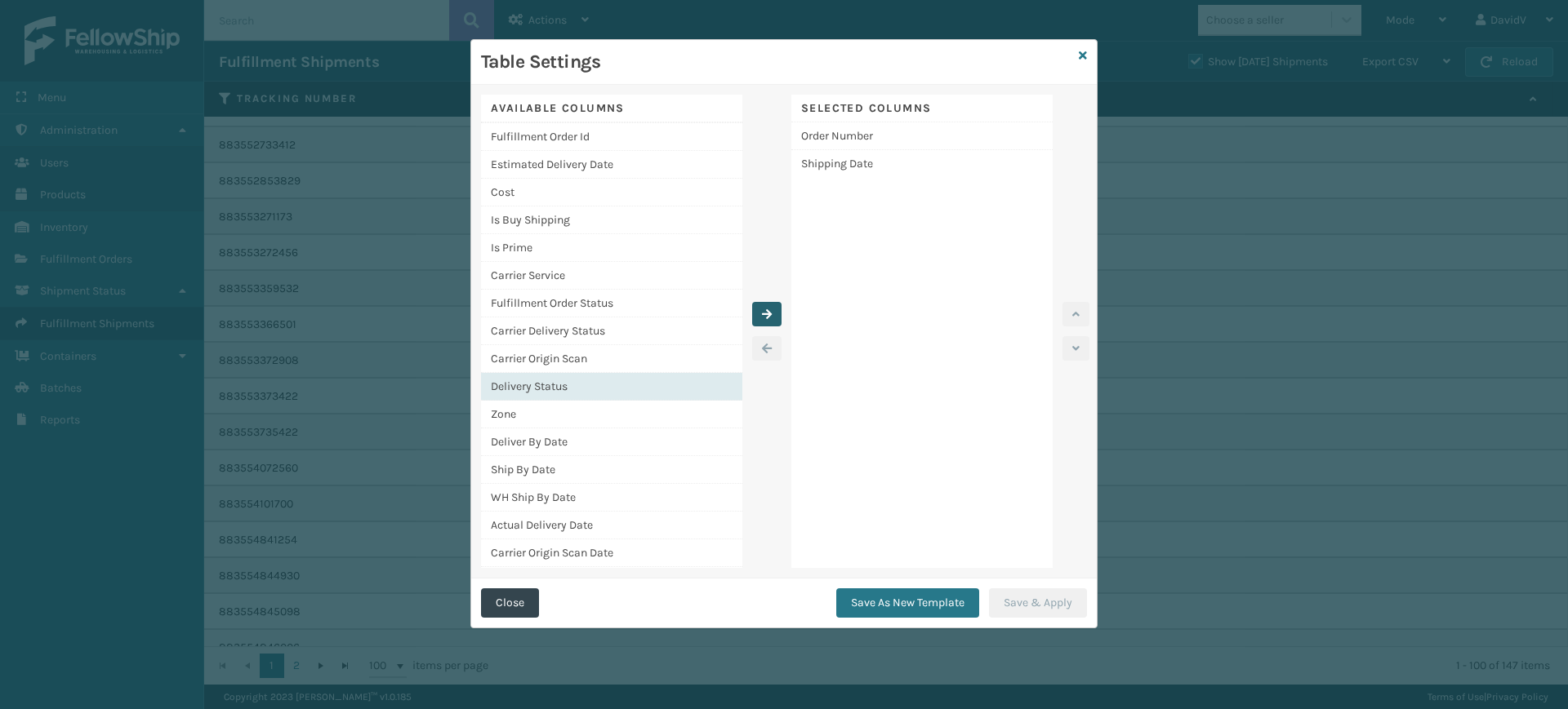
click at [762, 310] on icon "button" at bounding box center [766, 314] width 10 height 12
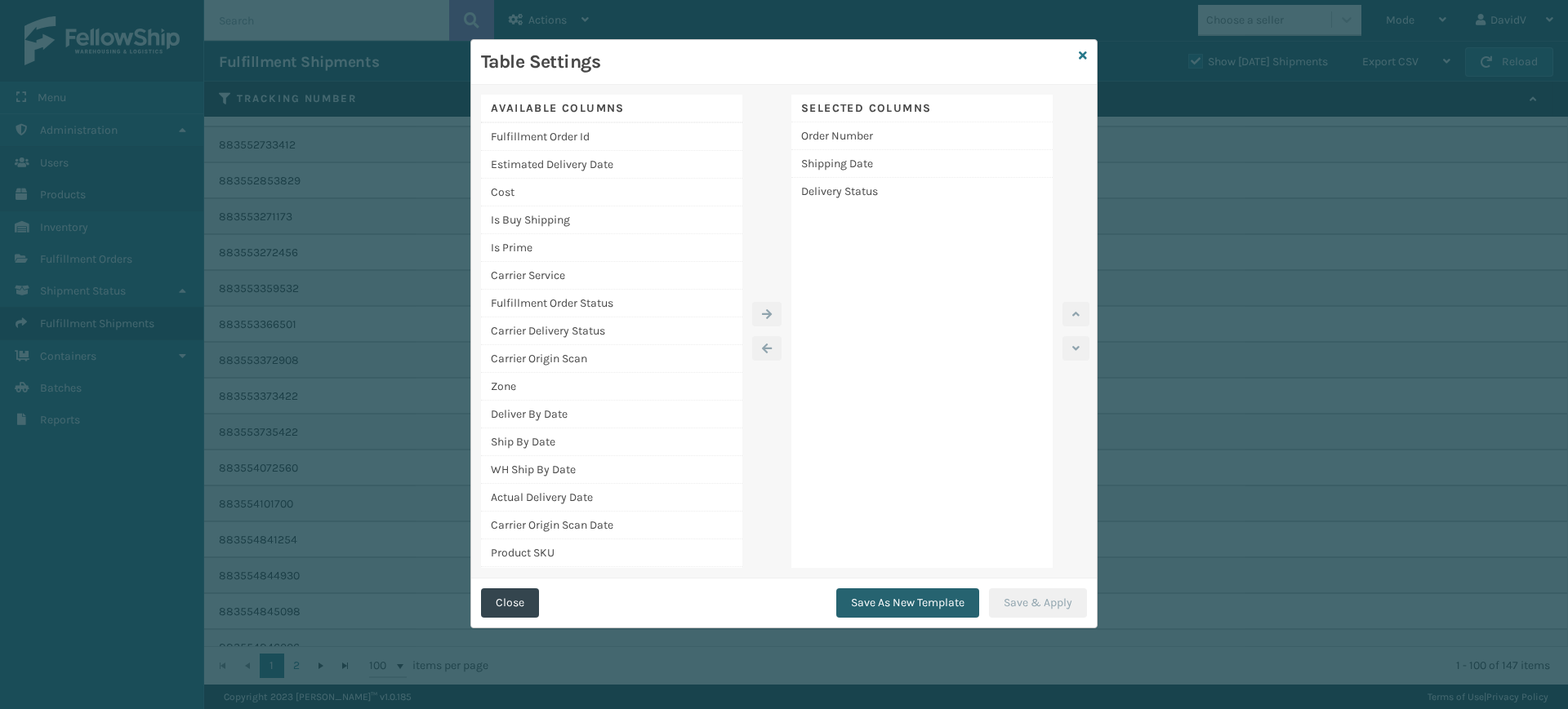
click at [948, 608] on button "Save As New Template" at bounding box center [907, 603] width 142 height 29
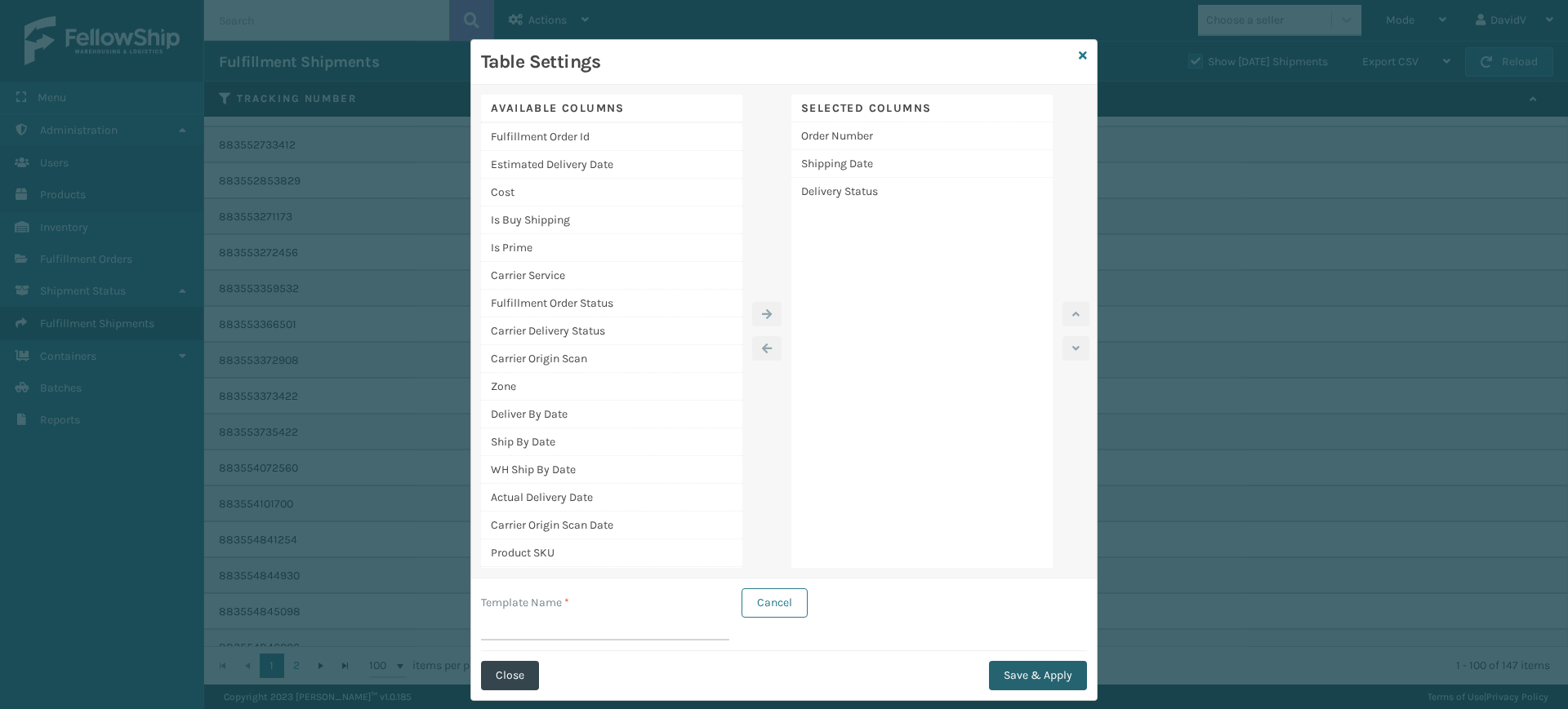
click at [1036, 677] on button "Save & Apply" at bounding box center [1037, 676] width 98 height 29
click at [1023, 683] on button "Save & Apply" at bounding box center [1037, 676] width 98 height 29
click at [786, 609] on button "Cancel" at bounding box center [774, 603] width 66 height 29
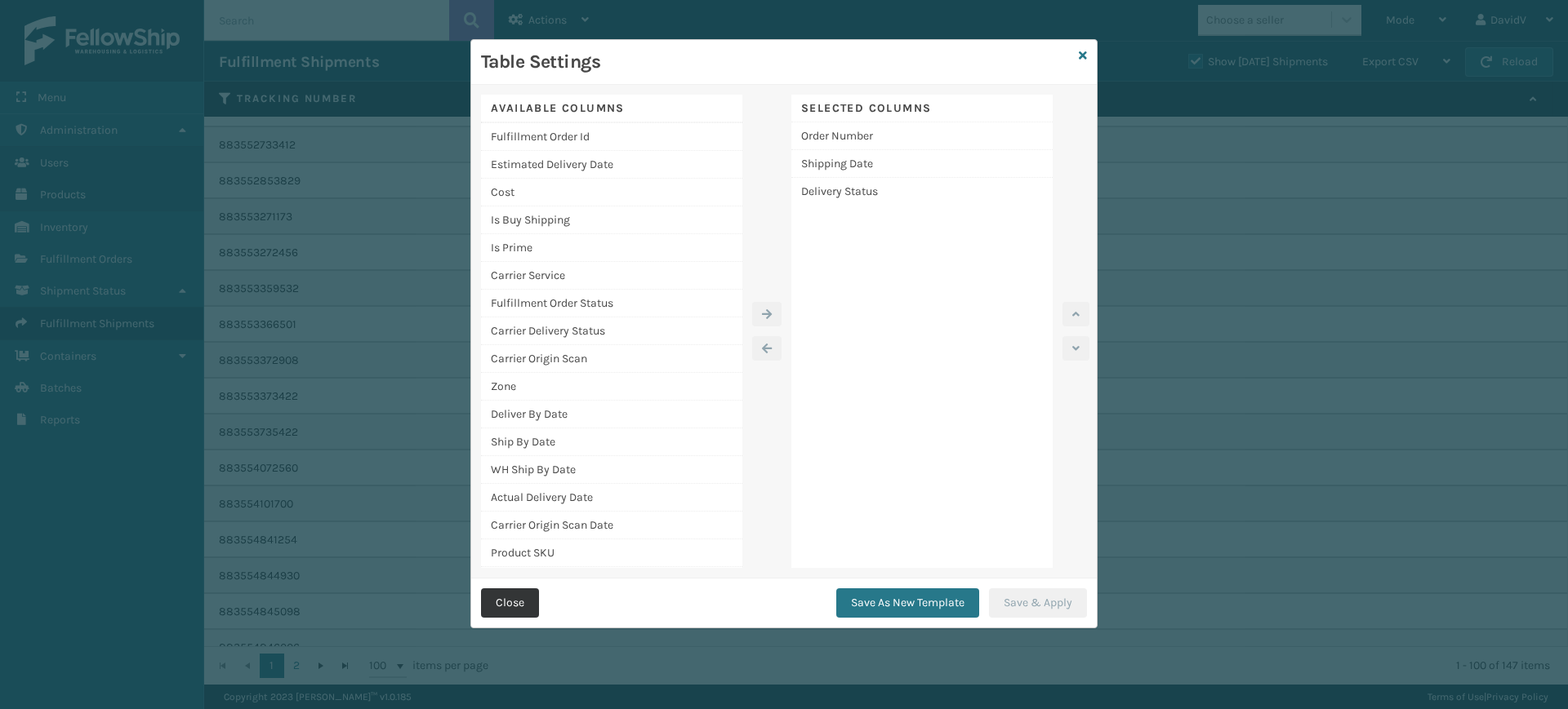
click at [505, 599] on button "Close" at bounding box center [509, 603] width 58 height 29
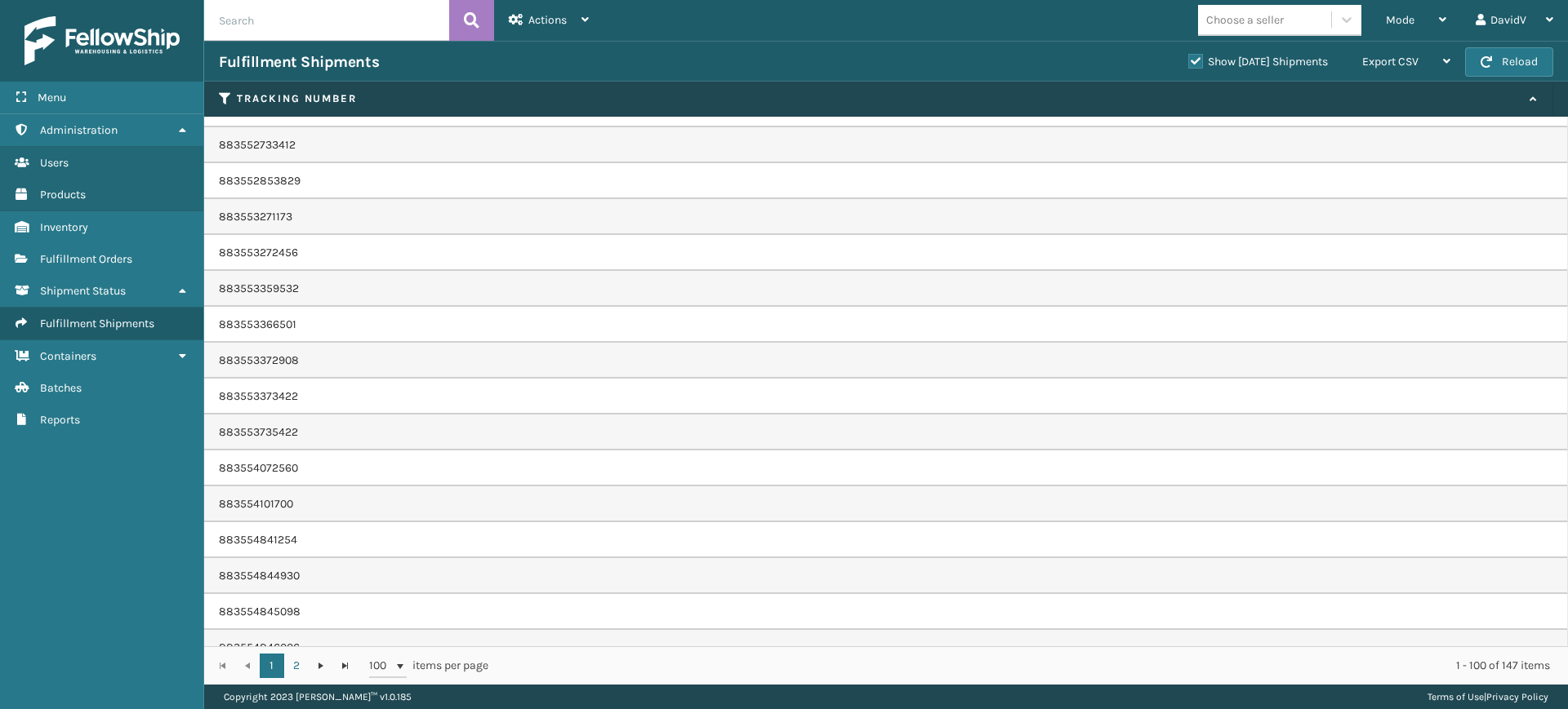
click at [1188, 60] on label "Show Yesterday Shipments" at bounding box center [1258, 62] width 140 height 14
click at [1188, 60] on input "Show Yesterday Shipments" at bounding box center [1188, 57] width 1 height 11
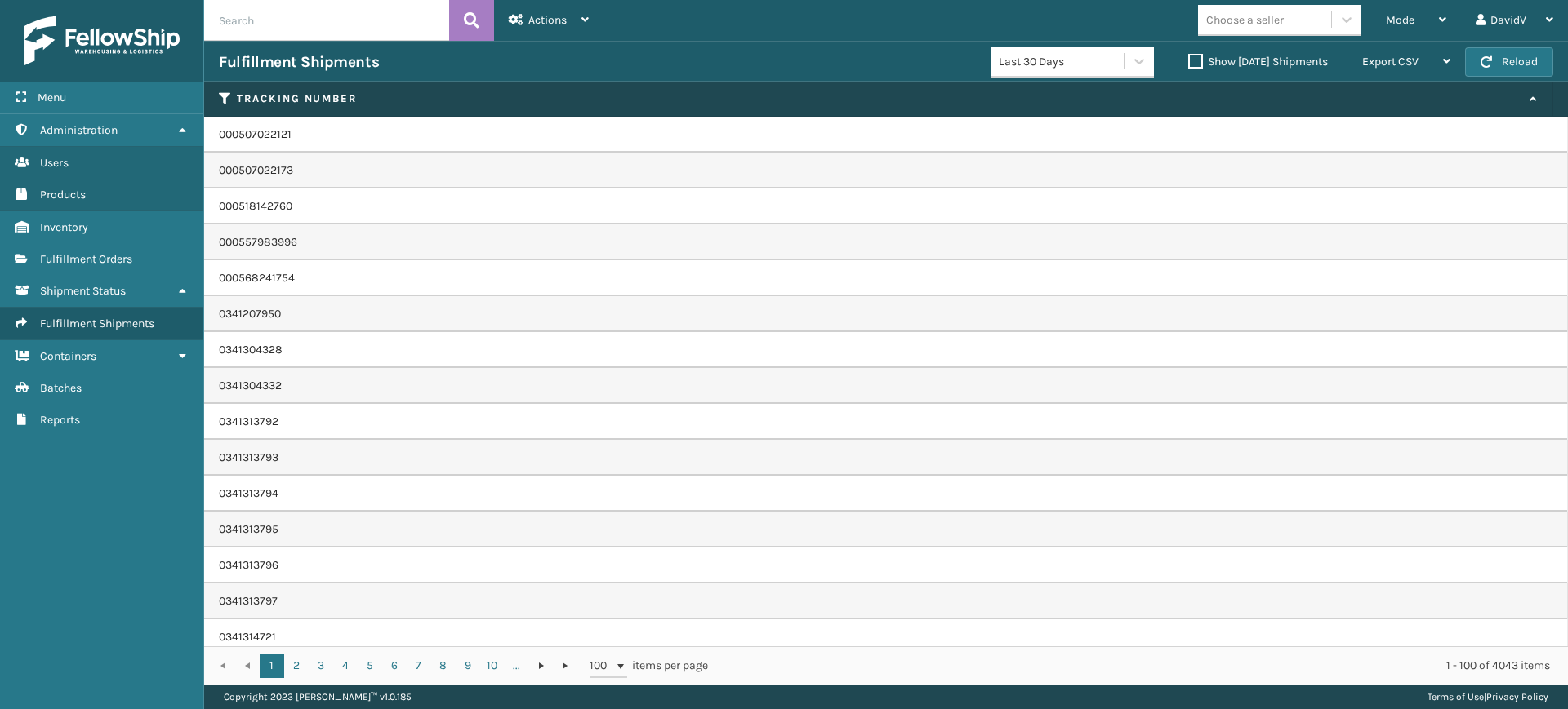
click at [1188, 63] on label "Show Yesterday Shipments" at bounding box center [1258, 62] width 140 height 14
click at [1188, 63] on input "Show Yesterday Shipments" at bounding box center [1188, 57] width 1 height 11
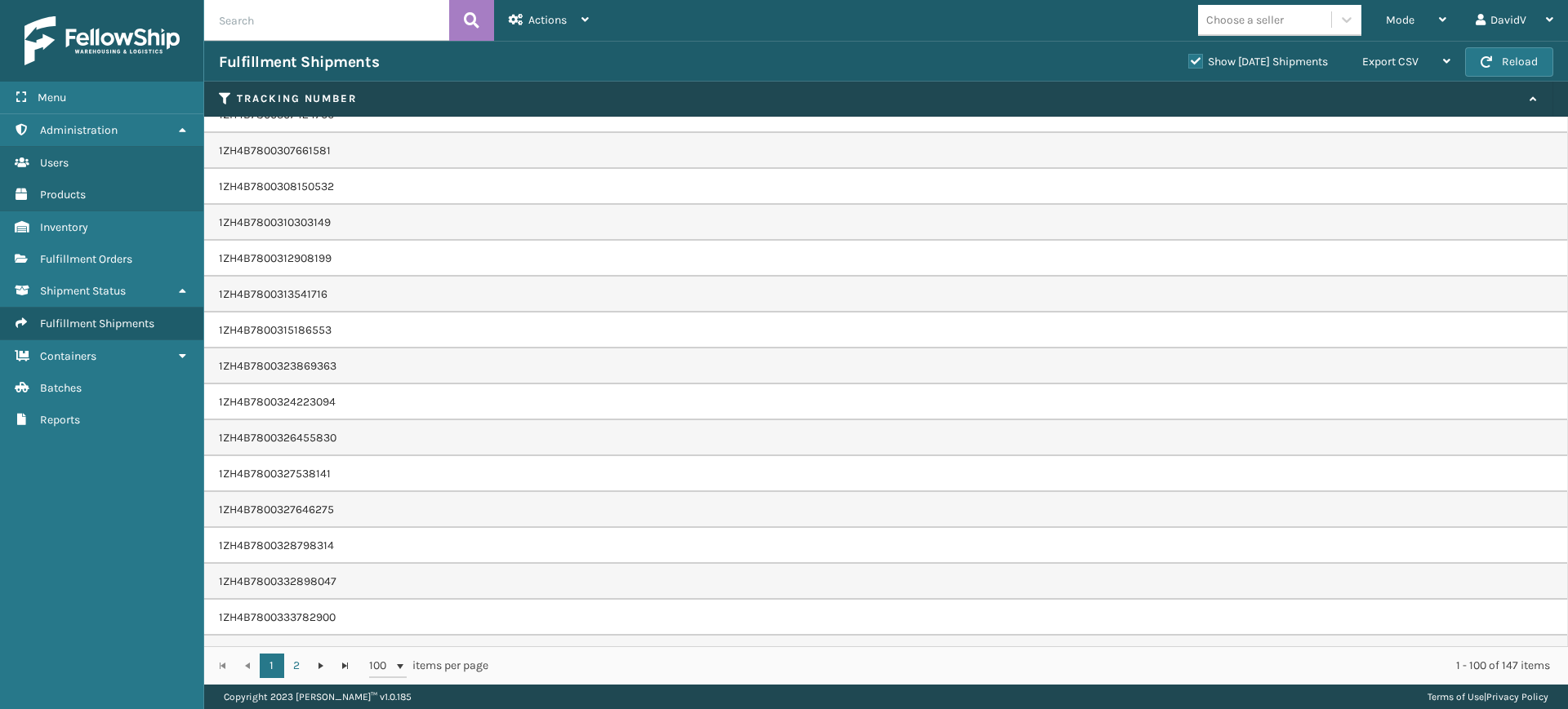
scroll to position [0, 0]
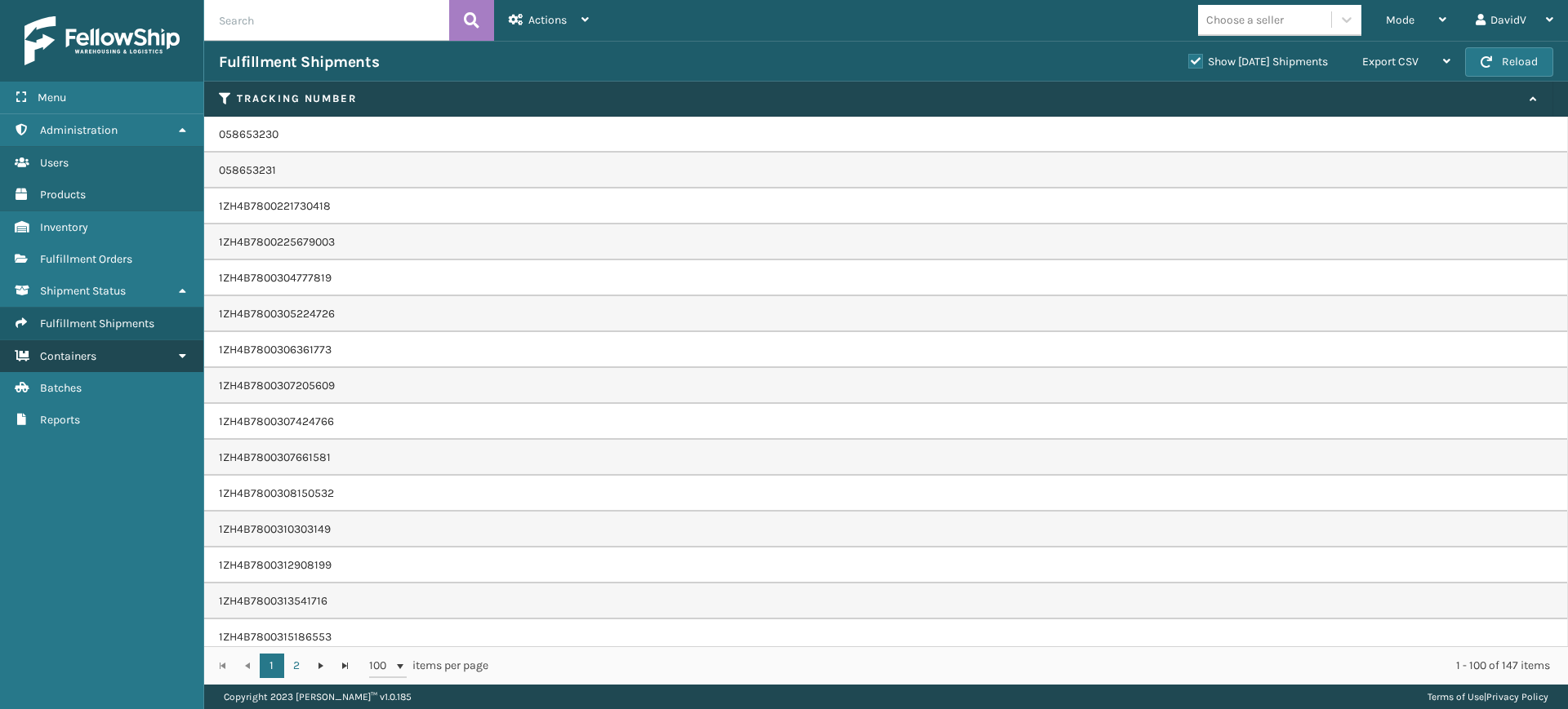
click at [103, 358] on link "Containers" at bounding box center [101, 356] width 203 height 31
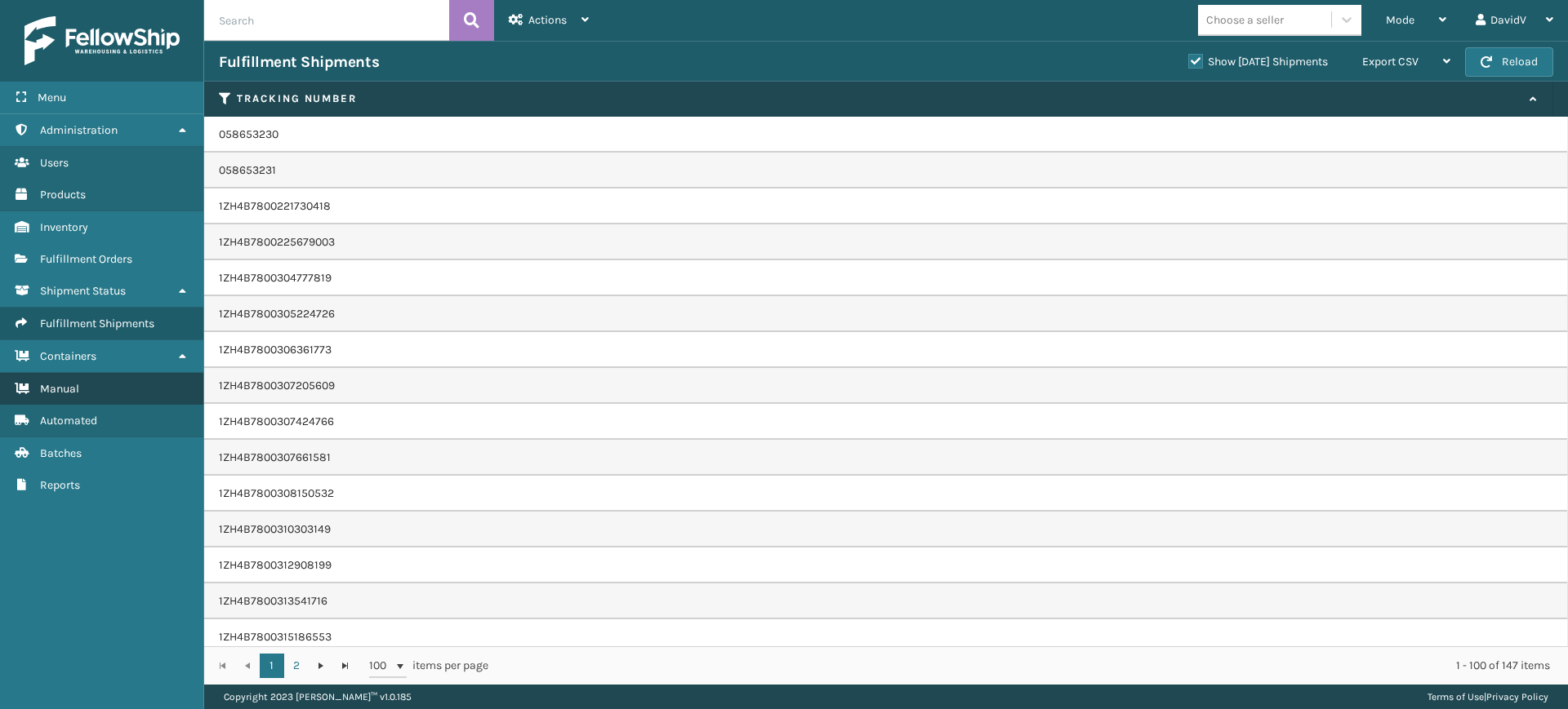
click at [72, 390] on span "Manual" at bounding box center [60, 389] width 39 height 14
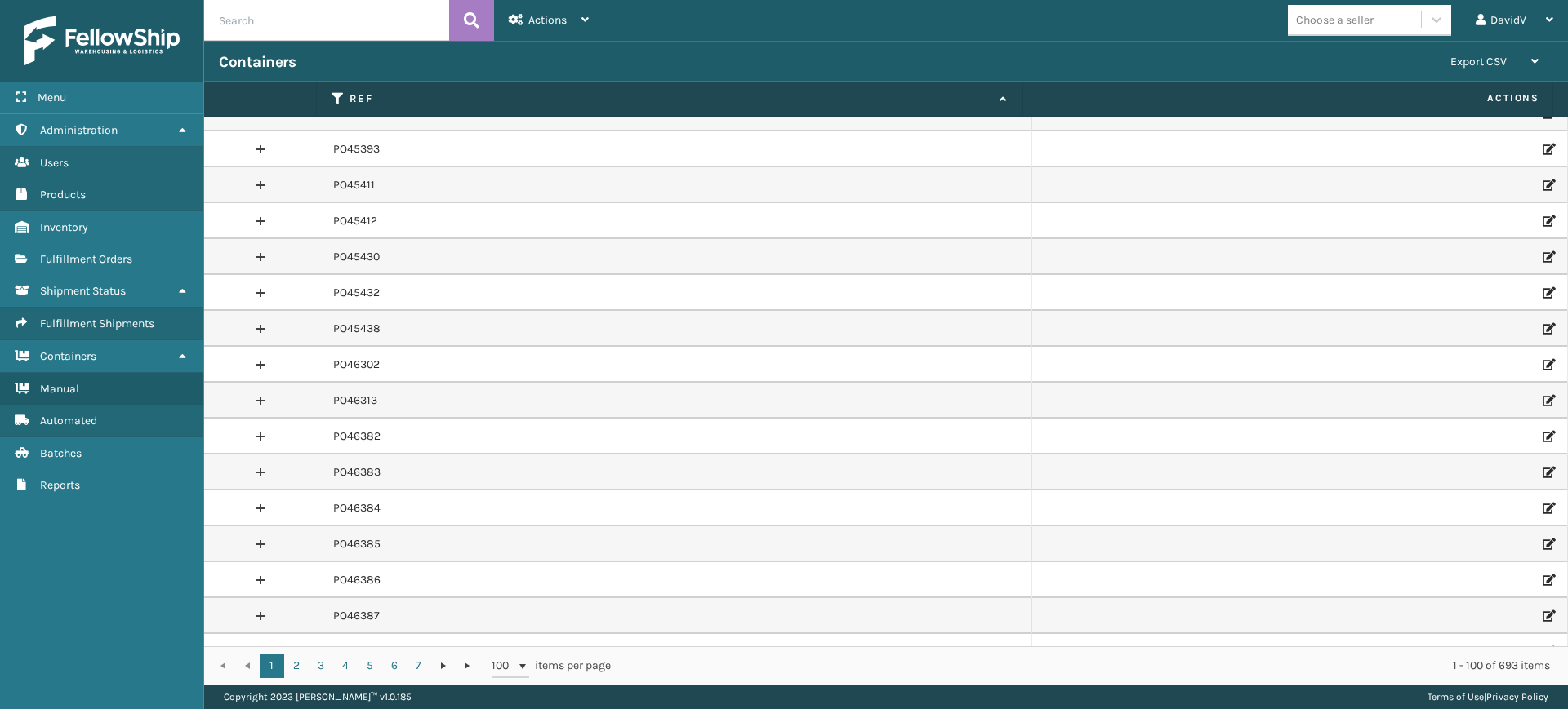
scroll to position [2143, 0]
click at [188, 357] on icon at bounding box center [182, 356] width 13 height 12
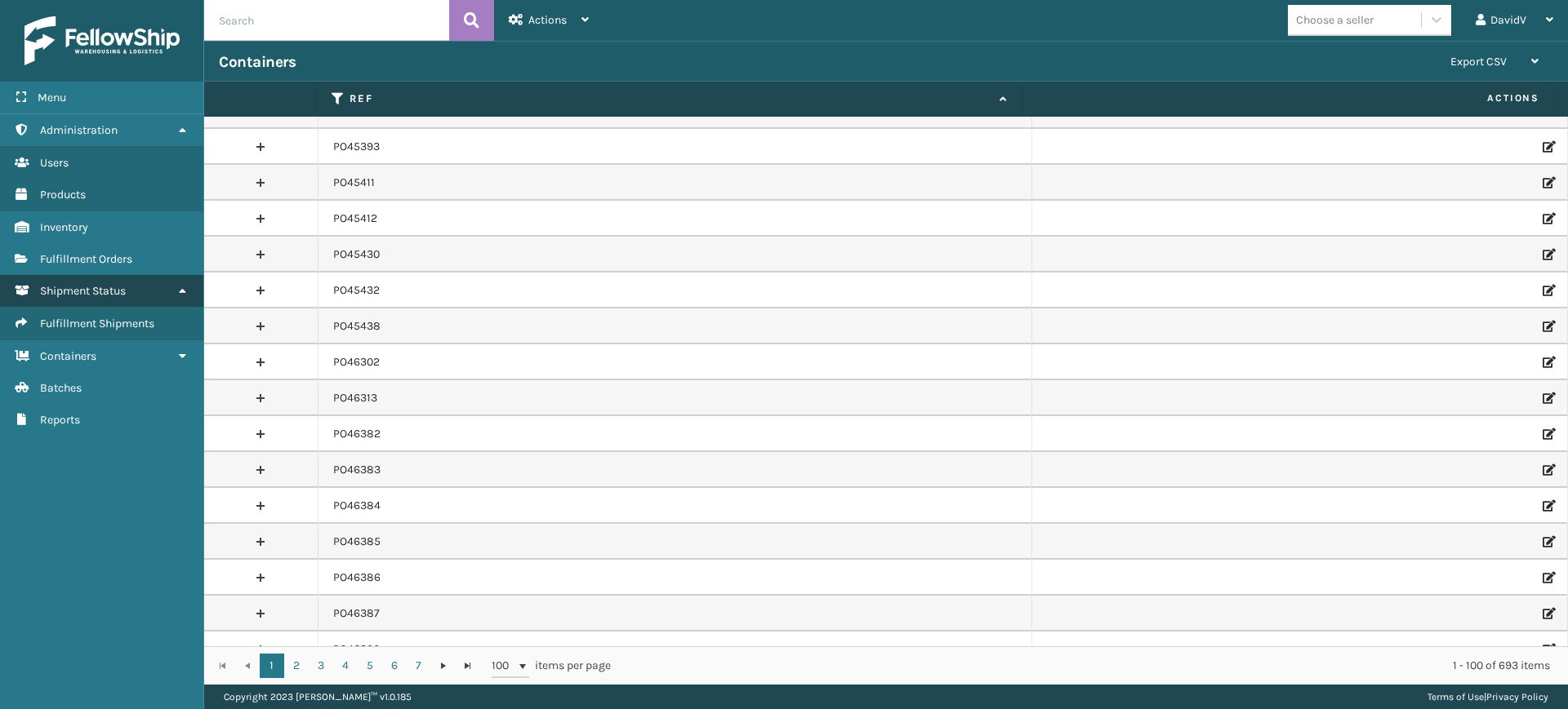
click at [181, 294] on icon at bounding box center [182, 291] width 13 height 12
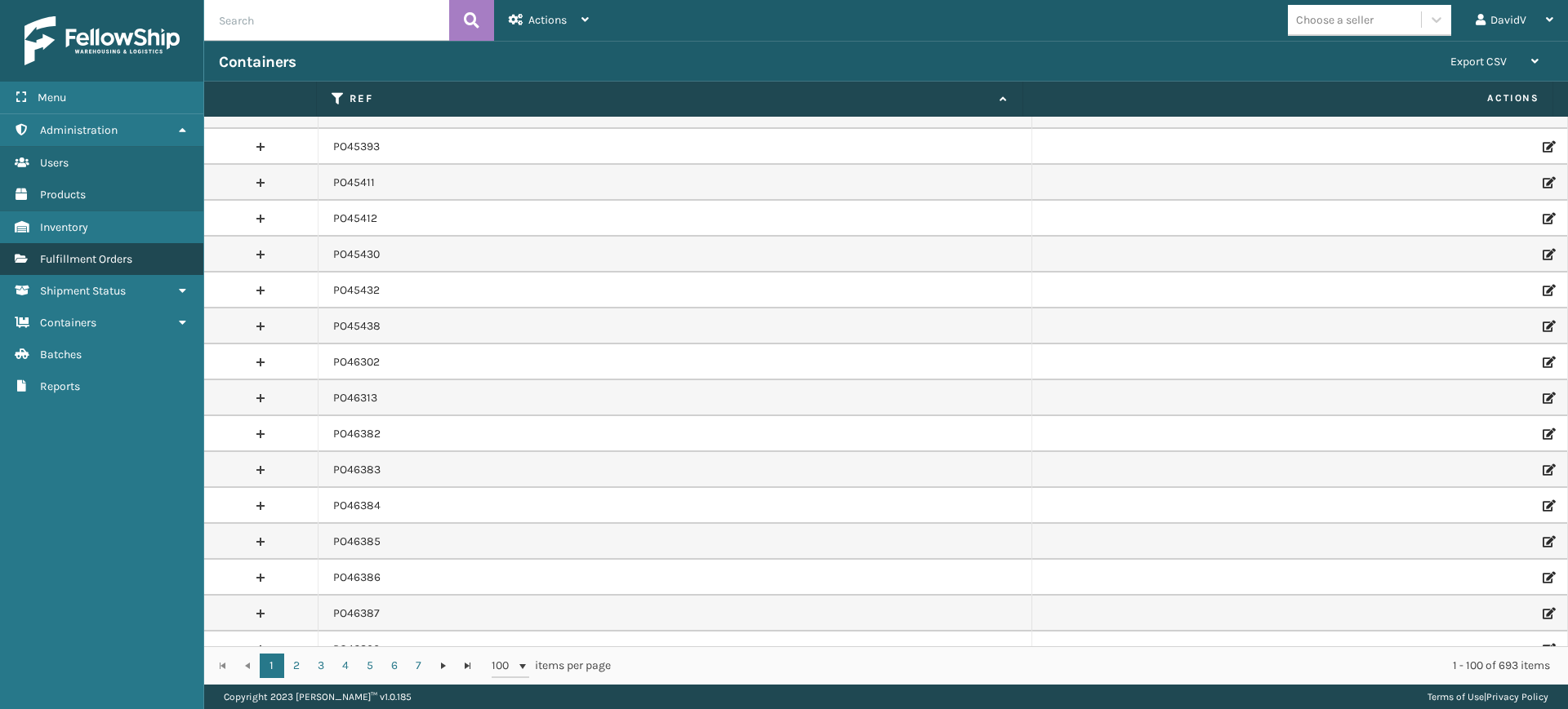
click at [133, 260] on span "Fulfillment Orders" at bounding box center [86, 259] width 92 height 14
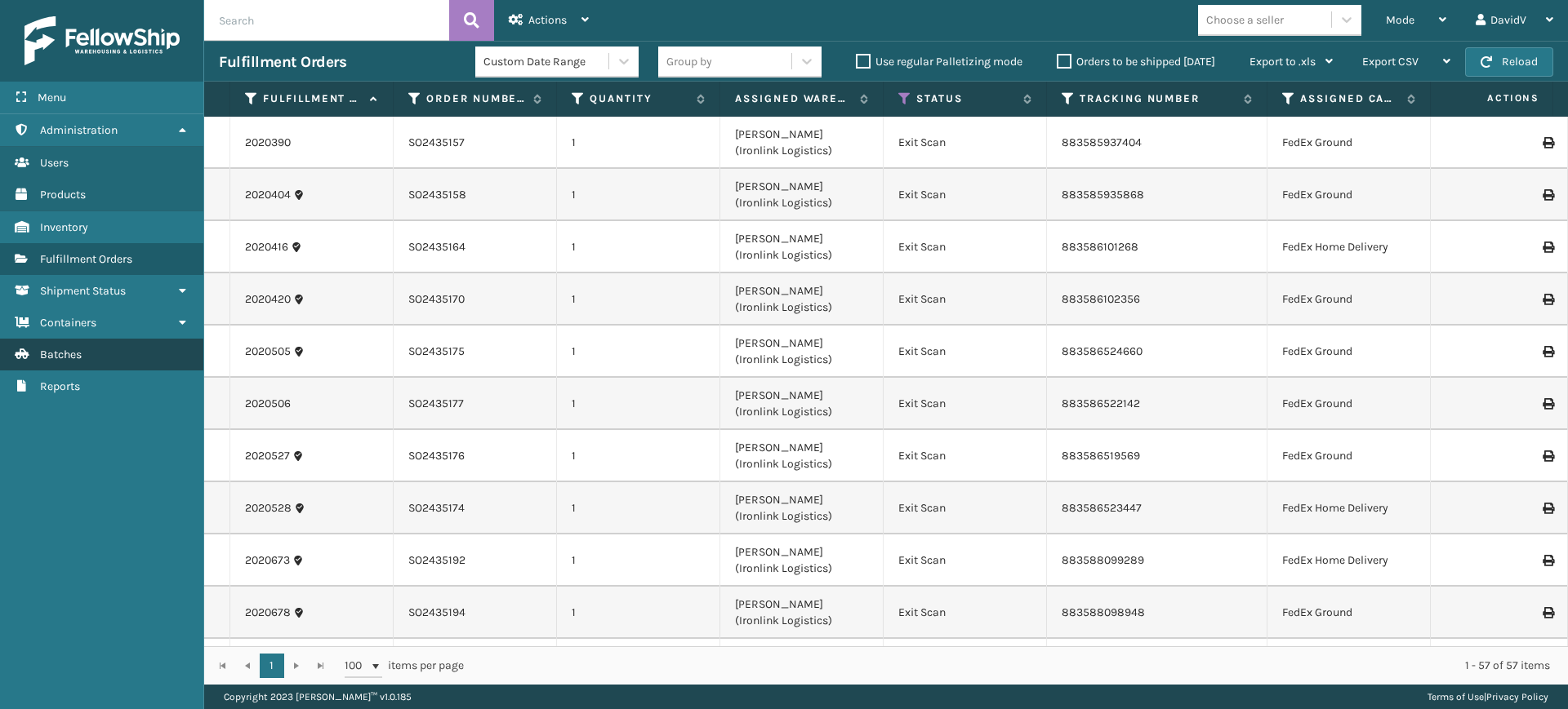
click at [79, 350] on span "Batches" at bounding box center [61, 354] width 41 height 14
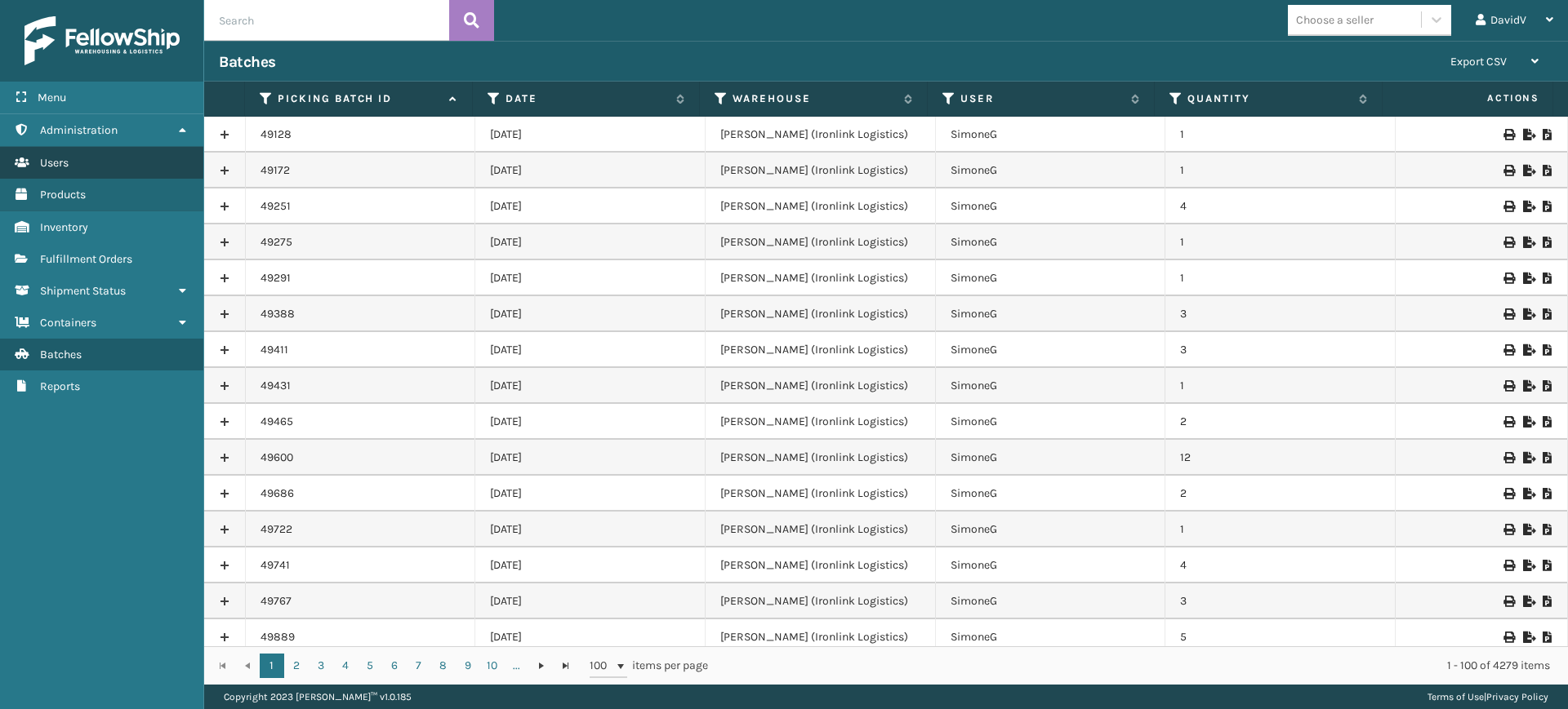
click at [72, 170] on link "Users" at bounding box center [101, 163] width 203 height 31
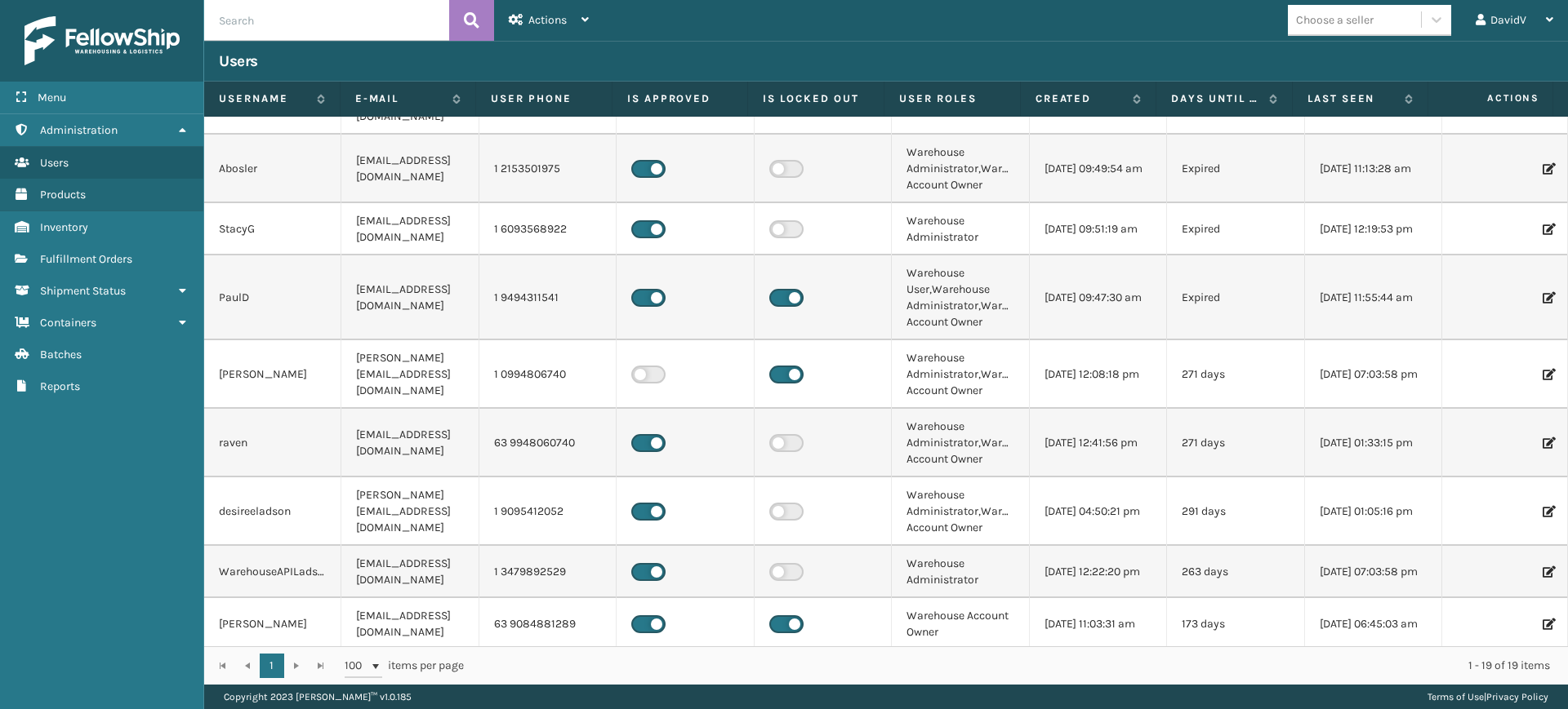
scroll to position [691, 0]
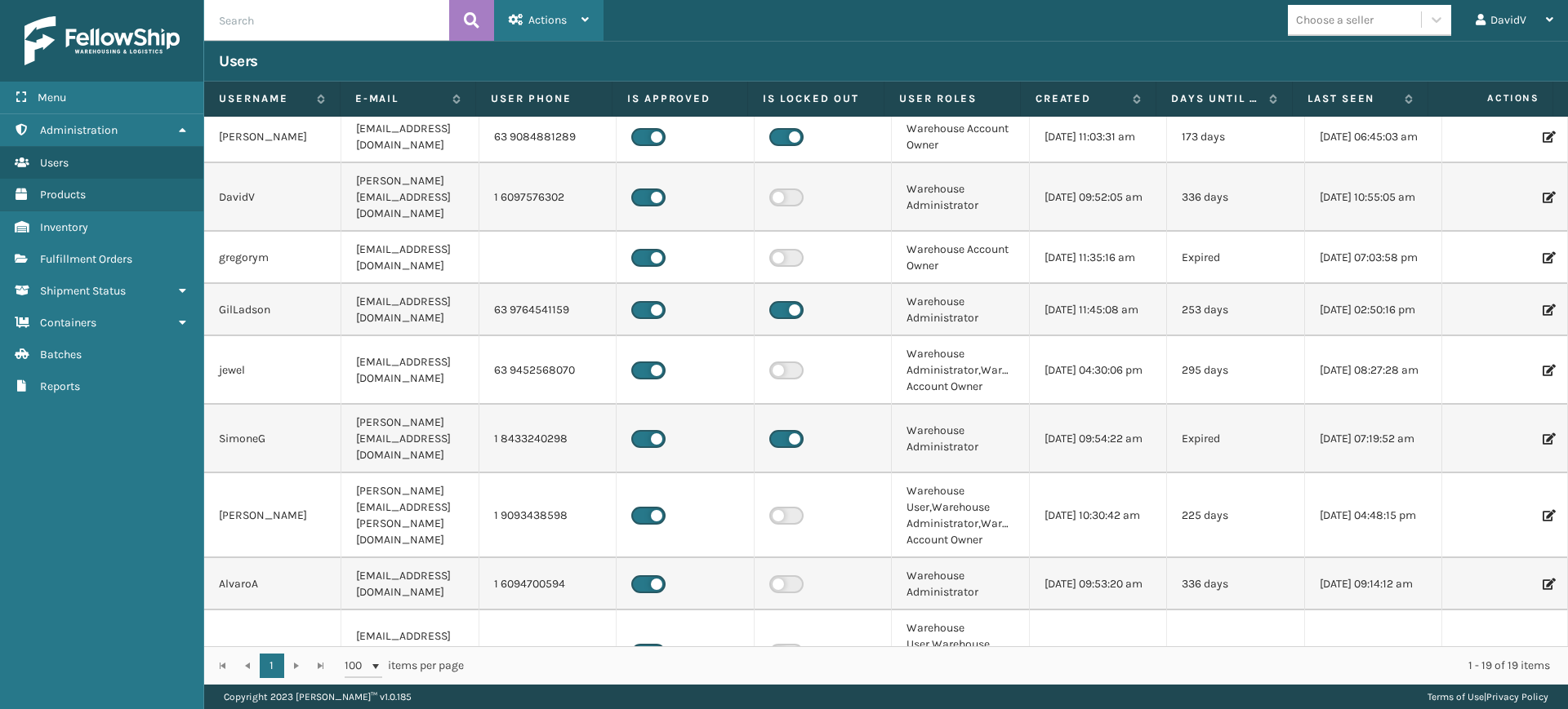
click at [575, 19] on div "Actions" at bounding box center [548, 21] width 80 height 41
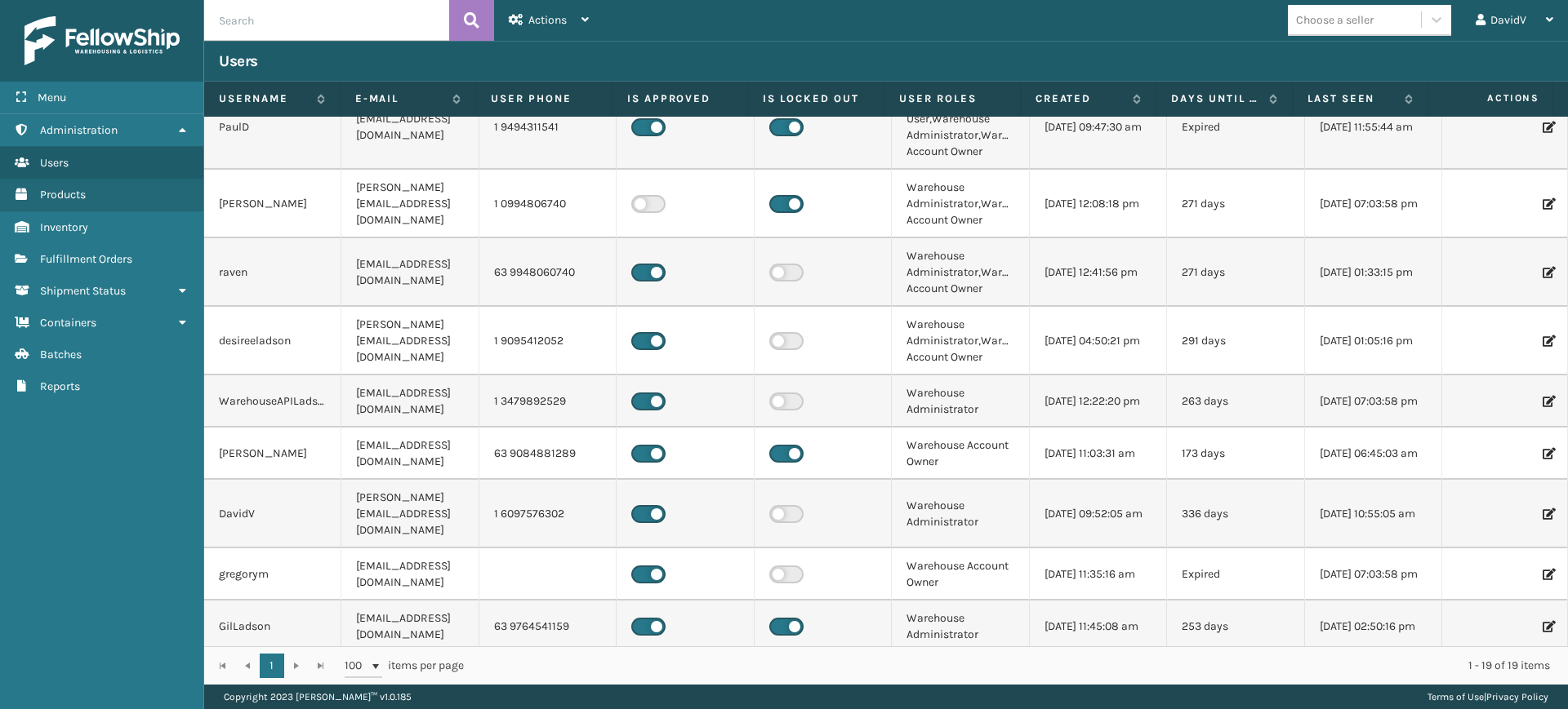
scroll to position [409, 0]
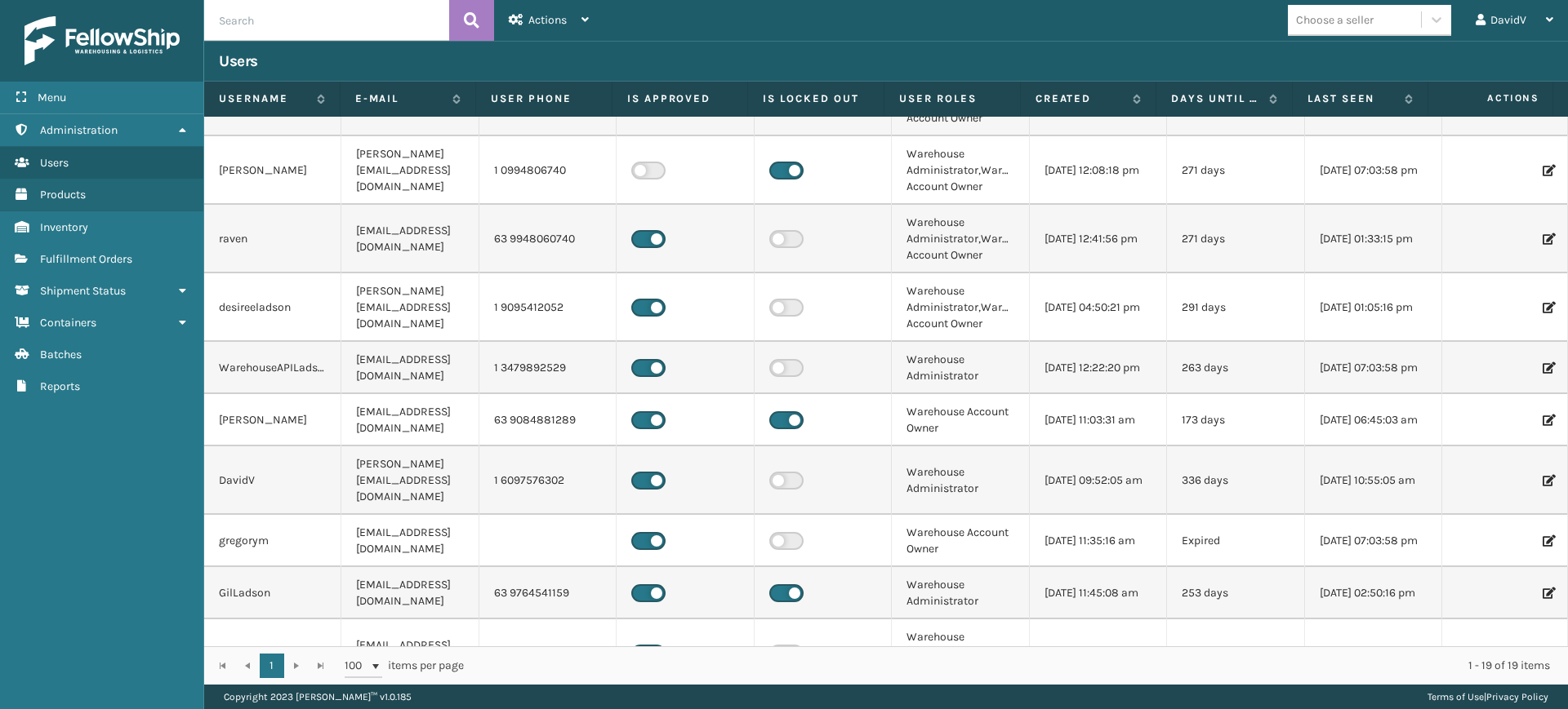
click at [556, 468] on td "1 6097576302" at bounding box center [548, 481] width 138 height 69
click at [268, 468] on td "DavidV" at bounding box center [273, 481] width 138 height 69
click at [1220, 460] on td "336 days" at bounding box center [1236, 481] width 138 height 69
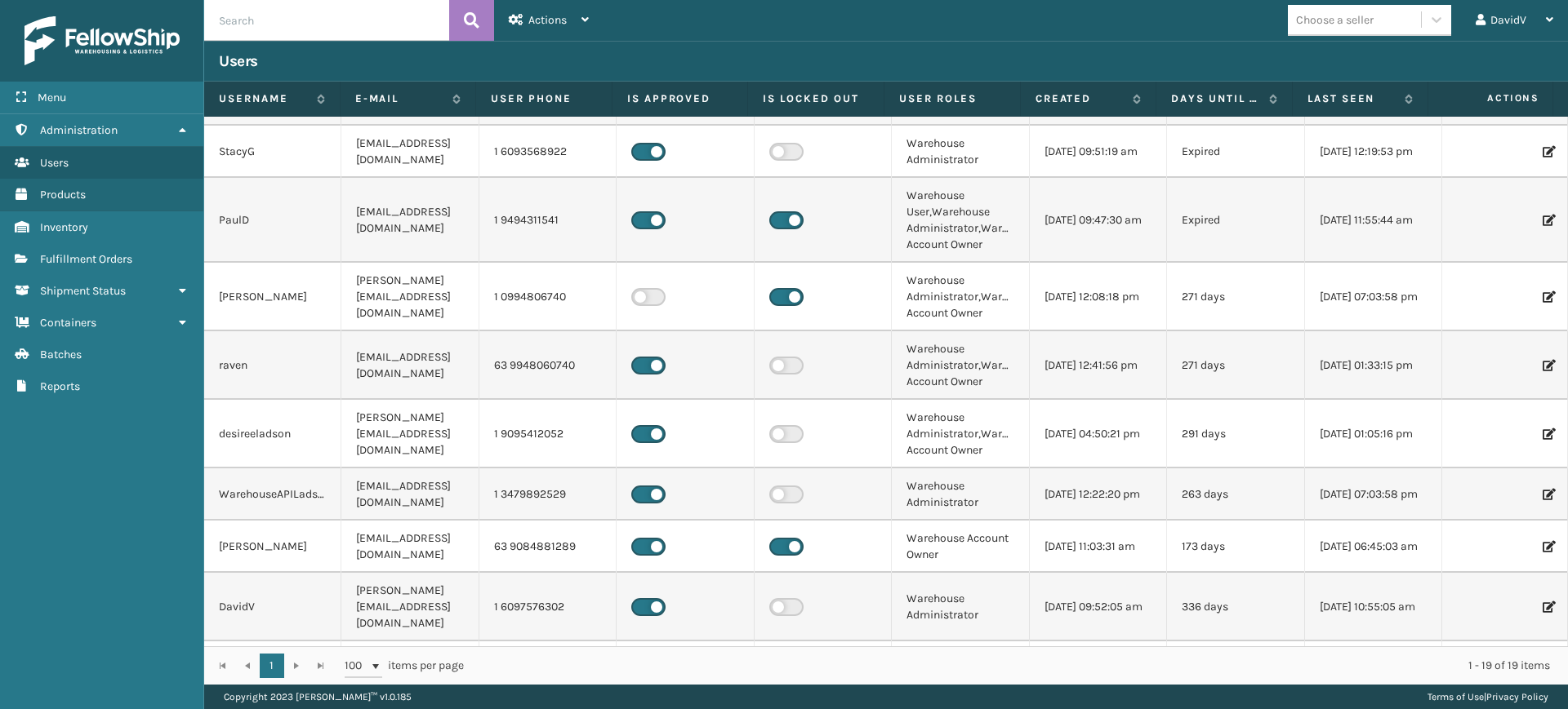
scroll to position [0, 0]
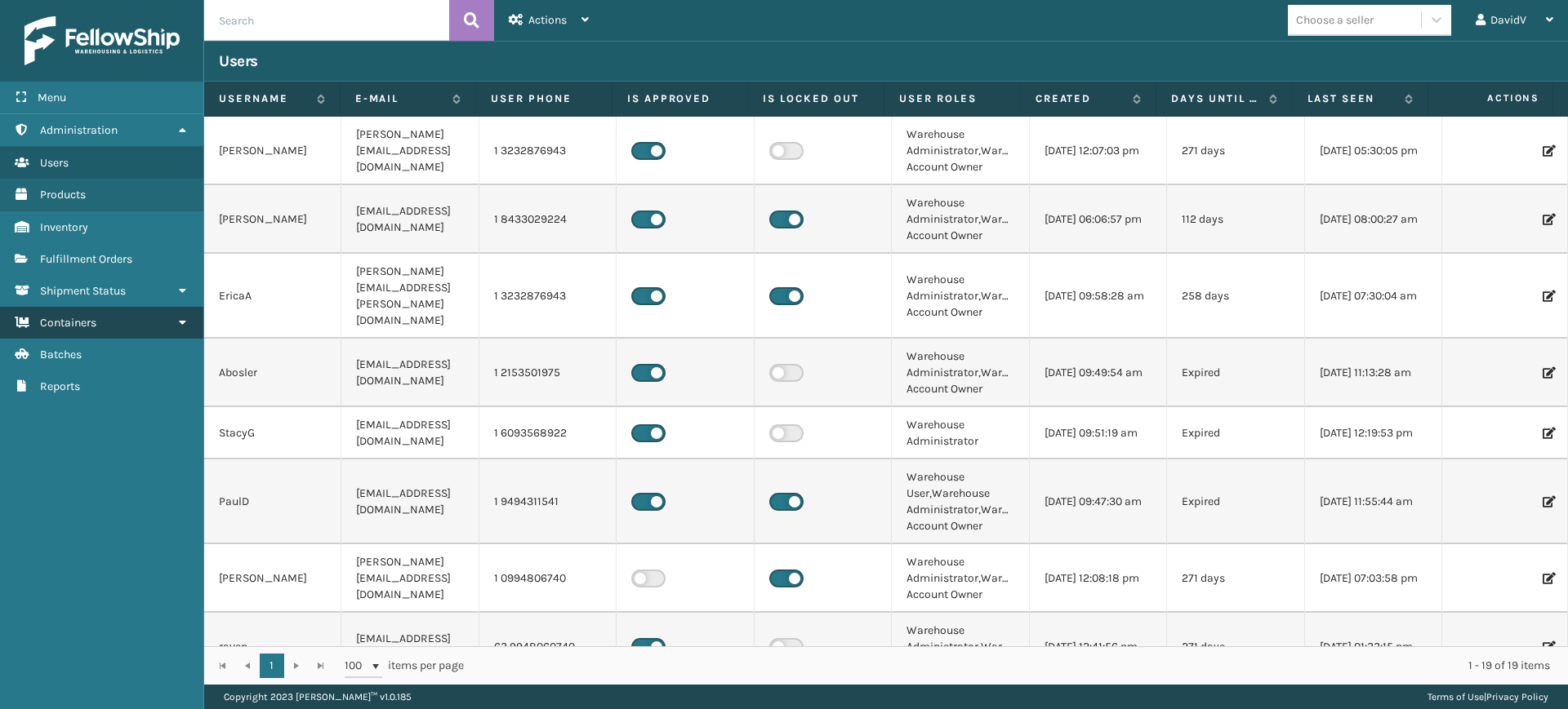
click at [77, 330] on link "Containers" at bounding box center [101, 322] width 203 height 31
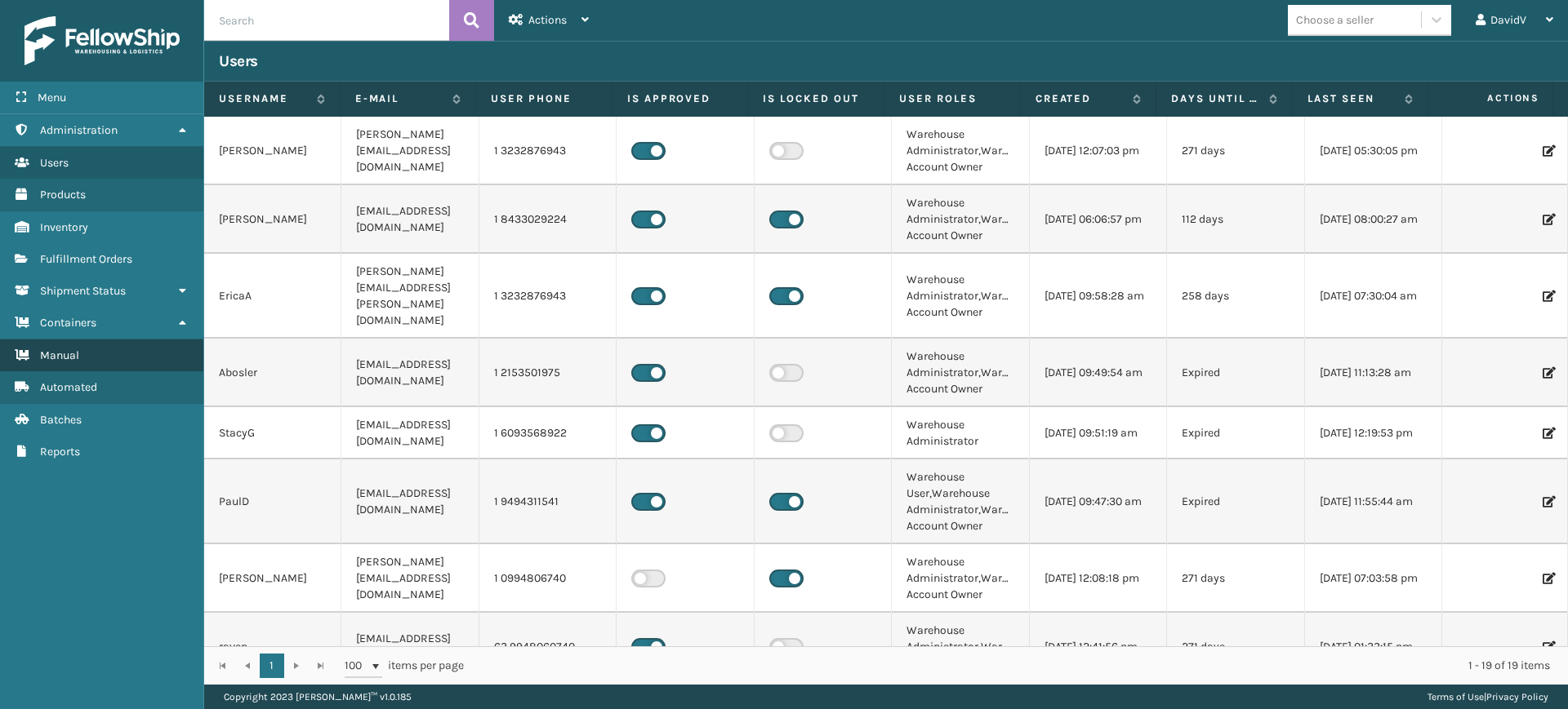
click at [77, 361] on span "Manual" at bounding box center [60, 355] width 39 height 14
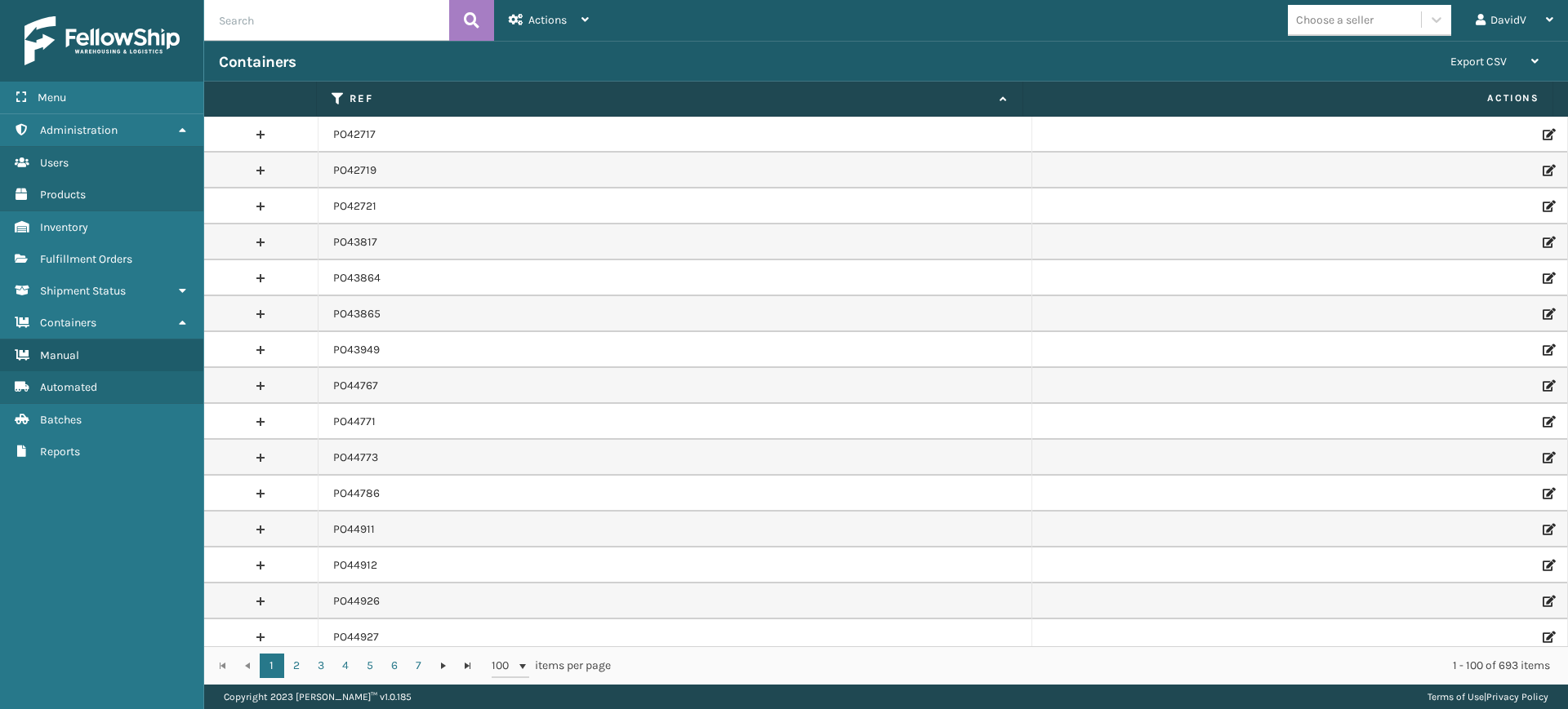
click at [383, 14] on input "text" at bounding box center [326, 21] width 245 height 41
paste input "PO47480"
type input "PO47480"
click at [465, 26] on icon at bounding box center [472, 20] width 16 height 25
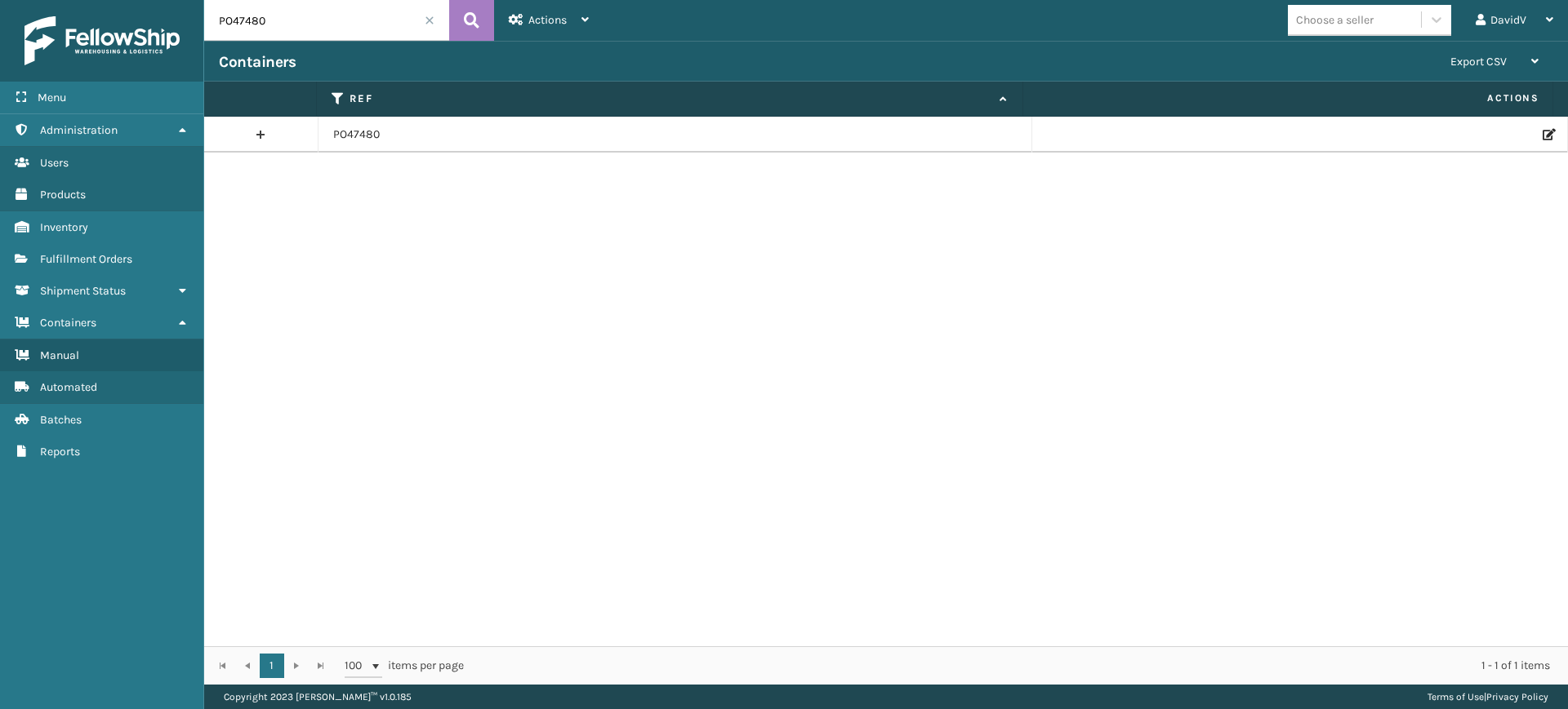
click at [262, 142] on link at bounding box center [261, 135] width 114 height 27
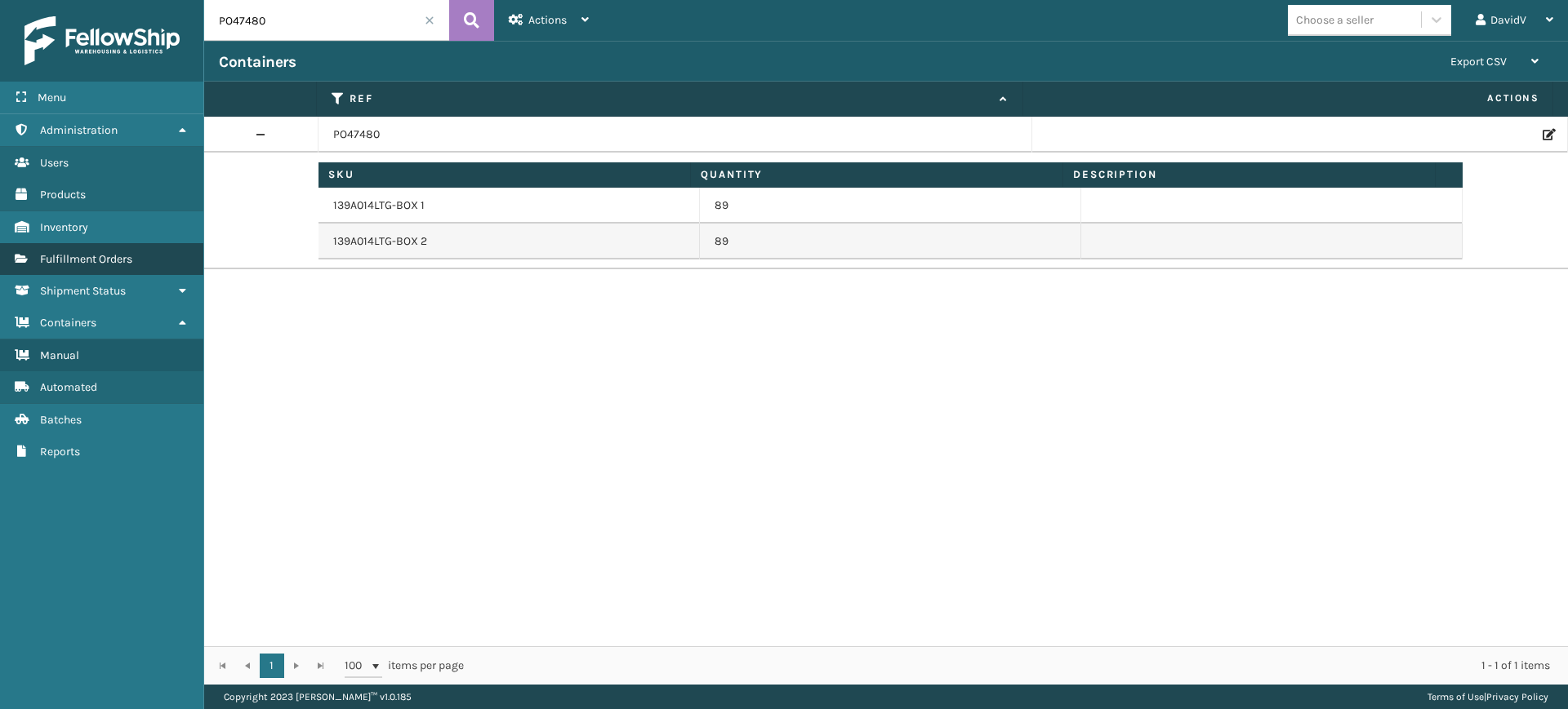
click at [103, 252] on span "Fulfillment Orders" at bounding box center [86, 259] width 92 height 14
